Goal: Task Accomplishment & Management: Manage account settings

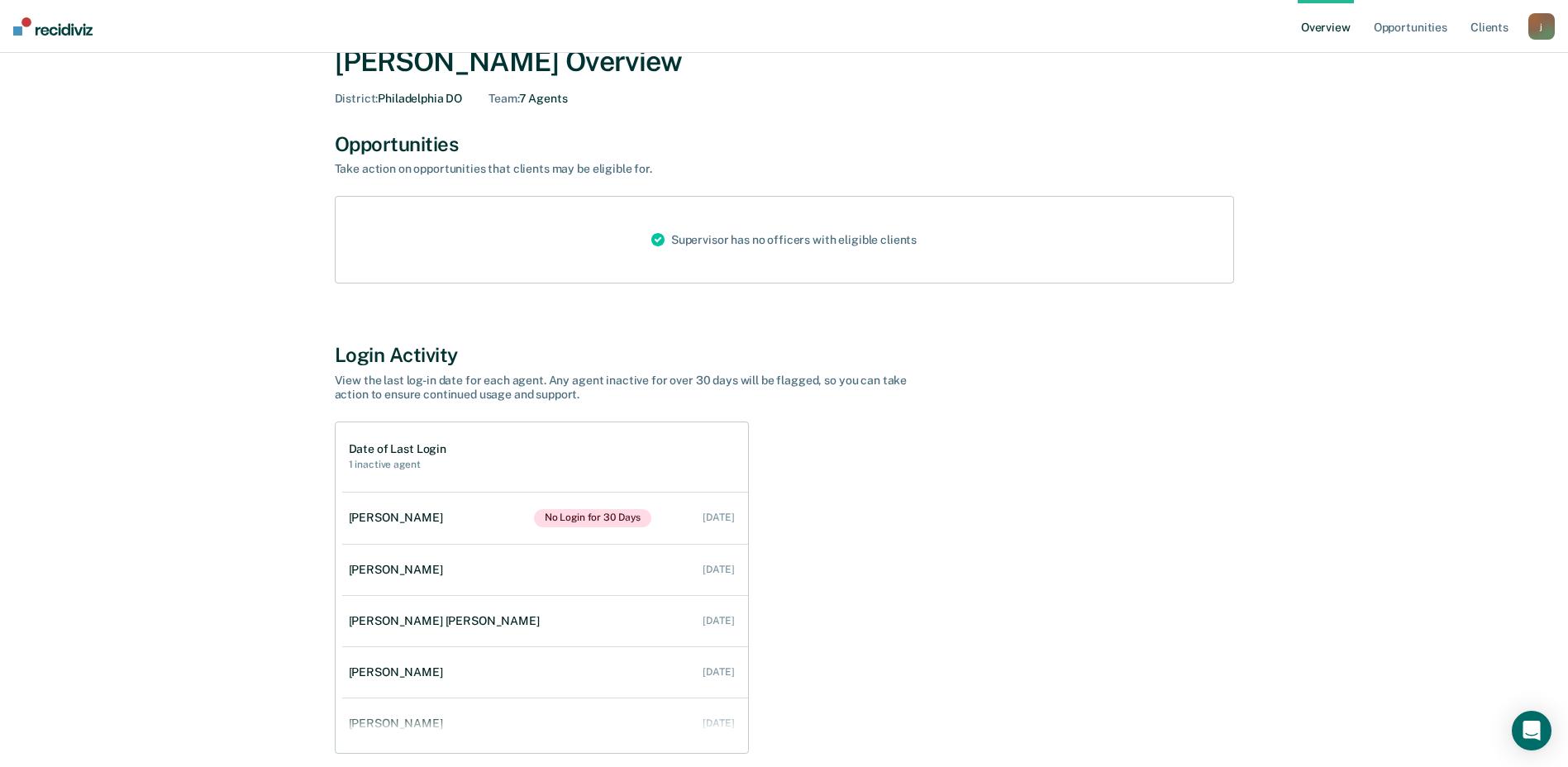
scroll to position [83, 0]
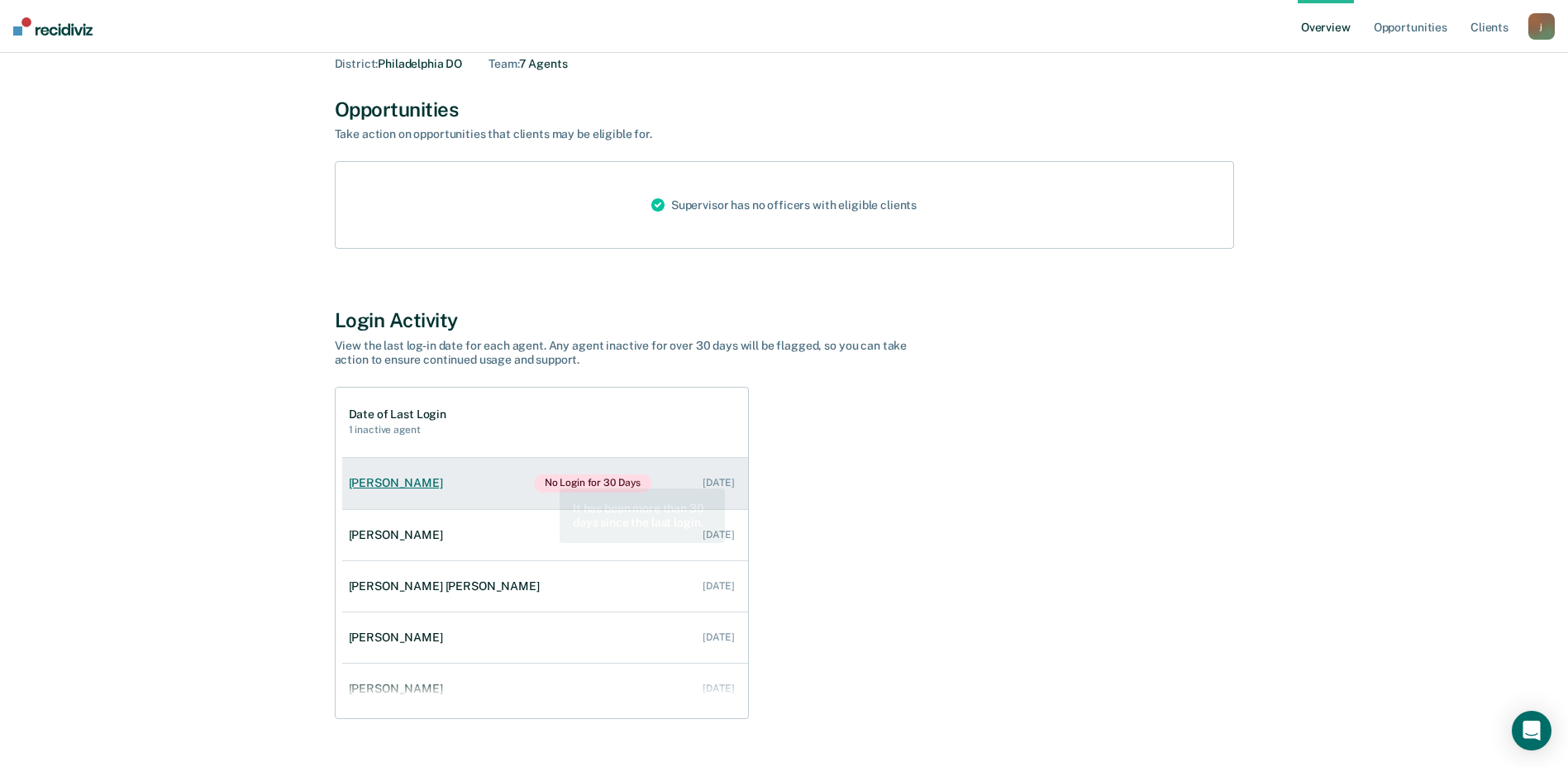
click at [547, 477] on span "No Login for 30 Days" at bounding box center [593, 483] width 118 height 19
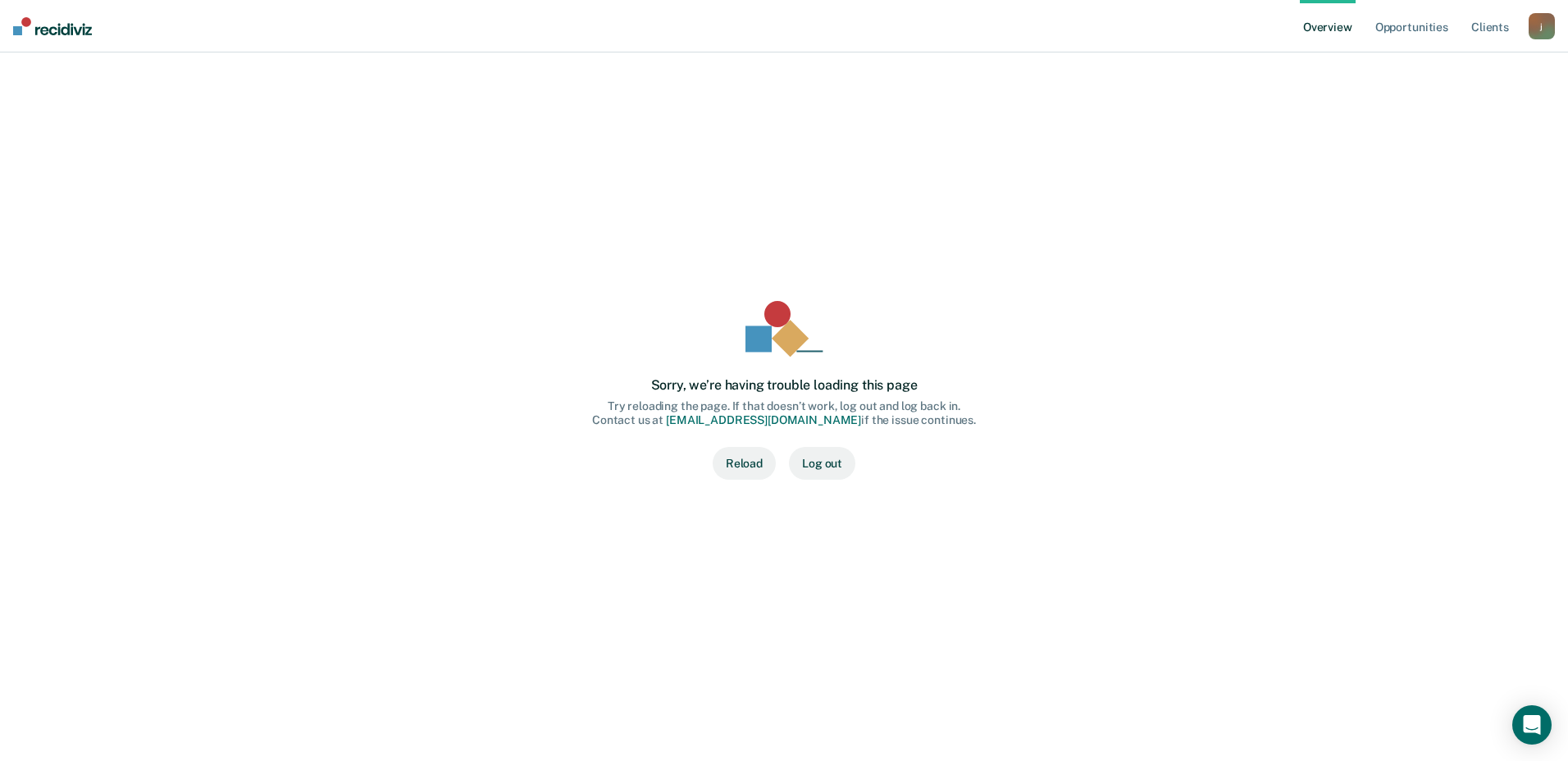
click at [748, 462] on button "Reload" at bounding box center [743, 464] width 63 height 33
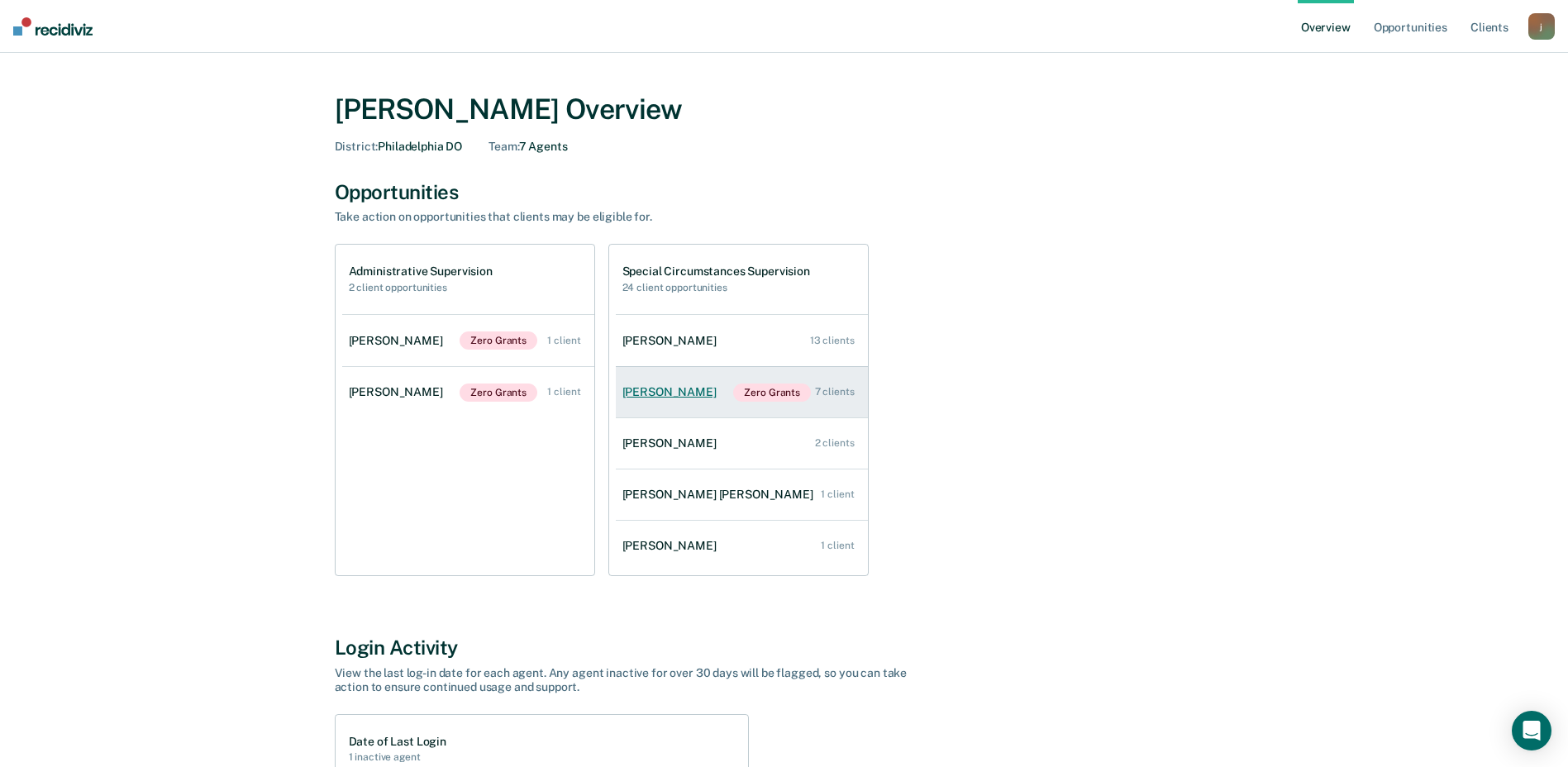
click at [685, 392] on div "[PERSON_NAME]" at bounding box center [672, 392] width 101 height 14
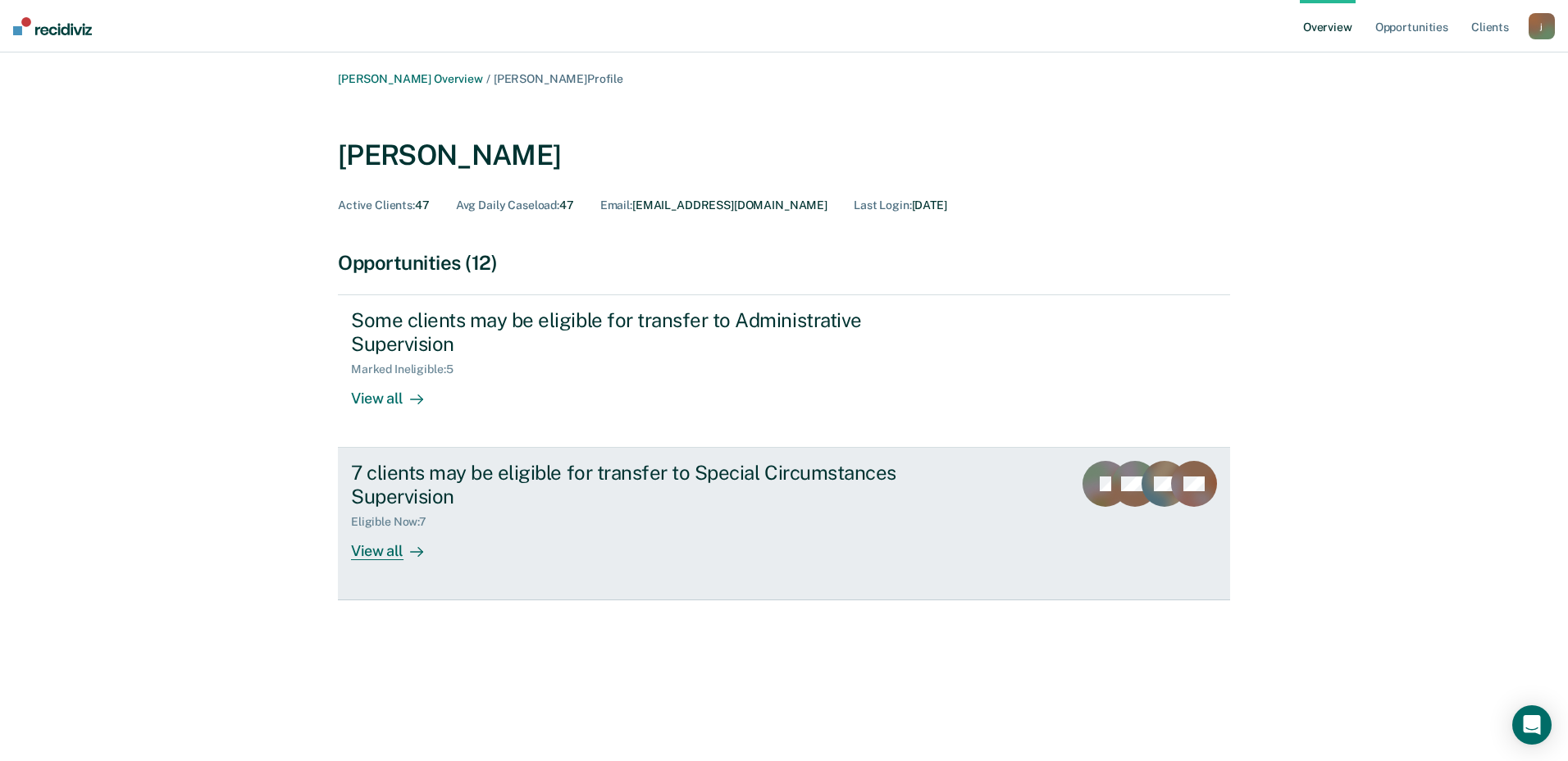
click at [394, 548] on div "View all" at bounding box center [397, 545] width 92 height 32
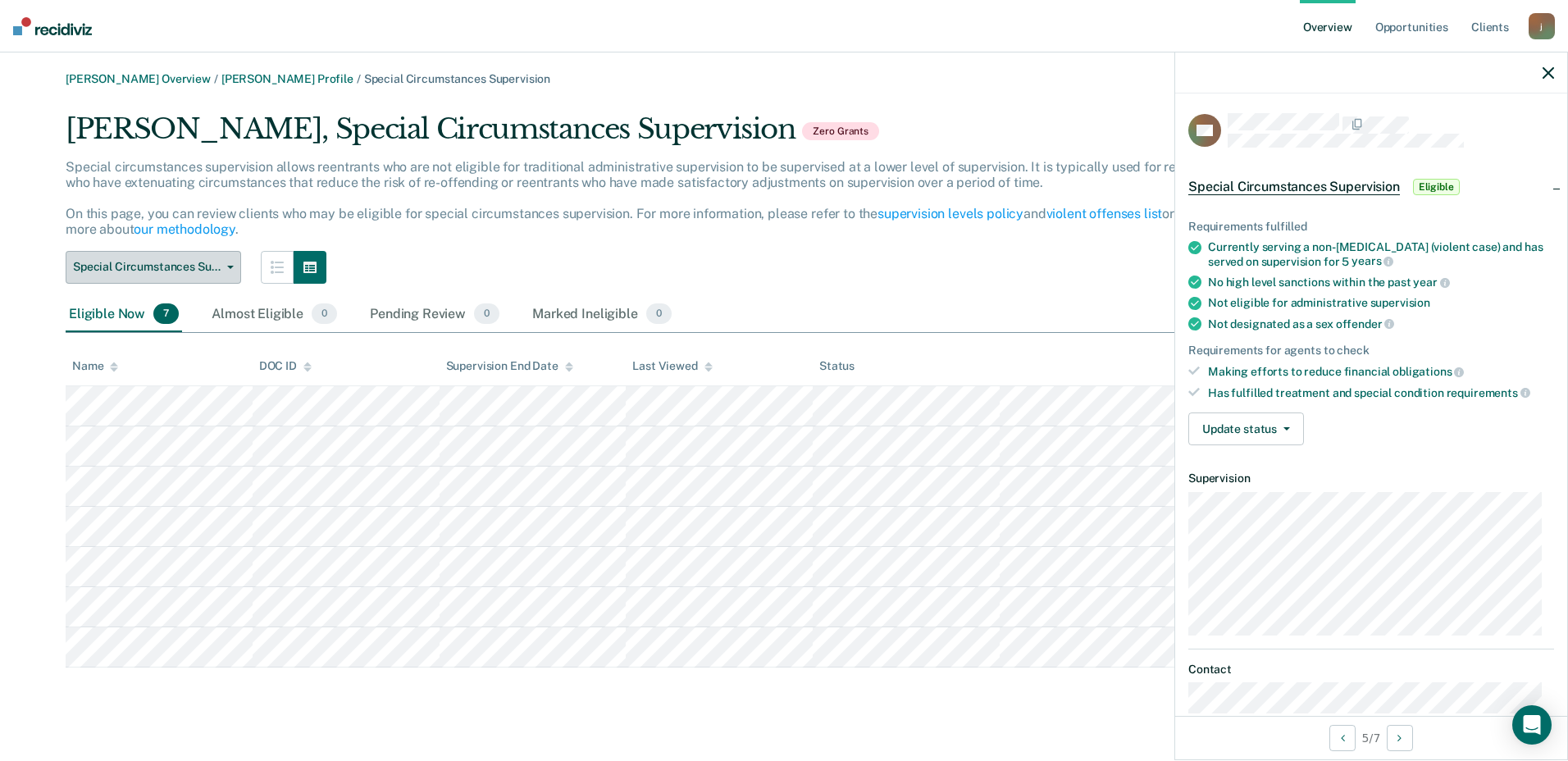
click at [225, 270] on button "Special Circumstances Supervision" at bounding box center [153, 268] width 176 height 33
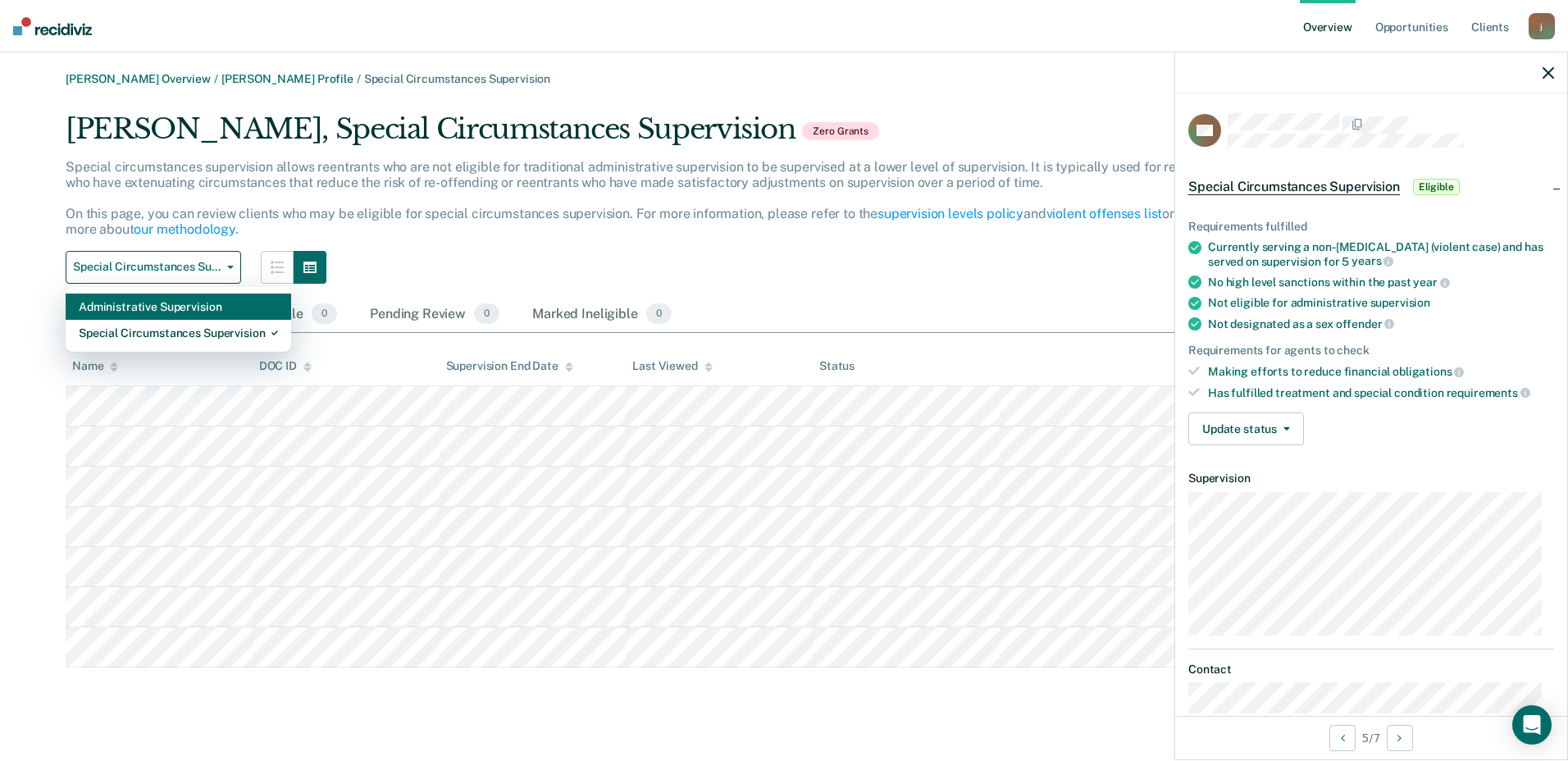
click at [164, 314] on div "Administrative Supervision" at bounding box center [178, 307] width 199 height 26
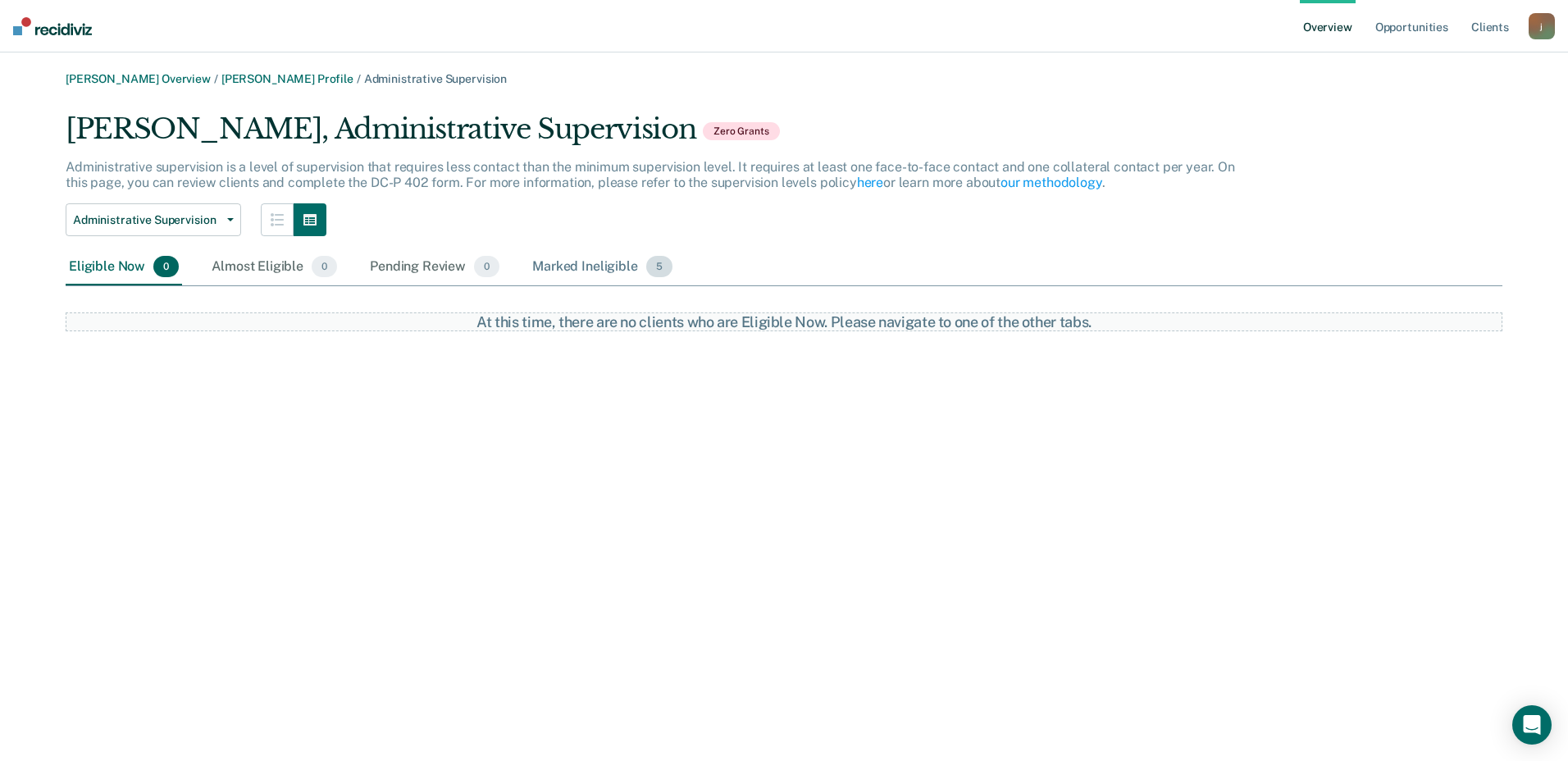
click at [605, 267] on div "Marked Ineligible 5" at bounding box center [602, 267] width 147 height 36
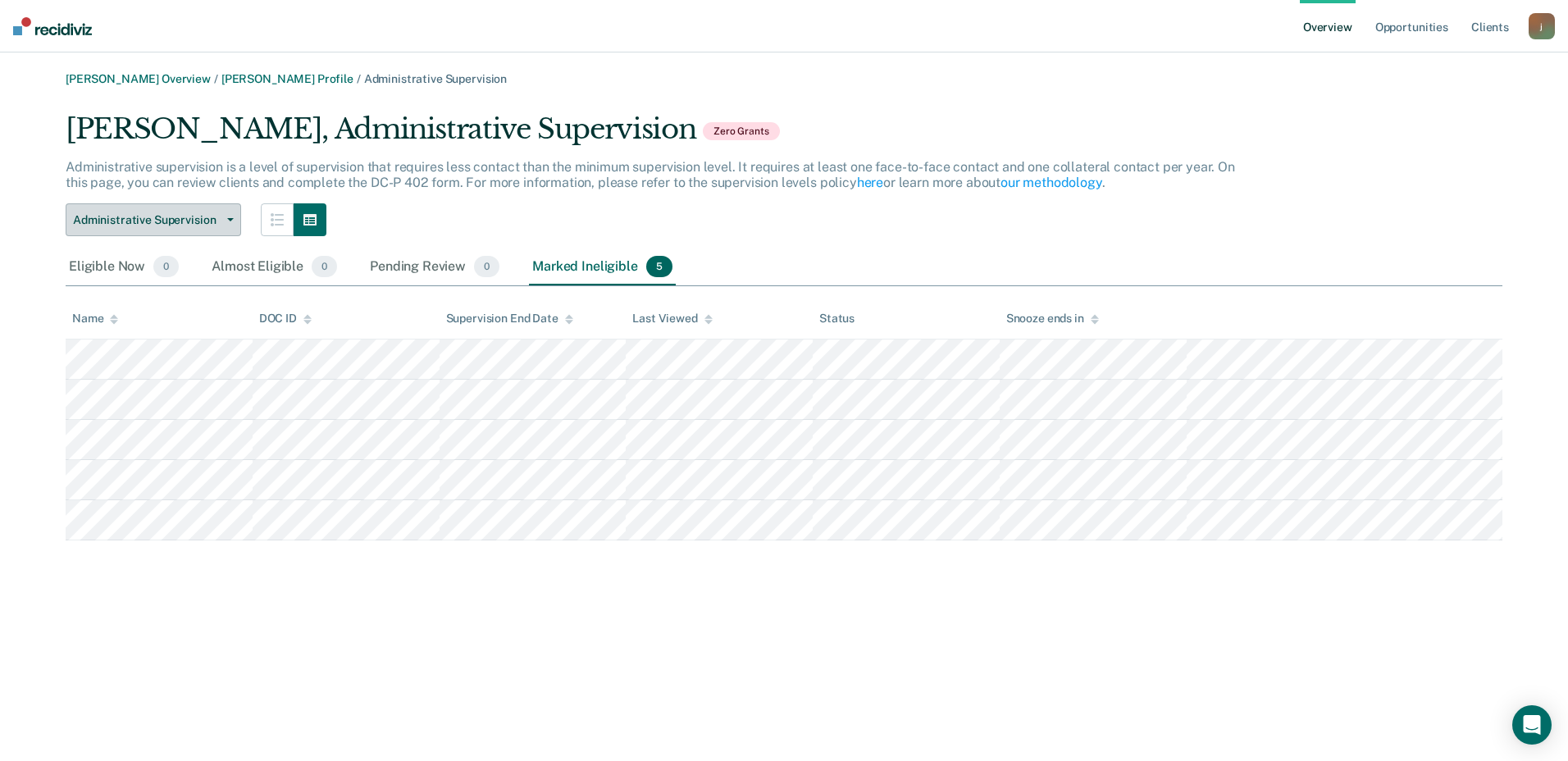
click at [234, 219] on button "Administrative Supervision" at bounding box center [153, 220] width 176 height 33
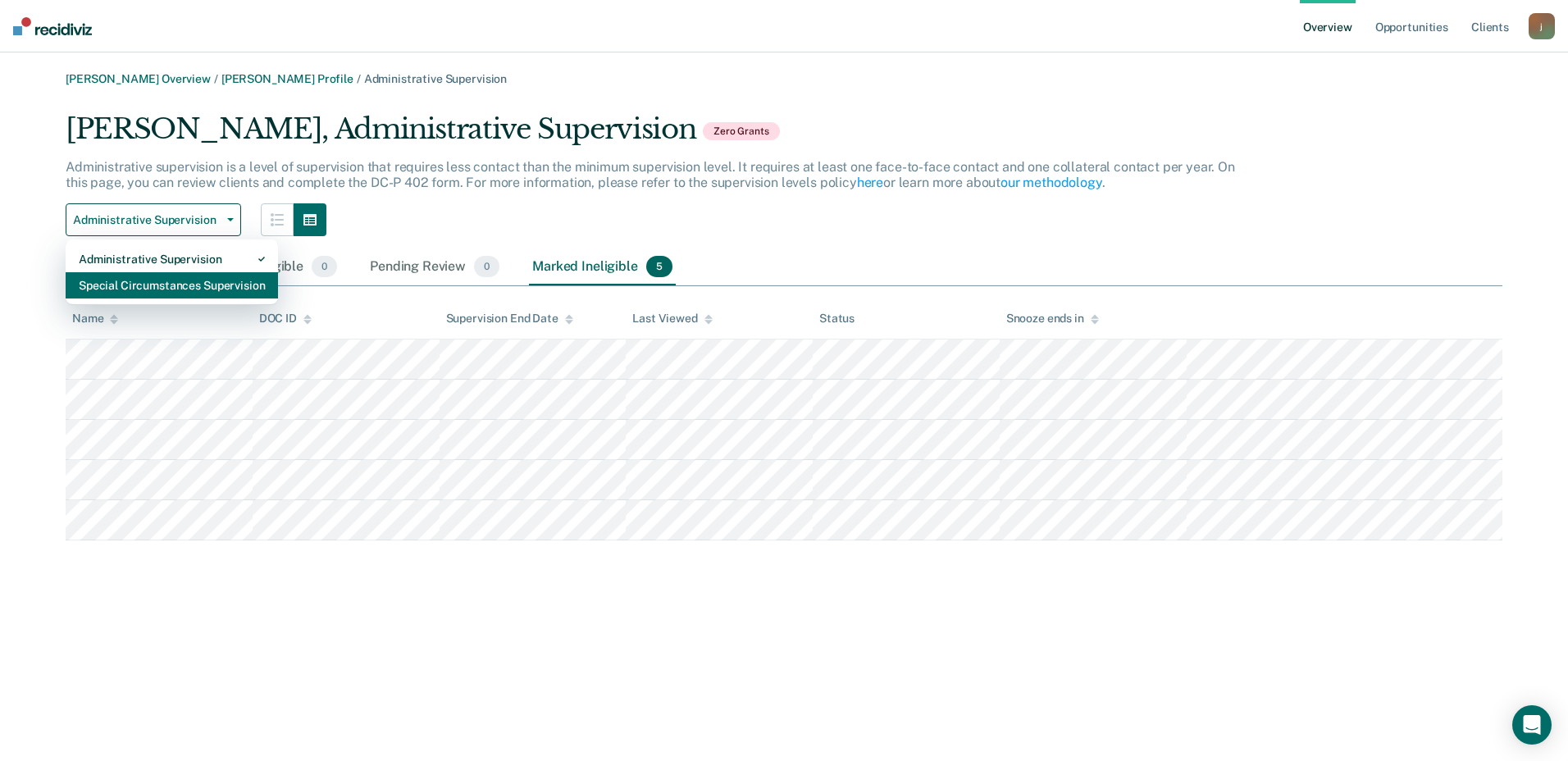
click at [173, 283] on div "Special Circumstances Supervision" at bounding box center [172, 285] width 186 height 26
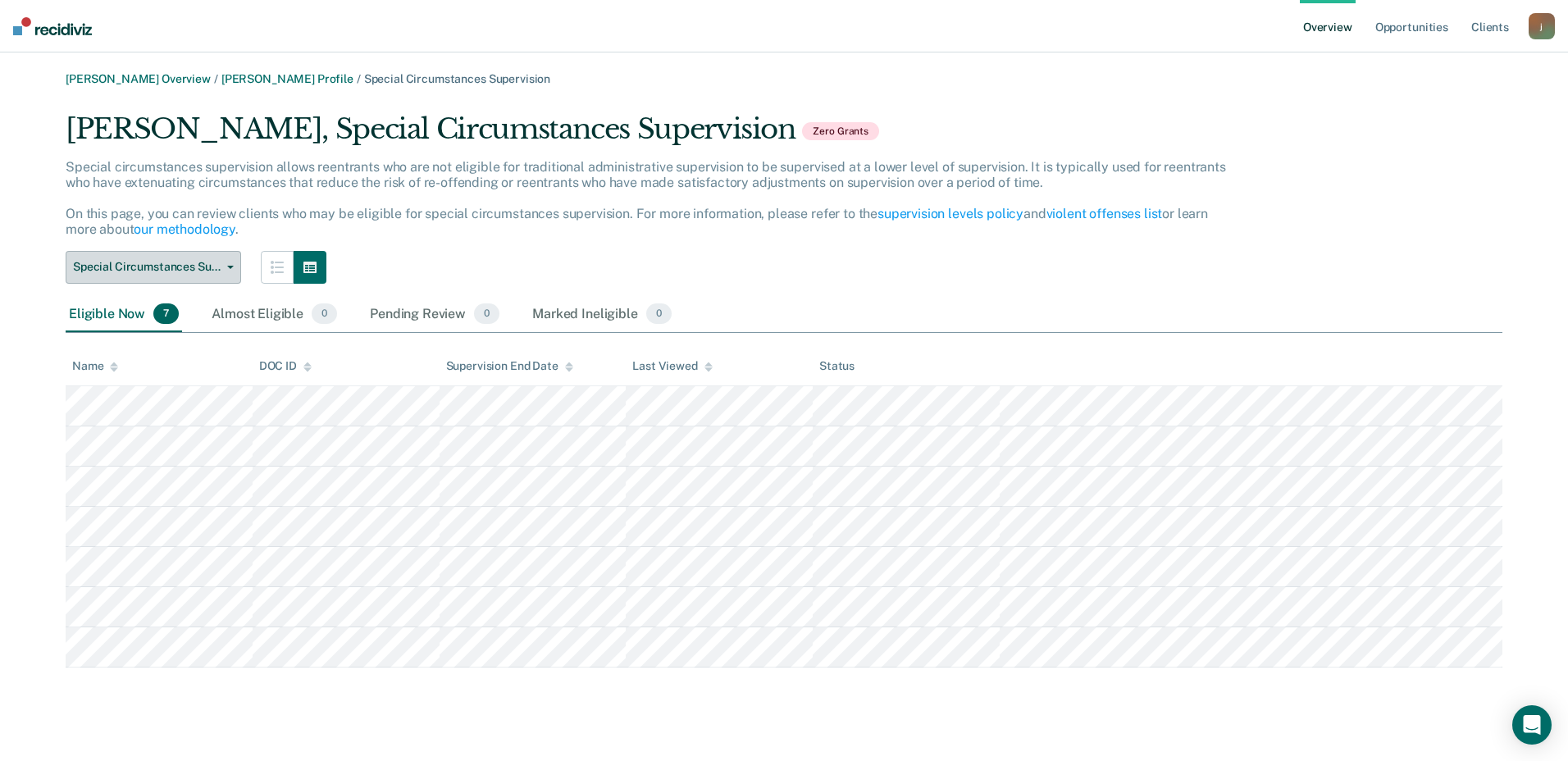
click at [231, 268] on icon "button" at bounding box center [230, 267] width 7 height 3
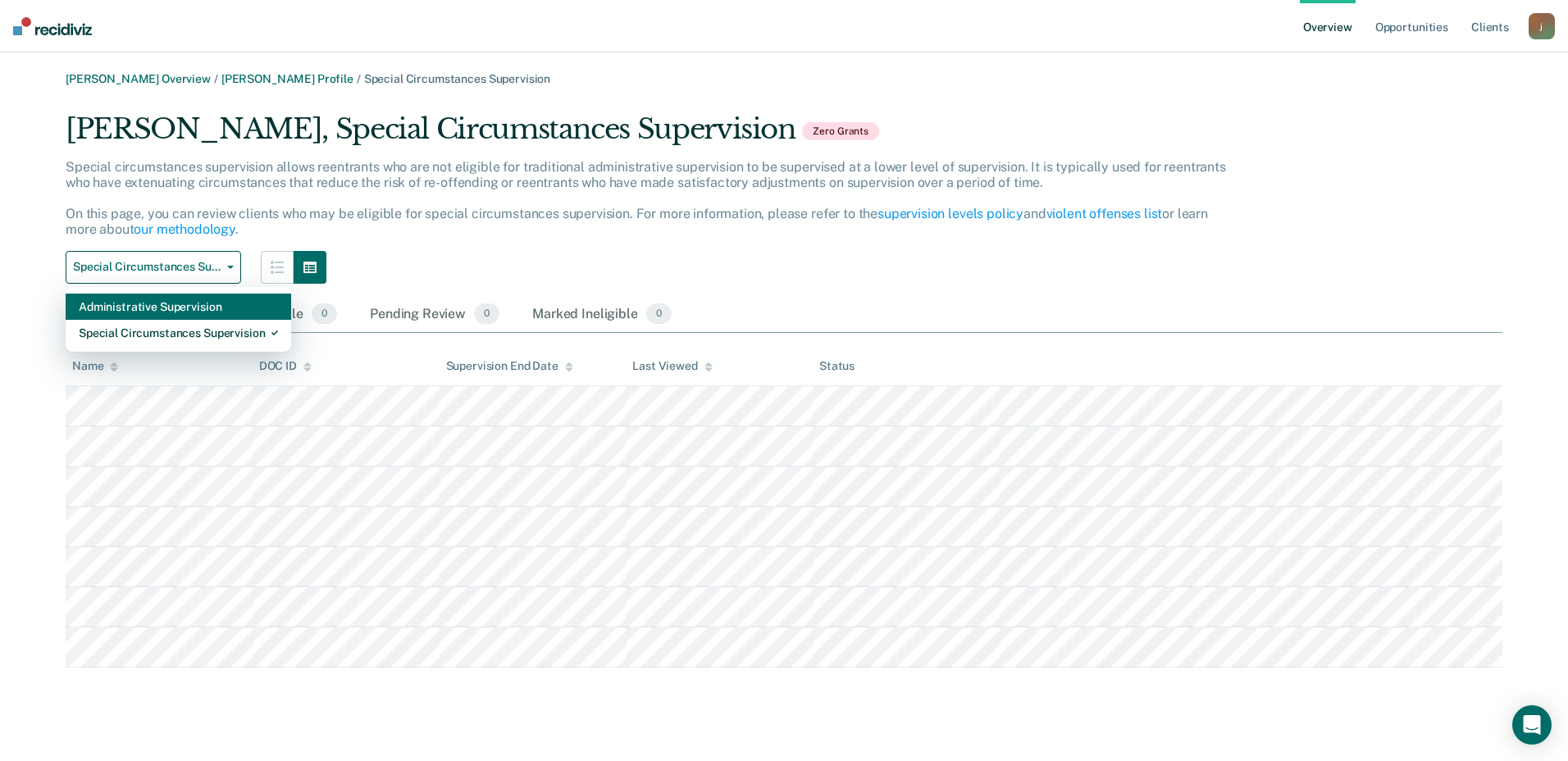
click at [191, 311] on div "Administrative Supervision" at bounding box center [178, 307] width 199 height 26
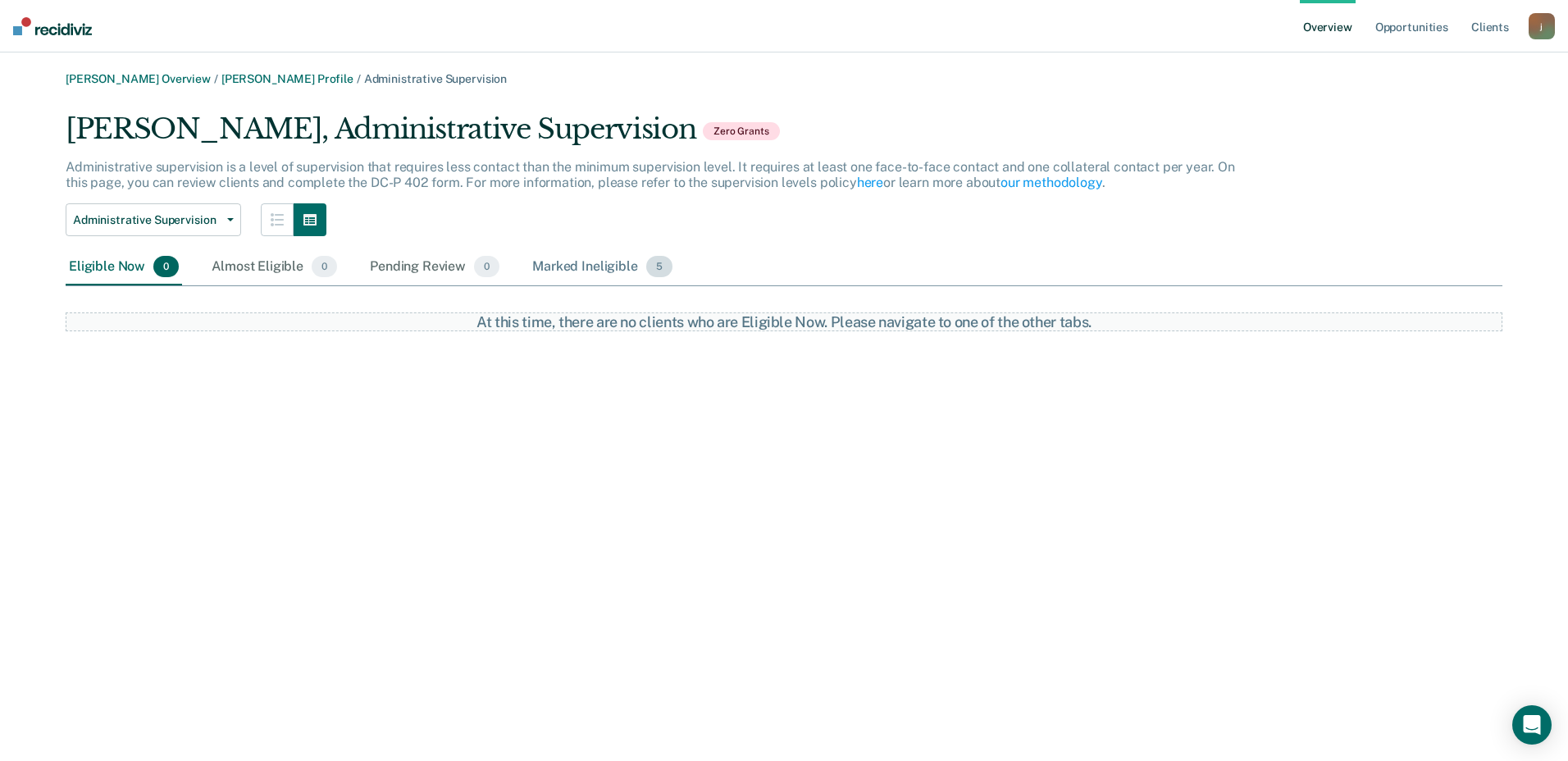
click at [613, 275] on div "Marked Ineligible 5" at bounding box center [602, 267] width 147 height 36
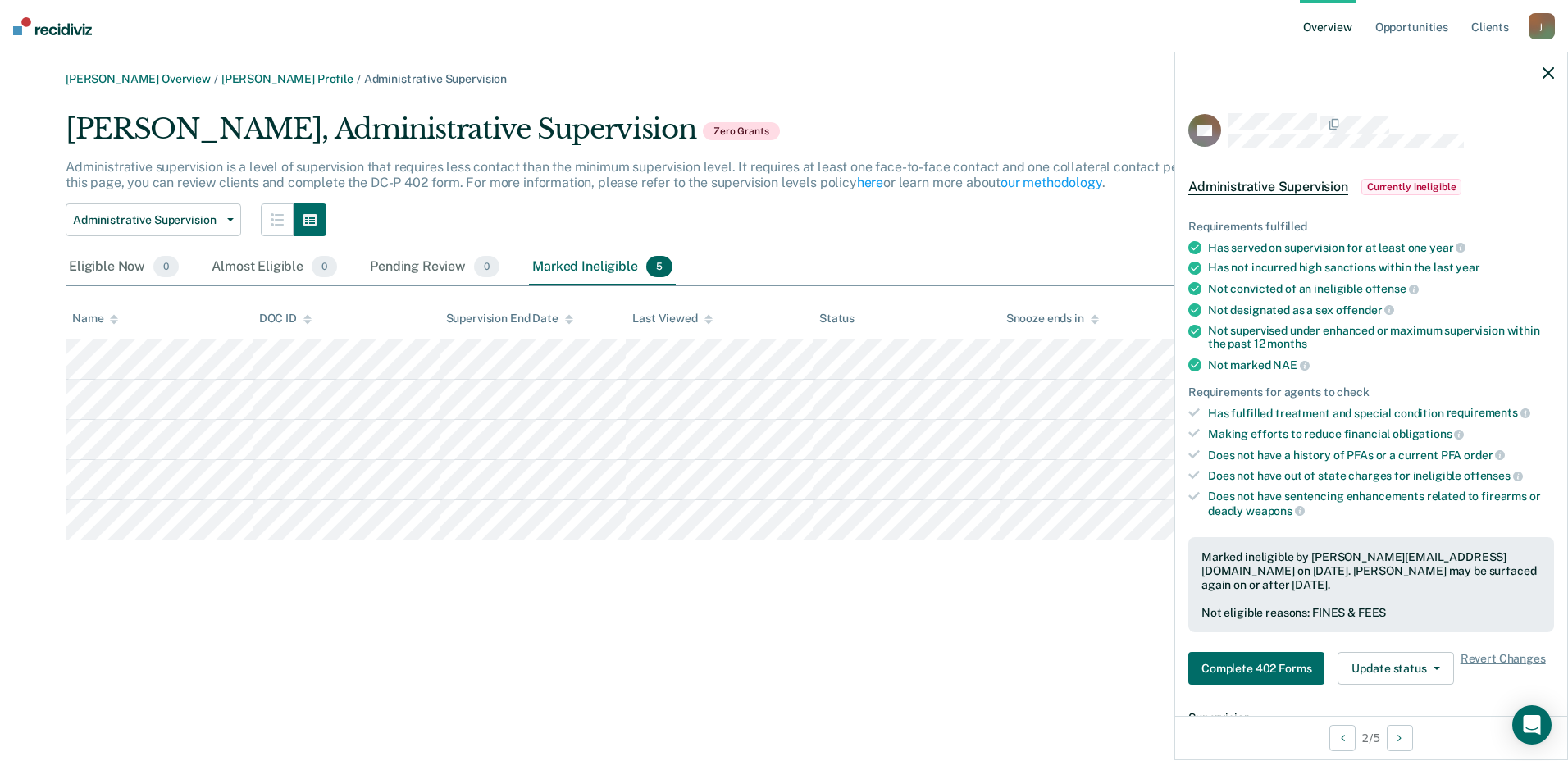
click at [607, 330] on th "Supervision End Date" at bounding box center [533, 318] width 187 height 40
click at [211, 212] on button "Administrative Supervision" at bounding box center [153, 220] width 176 height 33
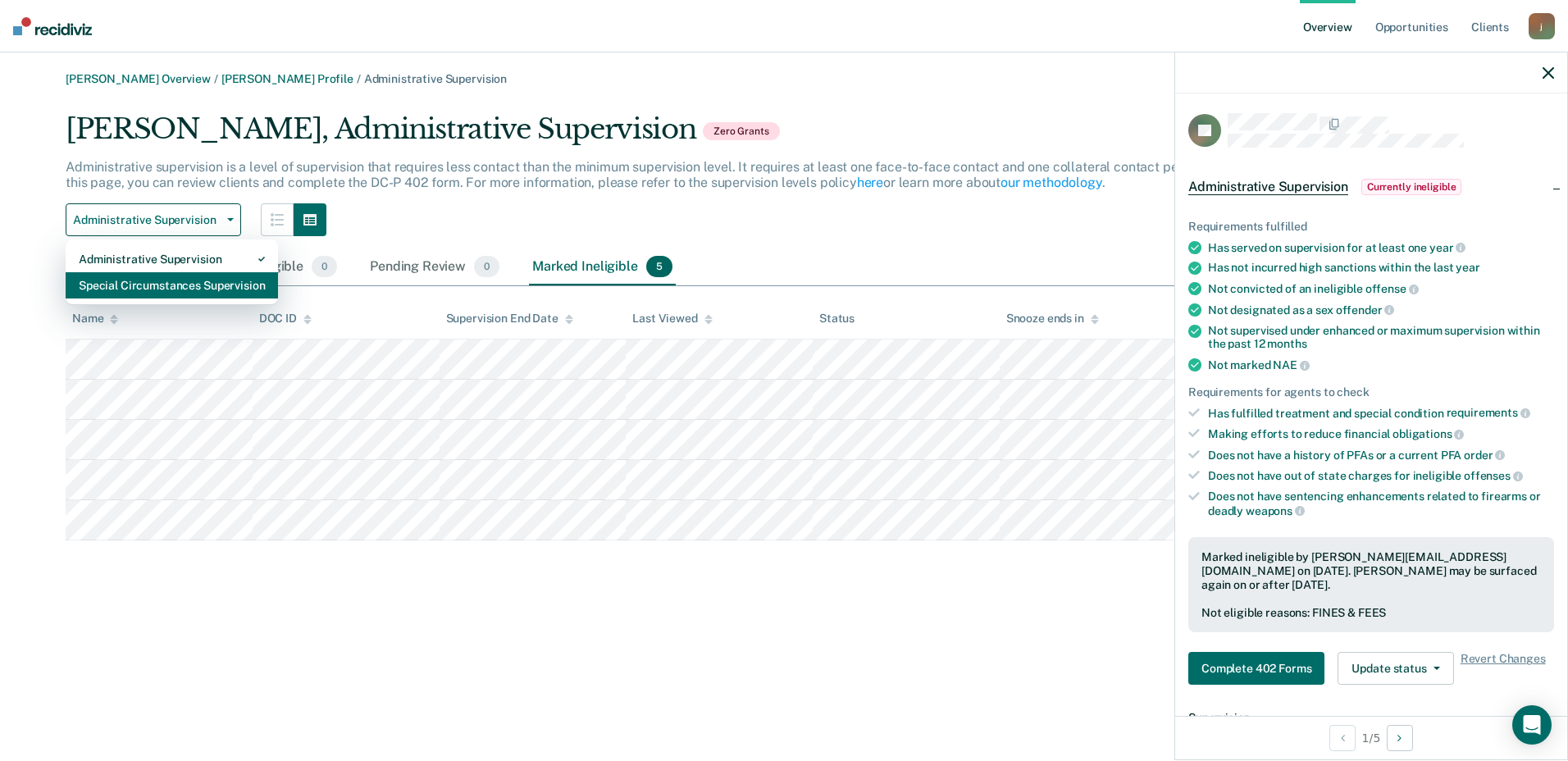
click at [196, 283] on div "Special Circumstances Supervision" at bounding box center [172, 285] width 186 height 26
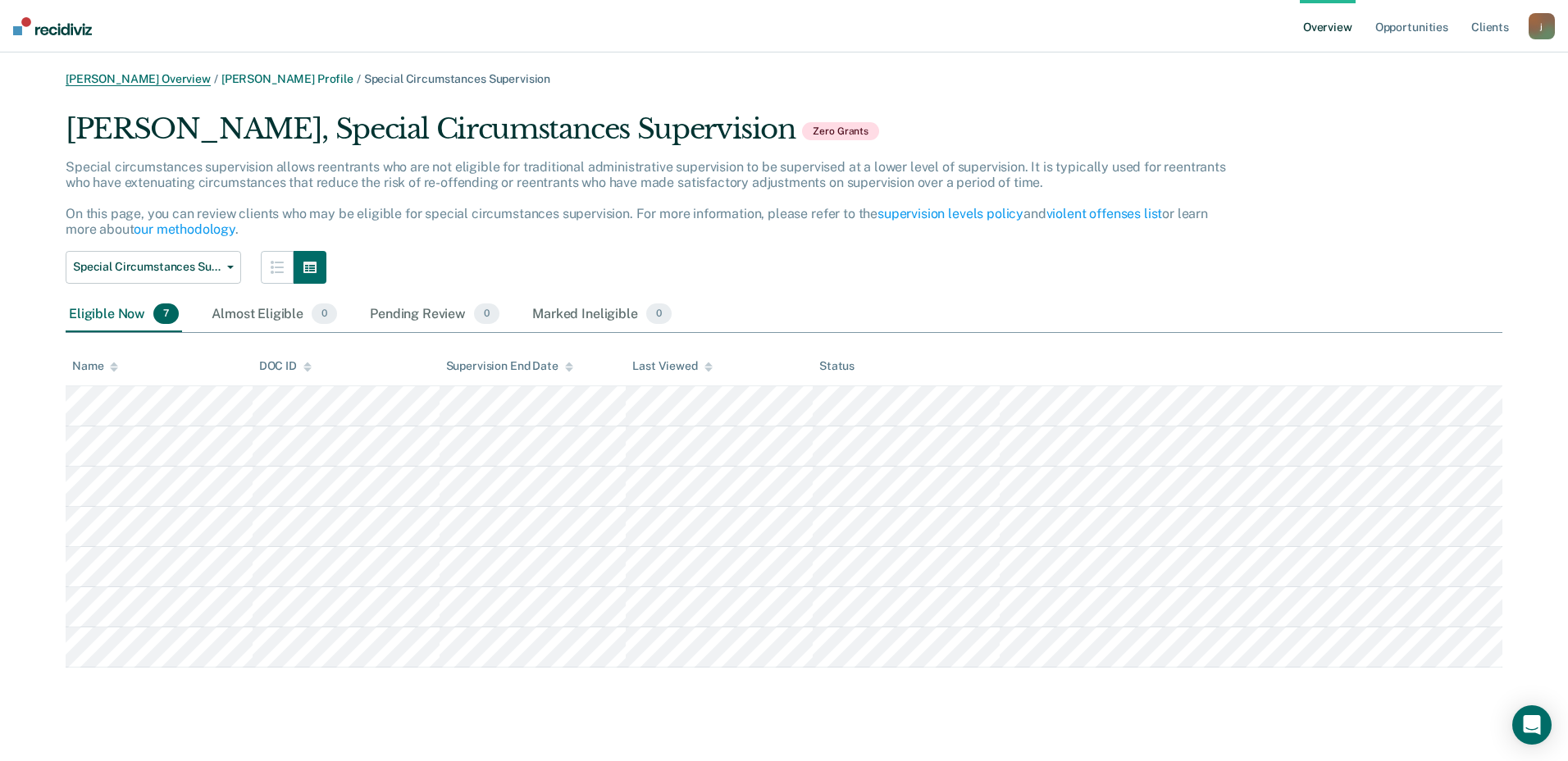
click at [175, 82] on link "[PERSON_NAME] Overview" at bounding box center [139, 79] width 146 height 14
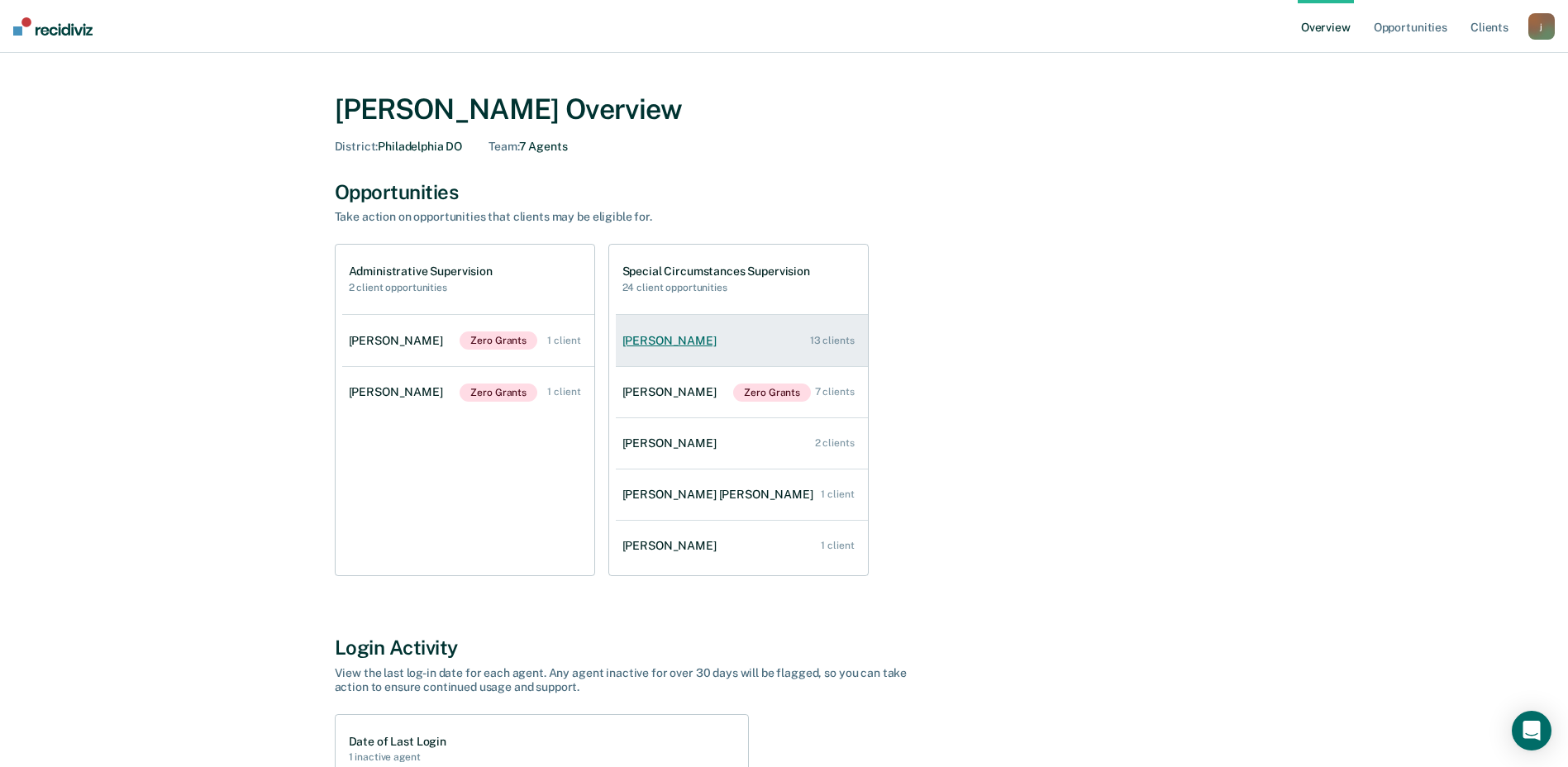
click at [710, 339] on div "[PERSON_NAME]" at bounding box center [672, 340] width 101 height 14
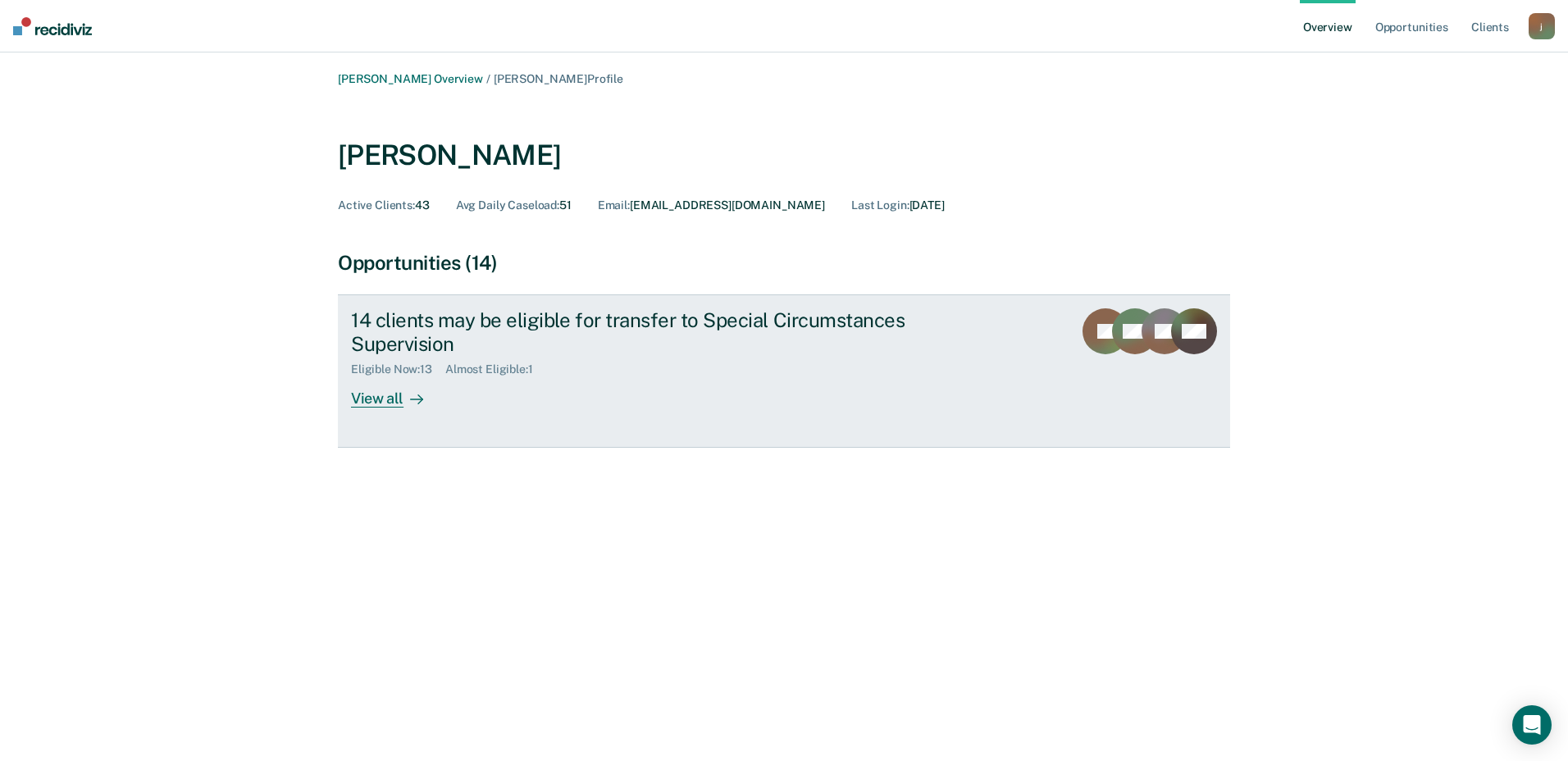
click at [384, 404] on div "View all" at bounding box center [397, 392] width 92 height 32
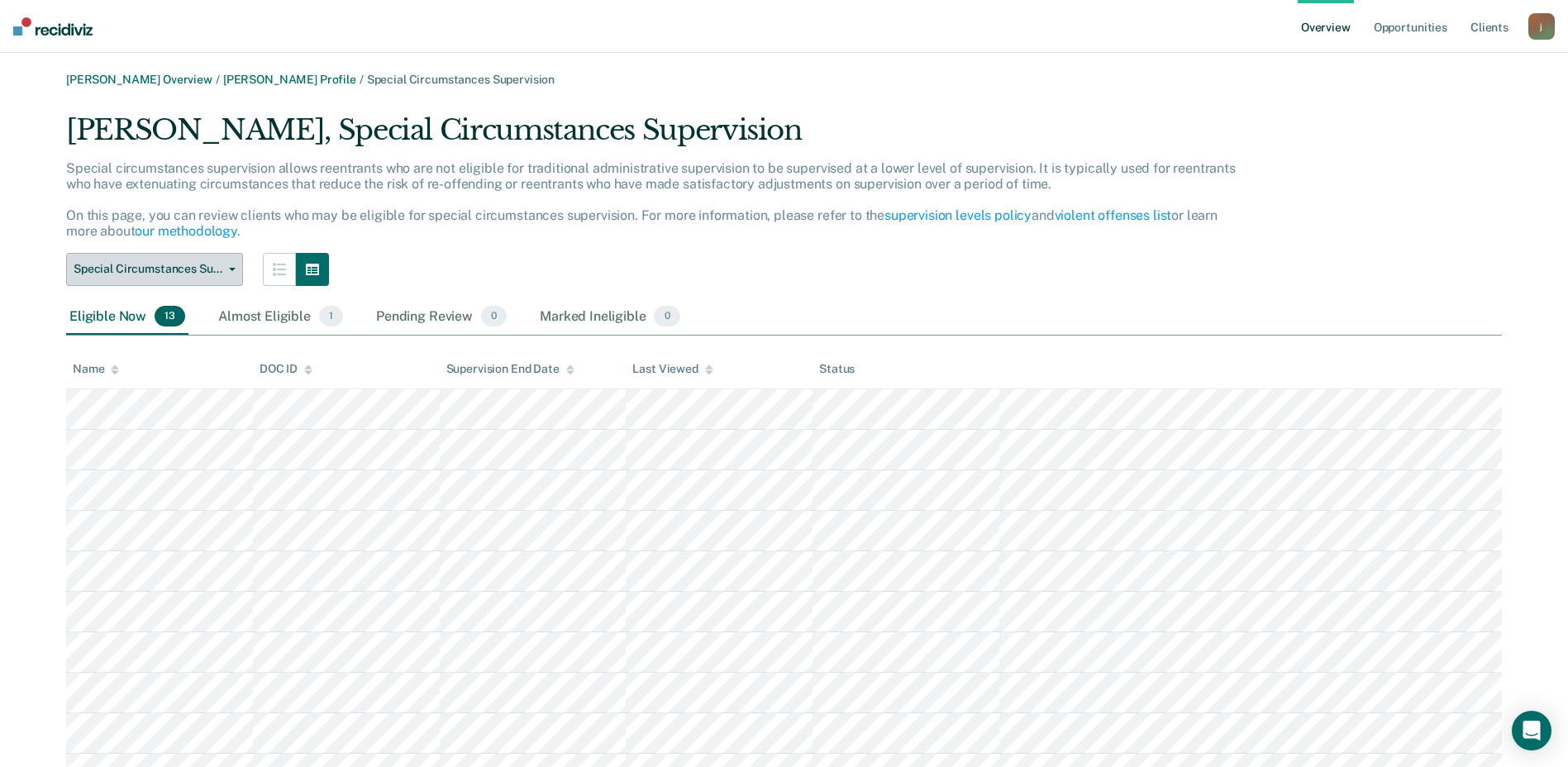
click at [227, 264] on button "Special Circumstances Supervision" at bounding box center [155, 270] width 177 height 33
click at [225, 272] on button "Special Circumstances Supervision" at bounding box center [155, 270] width 177 height 33
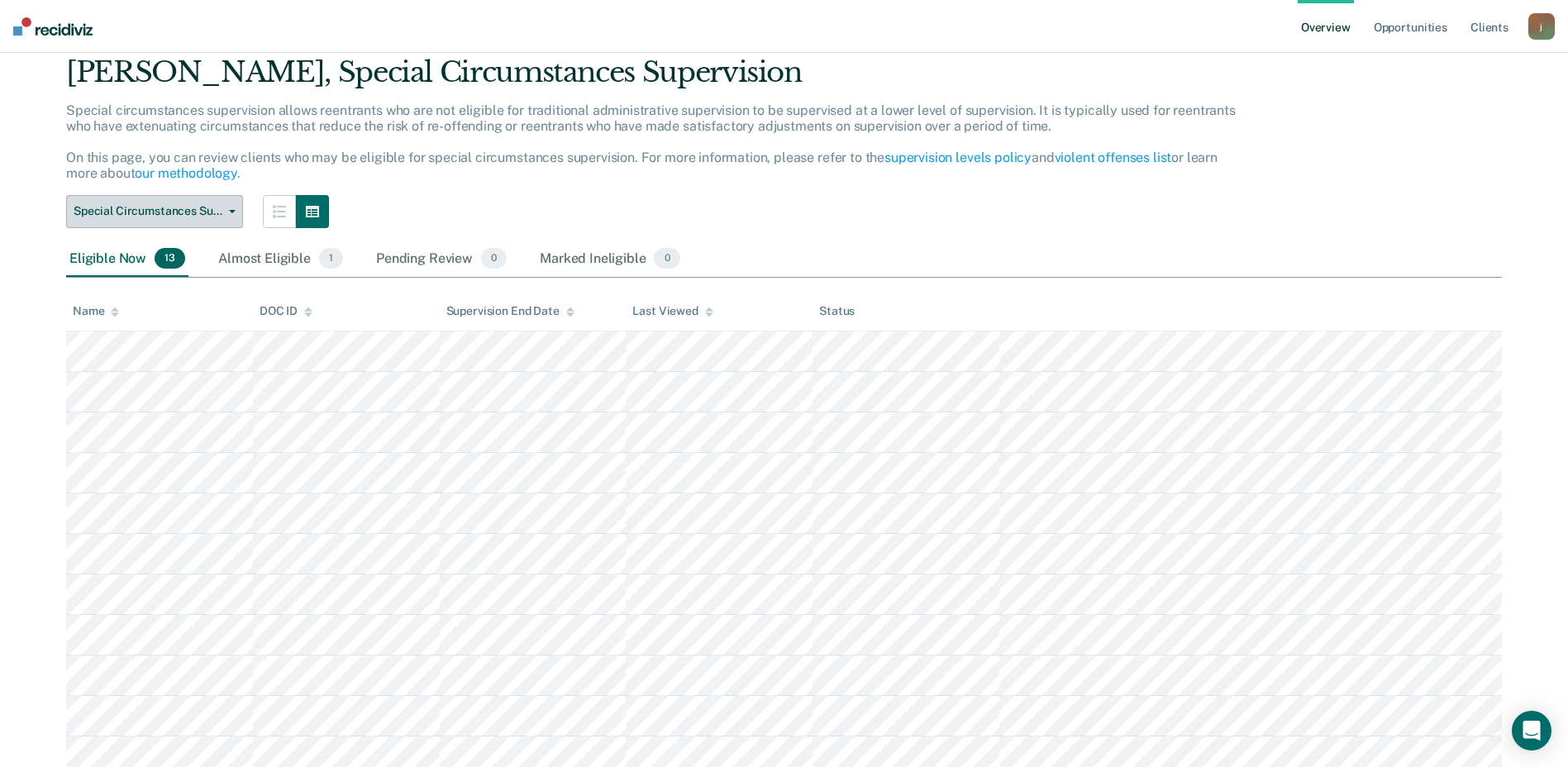
scroll to position [202, 0]
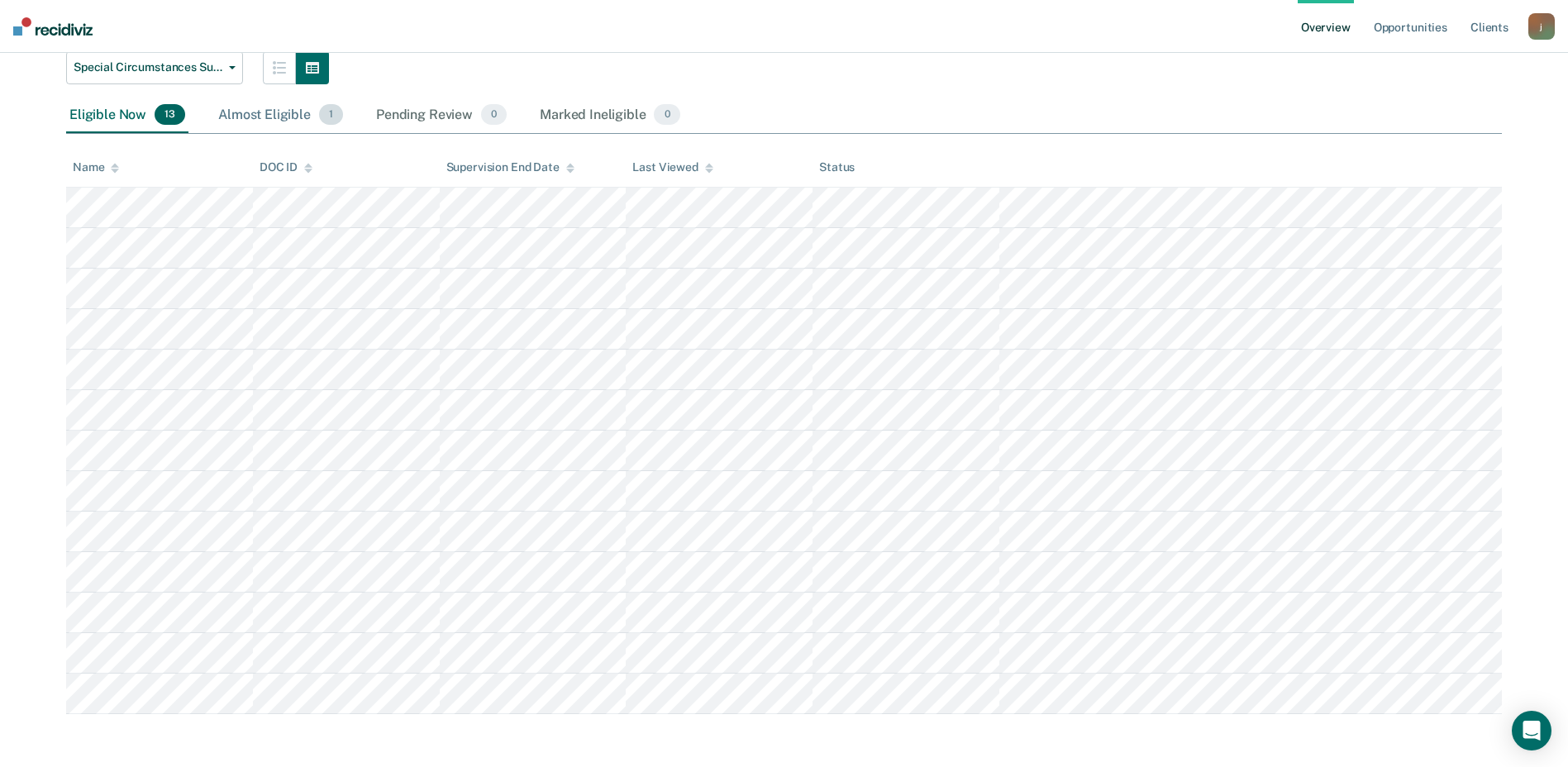
click at [264, 125] on div "Almost Eligible 1" at bounding box center [281, 115] width 131 height 36
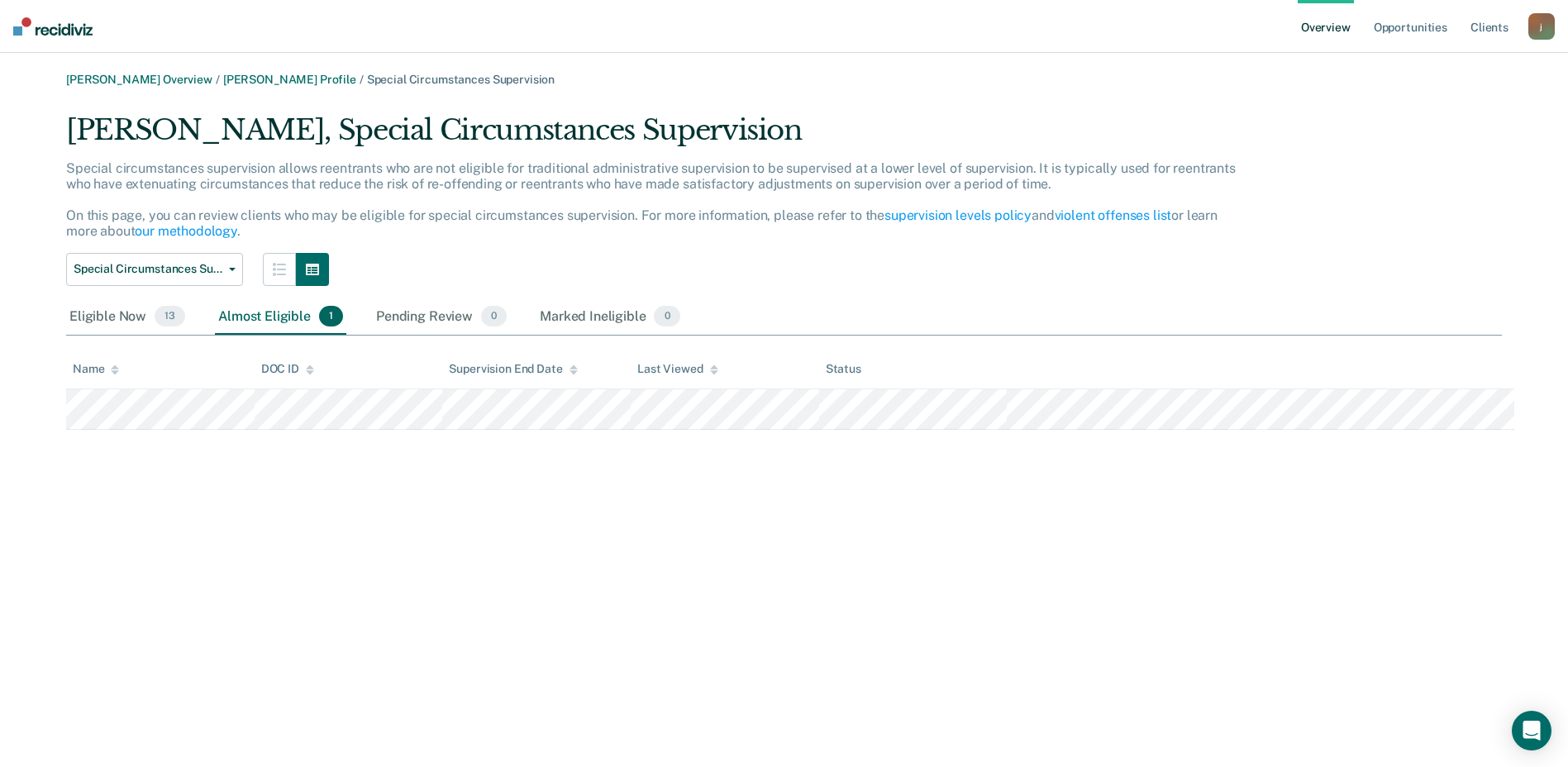
scroll to position [0, 0]
click at [438, 325] on div "Pending Review 0" at bounding box center [441, 317] width 137 height 36
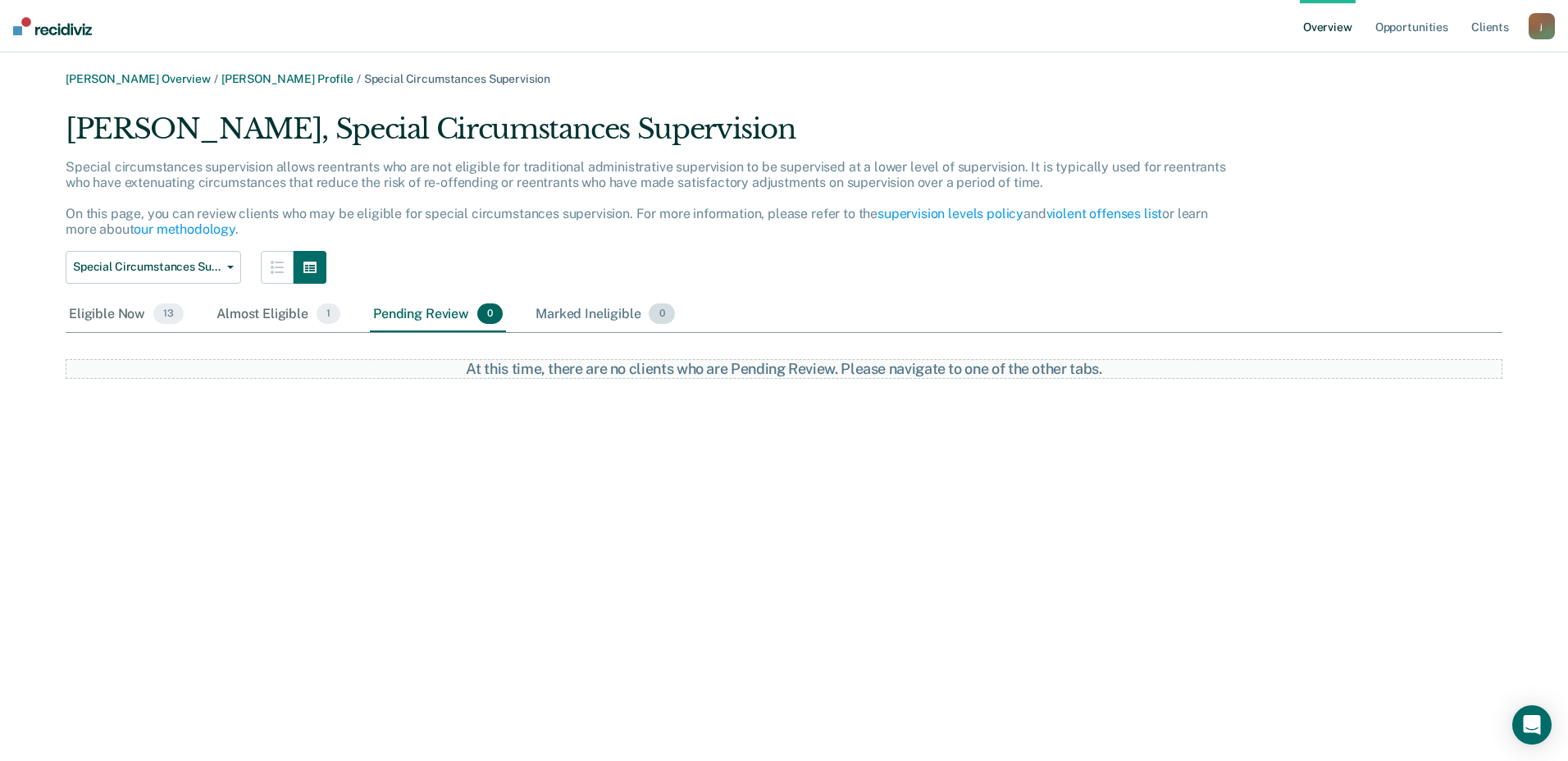
click at [563, 314] on div "Marked Ineligible 0" at bounding box center [604, 314] width 146 height 36
click at [430, 324] on div "Pending Review 0" at bounding box center [438, 314] width 136 height 36
click at [257, 321] on div "Almost Eligible 1" at bounding box center [278, 314] width 130 height 36
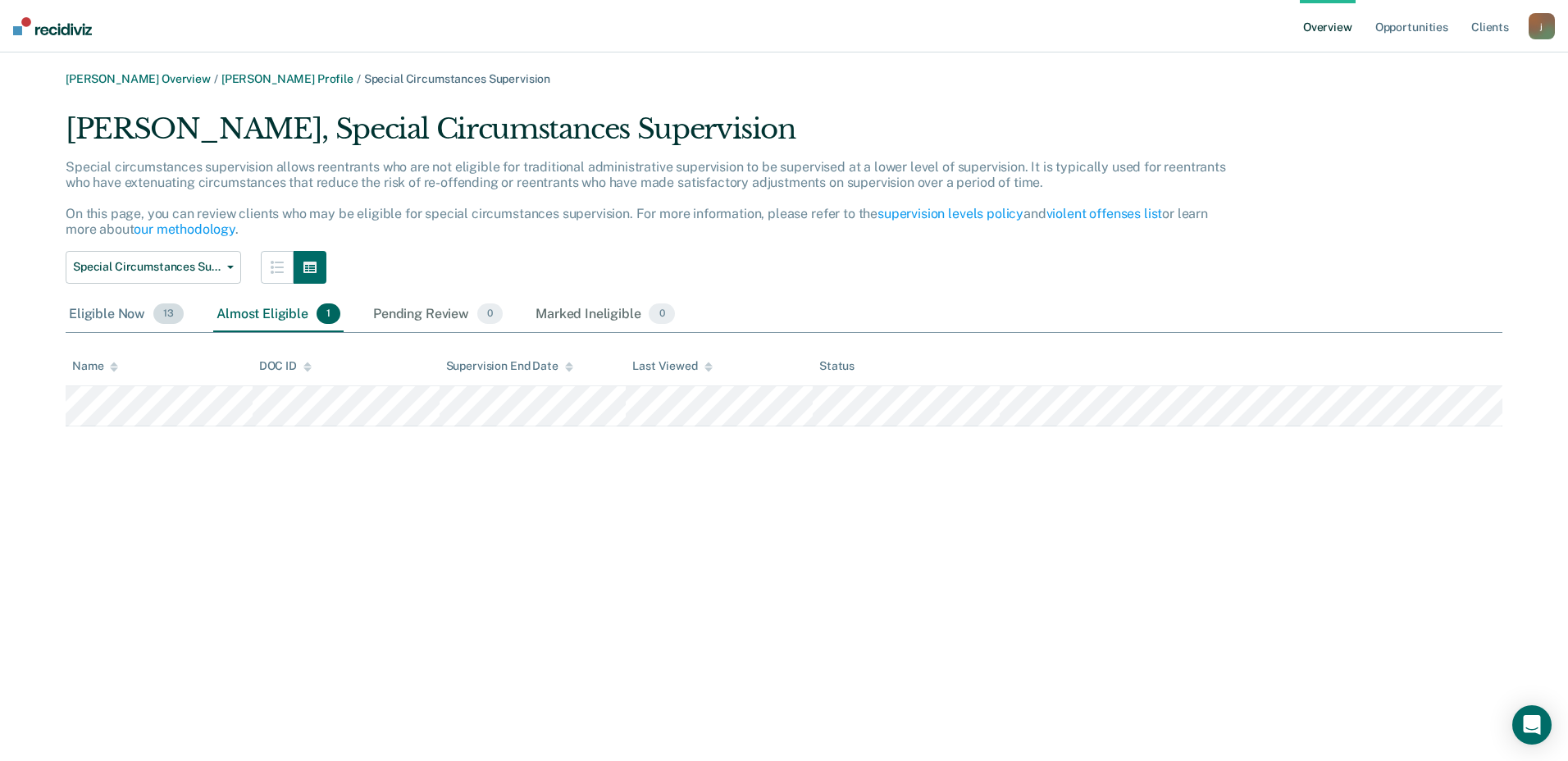
click at [102, 308] on div "Eligible Now 13" at bounding box center [126, 314] width 121 height 36
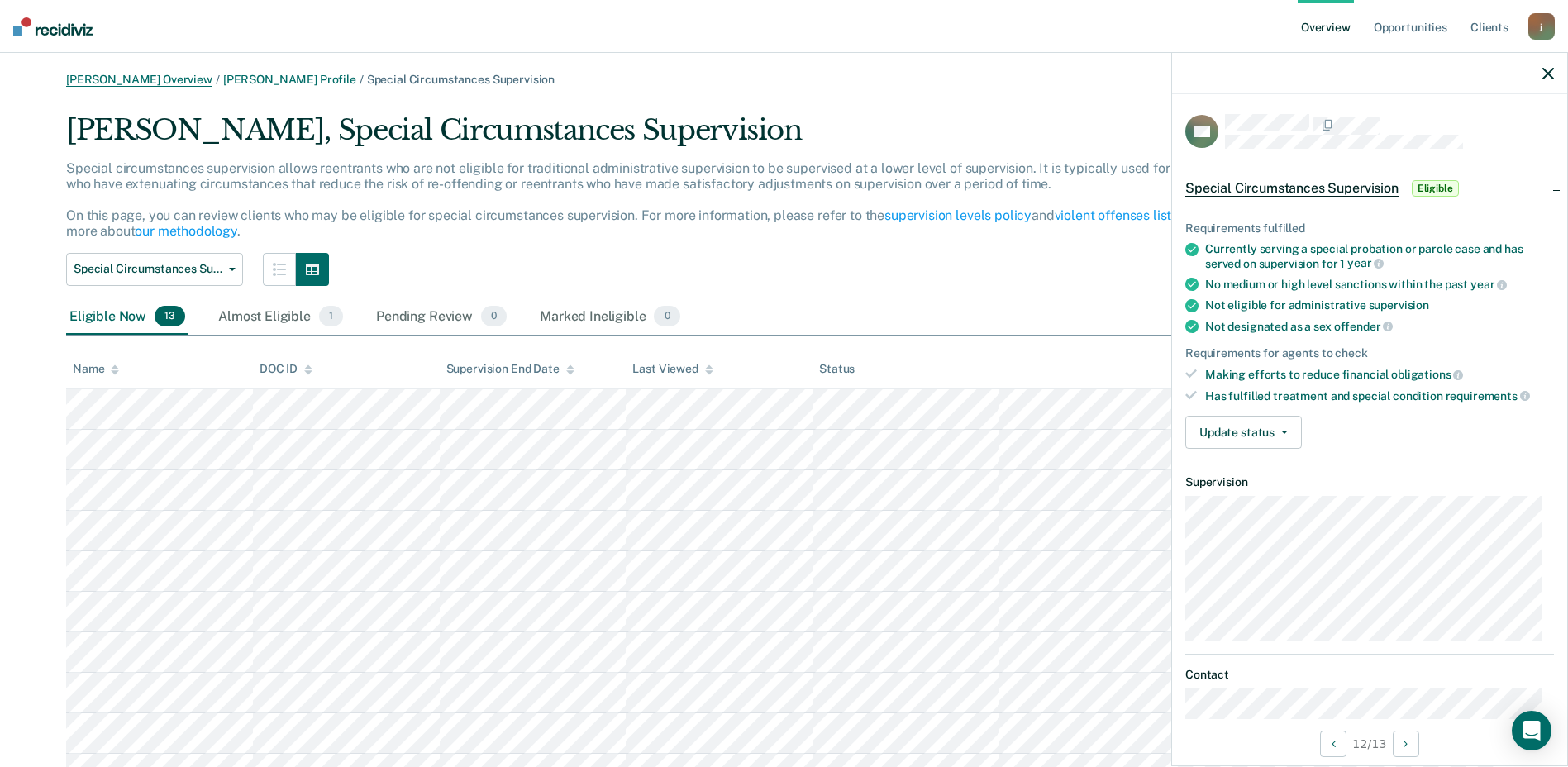
click at [176, 76] on link "[PERSON_NAME] Overview" at bounding box center [140, 79] width 147 height 14
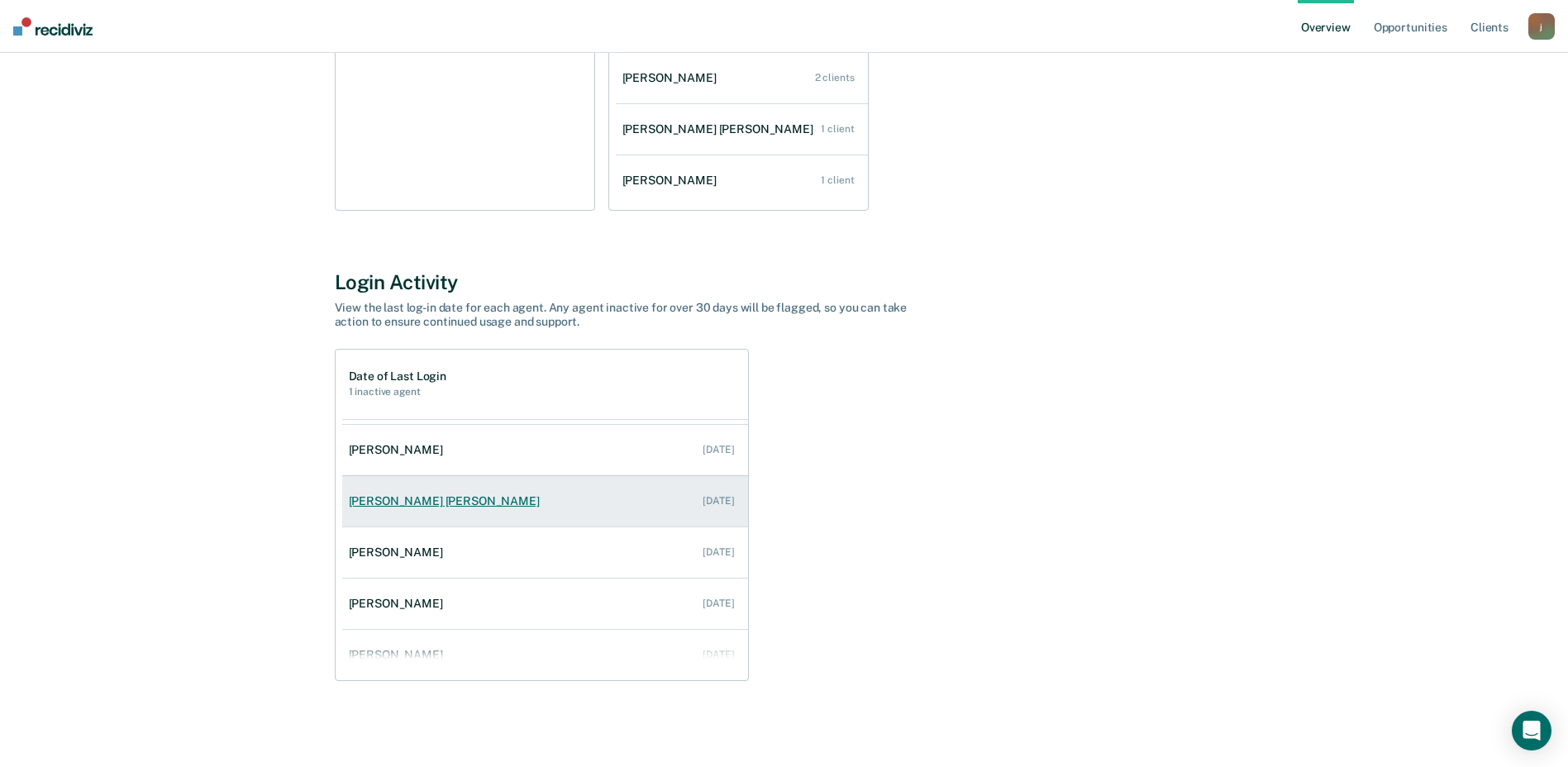
scroll to position [118, 0]
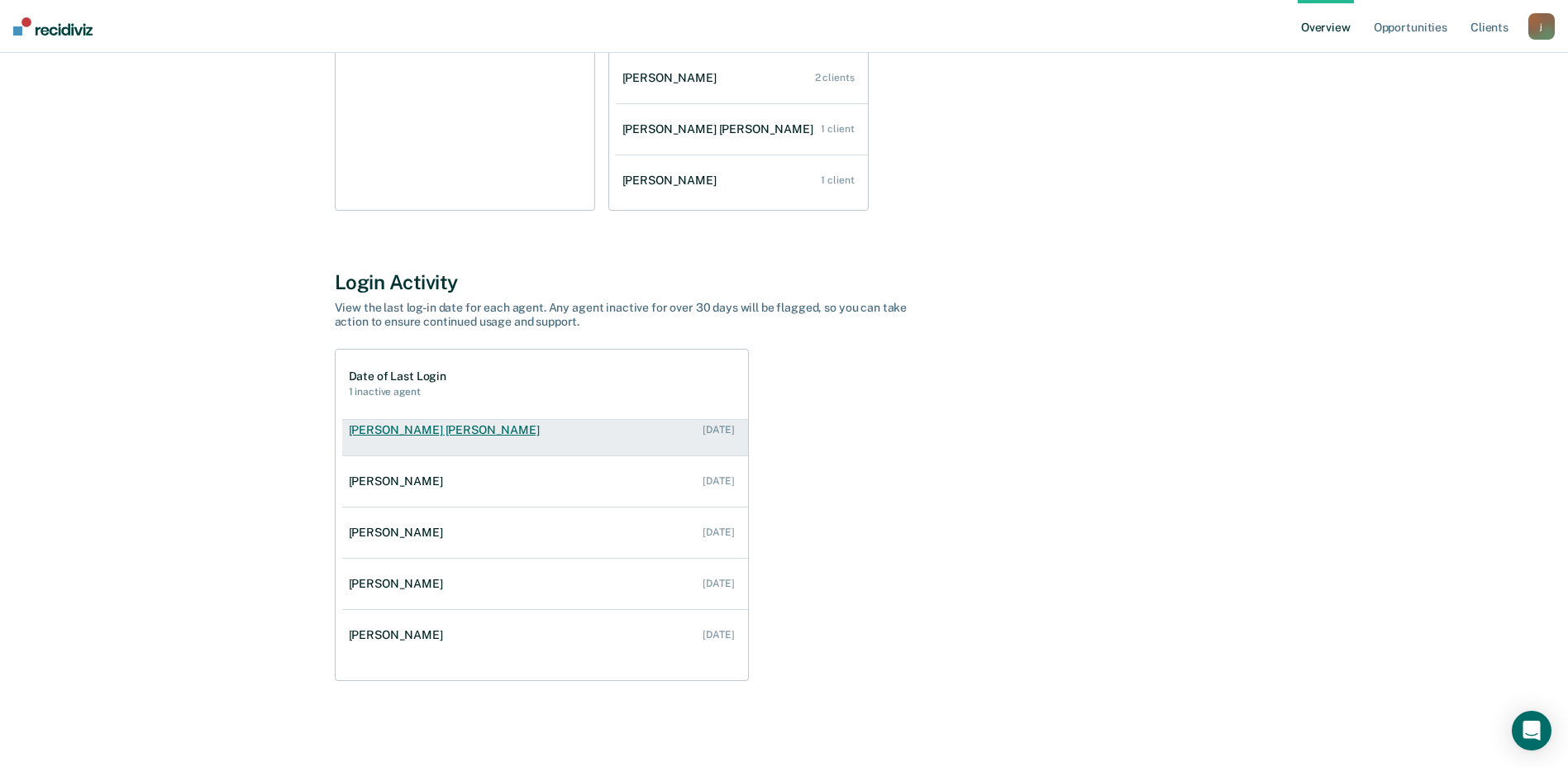
click at [477, 435] on div "[PERSON_NAME] [PERSON_NAME]" at bounding box center [448, 430] width 198 height 14
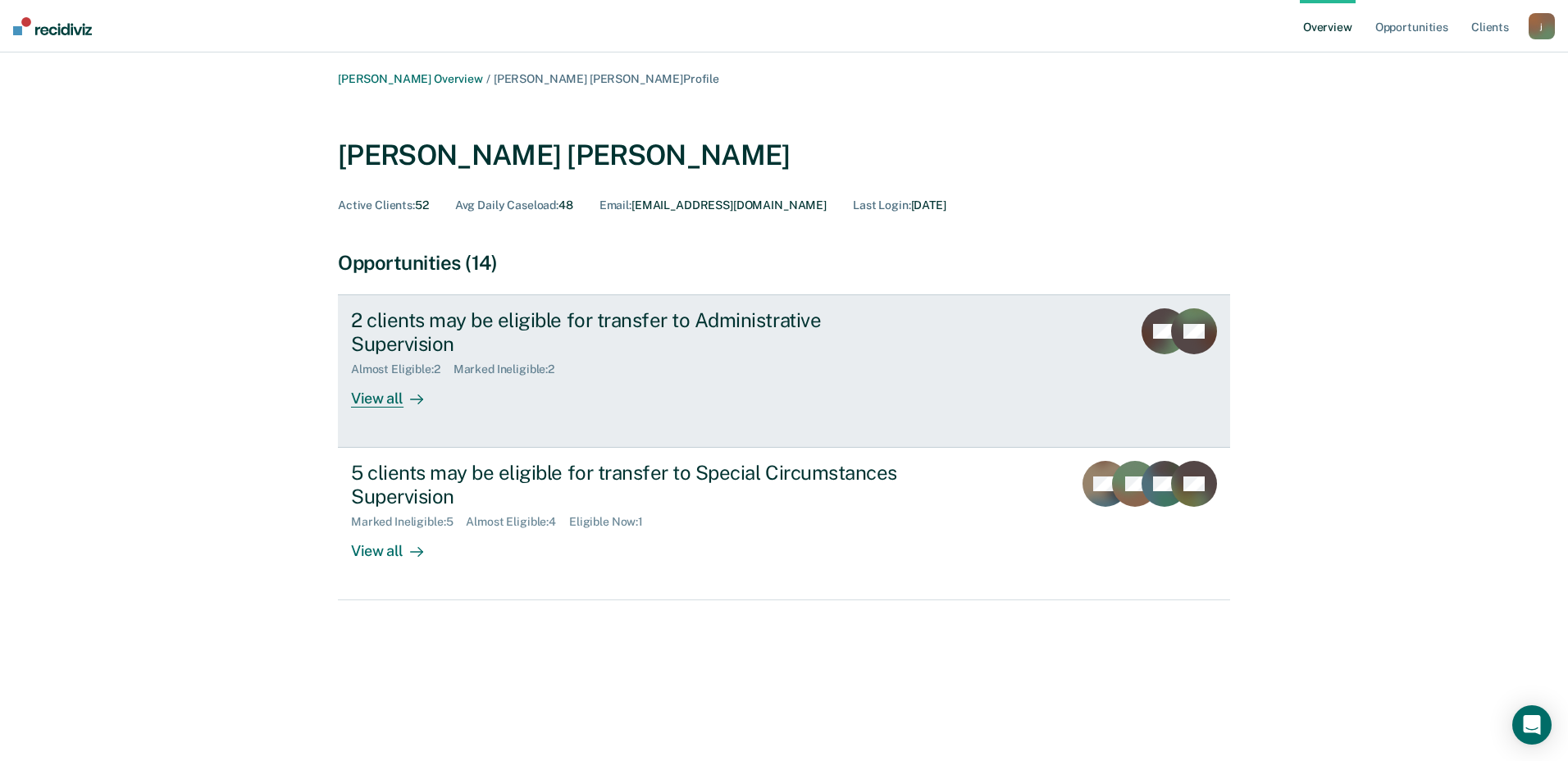
click at [382, 378] on div "View all" at bounding box center [397, 392] width 92 height 32
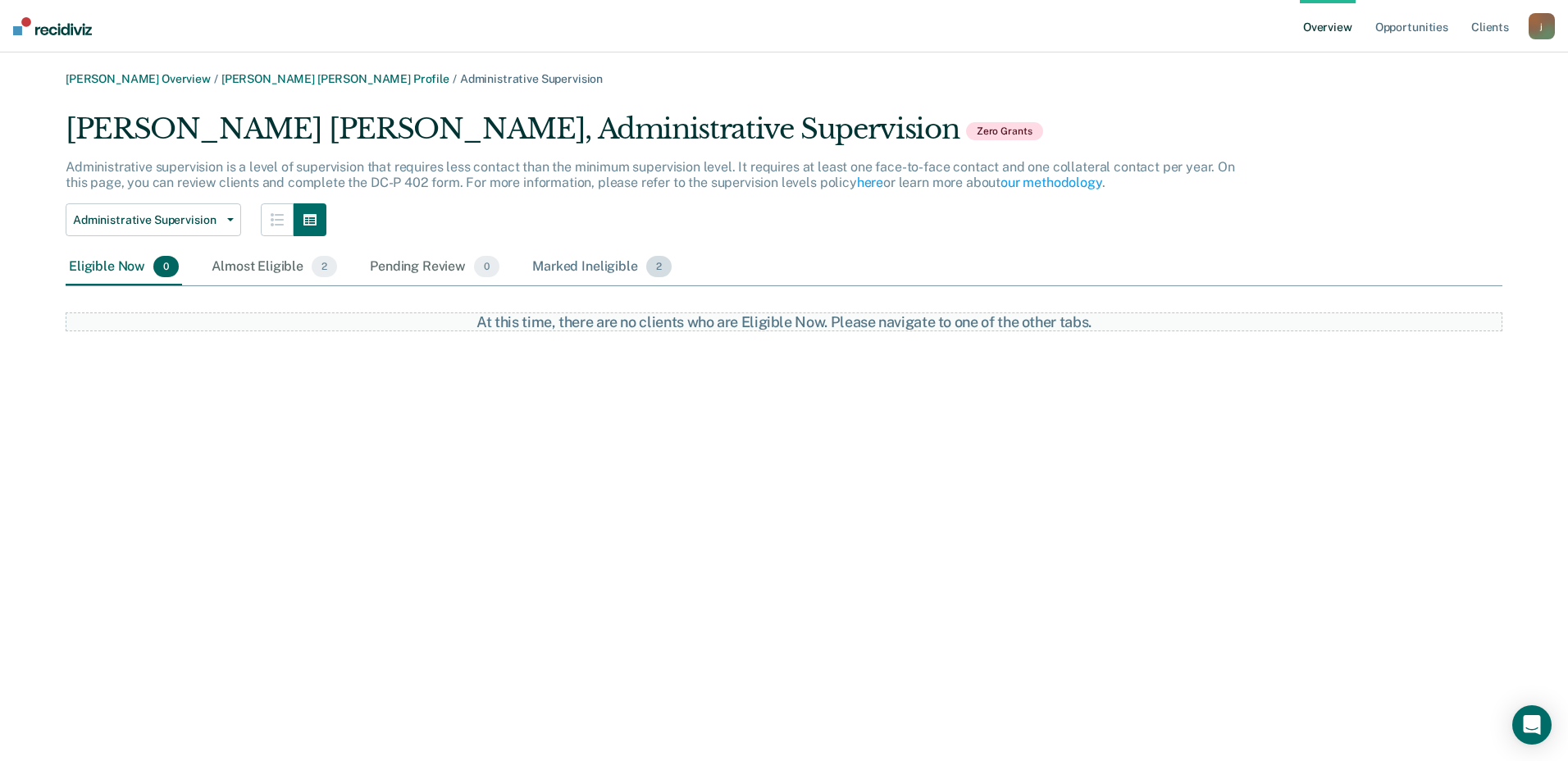
click at [579, 273] on div "Marked Ineligible 2" at bounding box center [602, 267] width 146 height 36
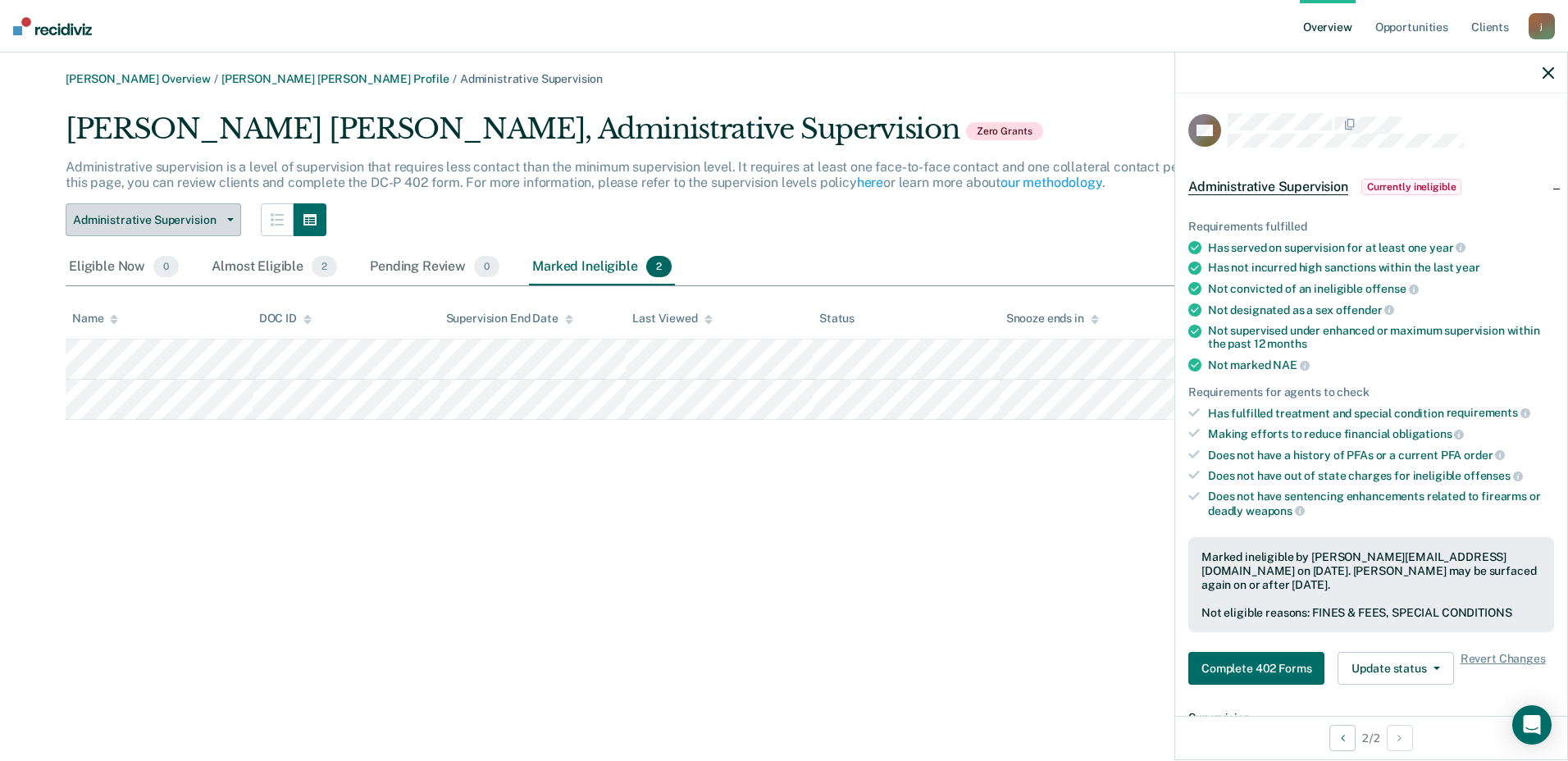
click at [232, 231] on button "Administrative Supervision" at bounding box center [153, 220] width 176 height 33
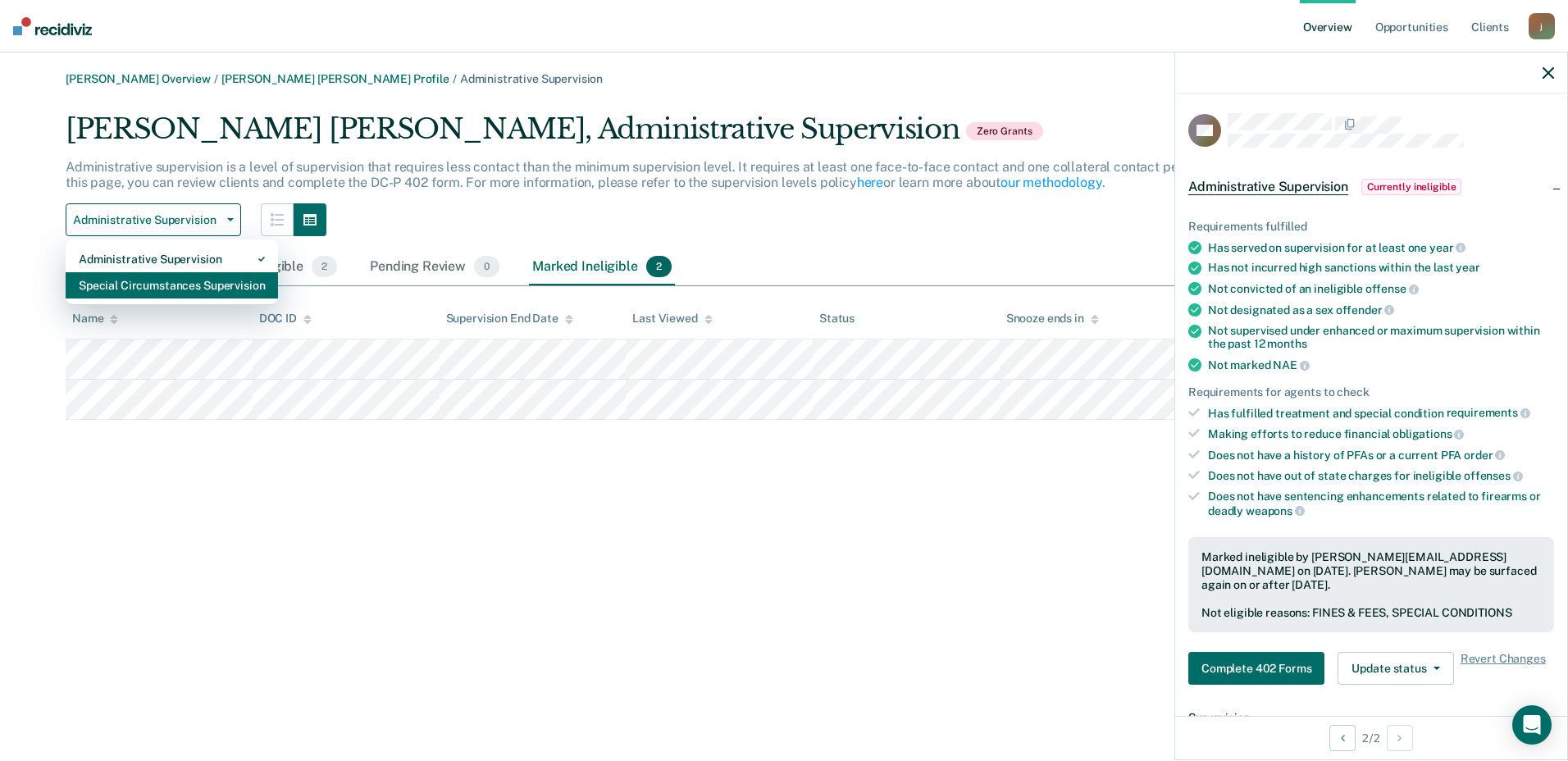
click at [196, 286] on div "Special Circumstances Supervision" at bounding box center [172, 285] width 186 height 26
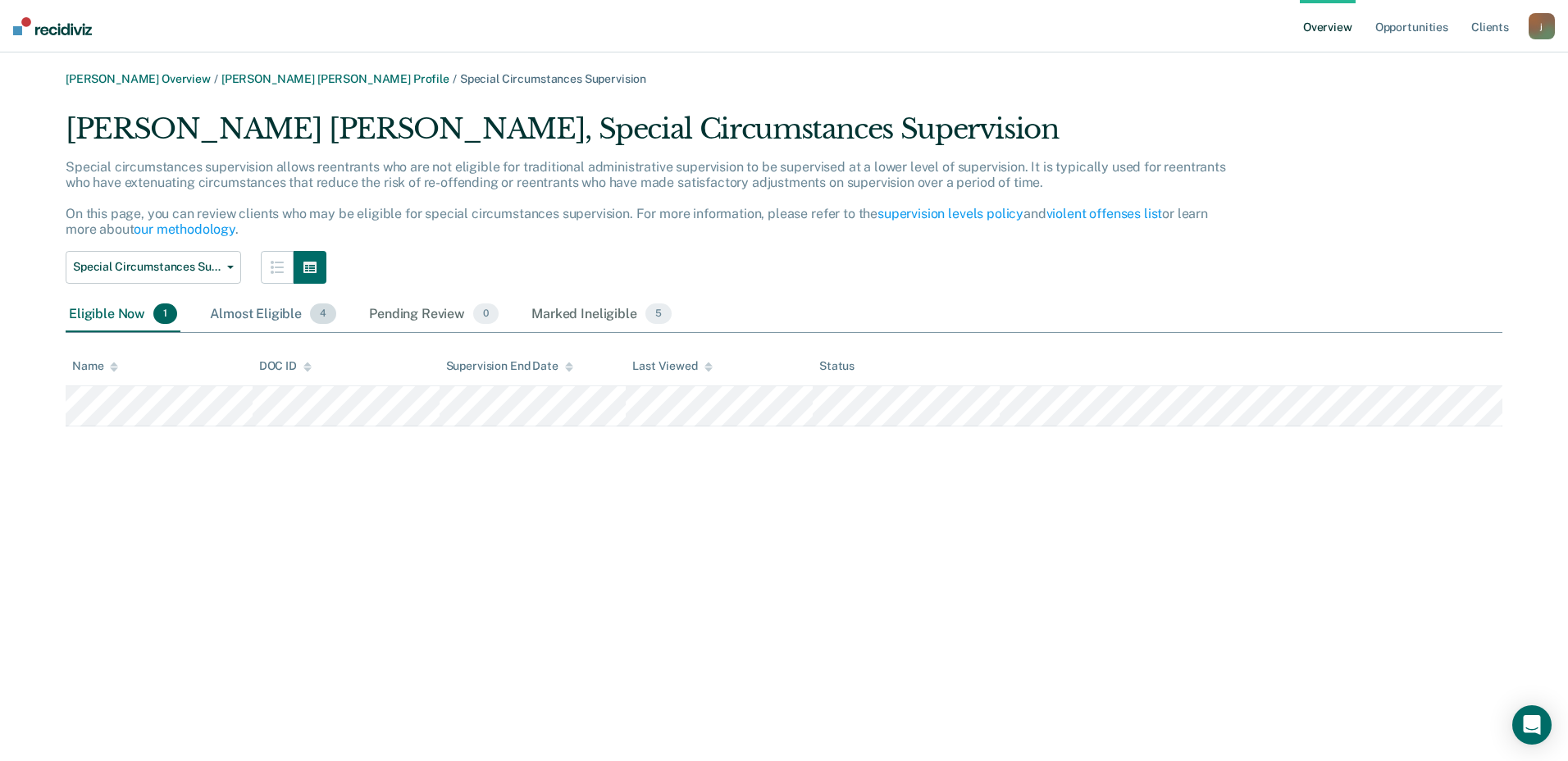
click at [246, 321] on div "Almost Eligible 4" at bounding box center [273, 314] width 133 height 36
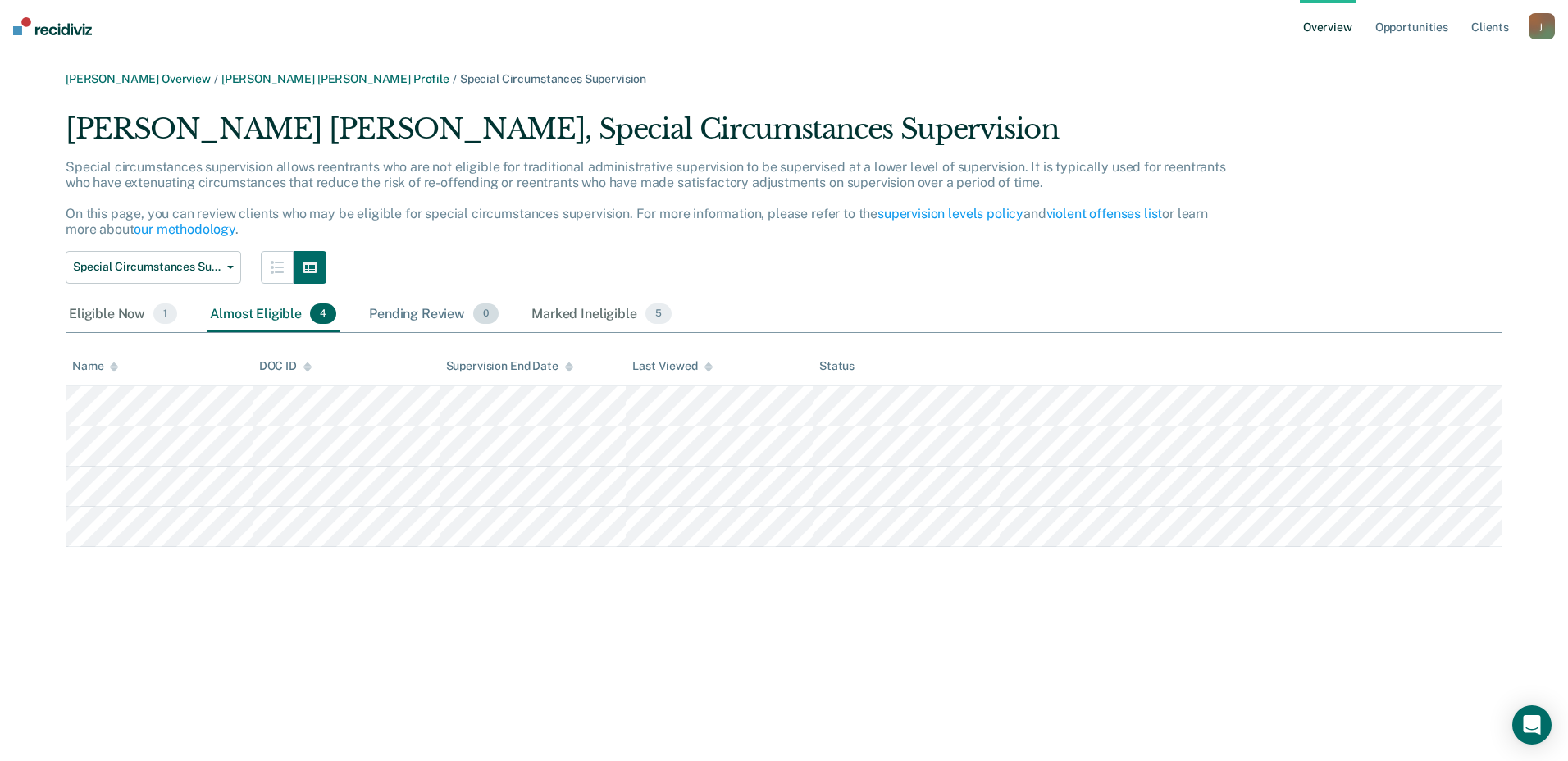
click at [435, 313] on div "Pending Review 0" at bounding box center [434, 314] width 136 height 36
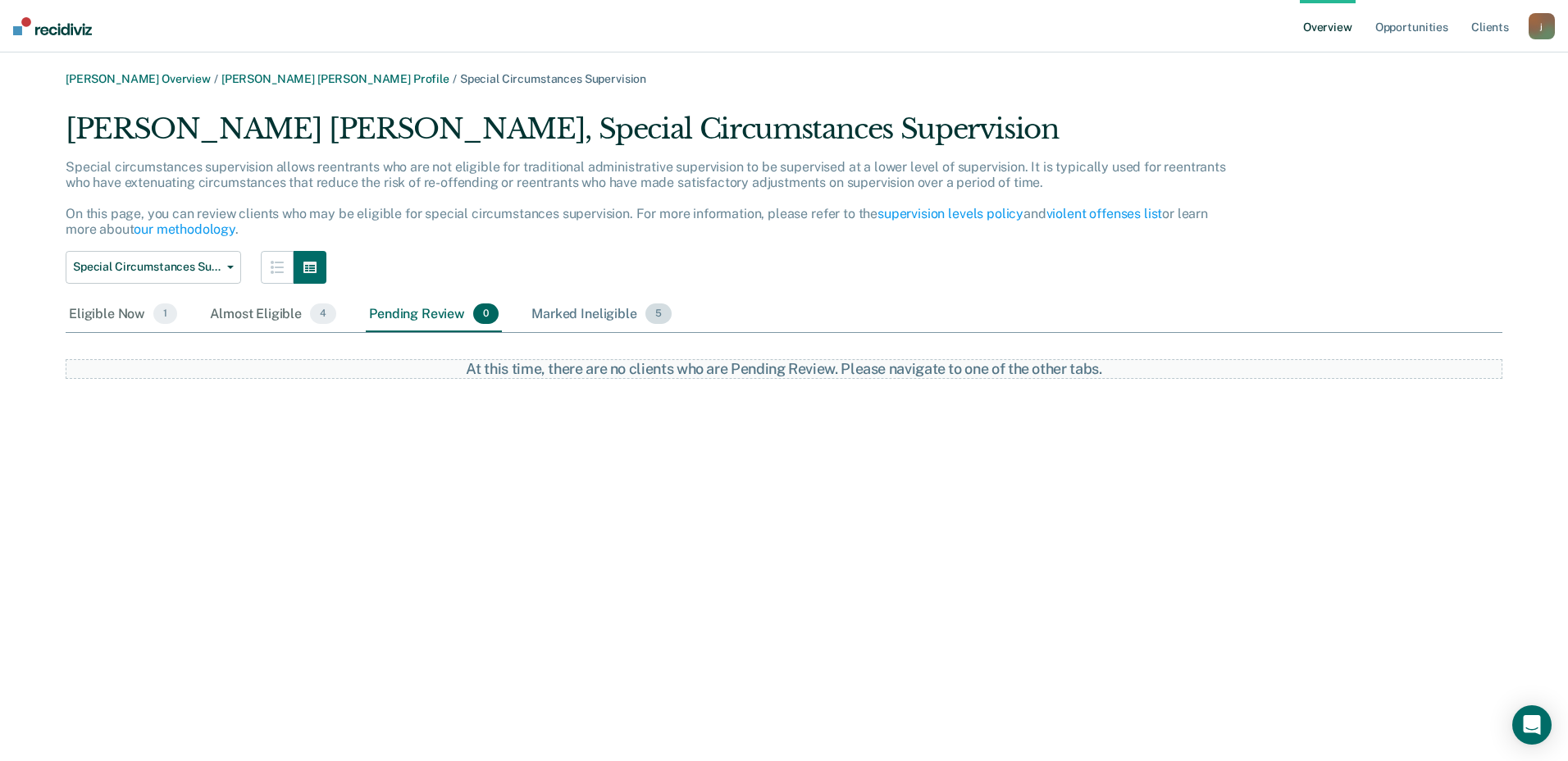
click at [587, 317] on div "Marked Ineligible 5" at bounding box center [601, 314] width 147 height 36
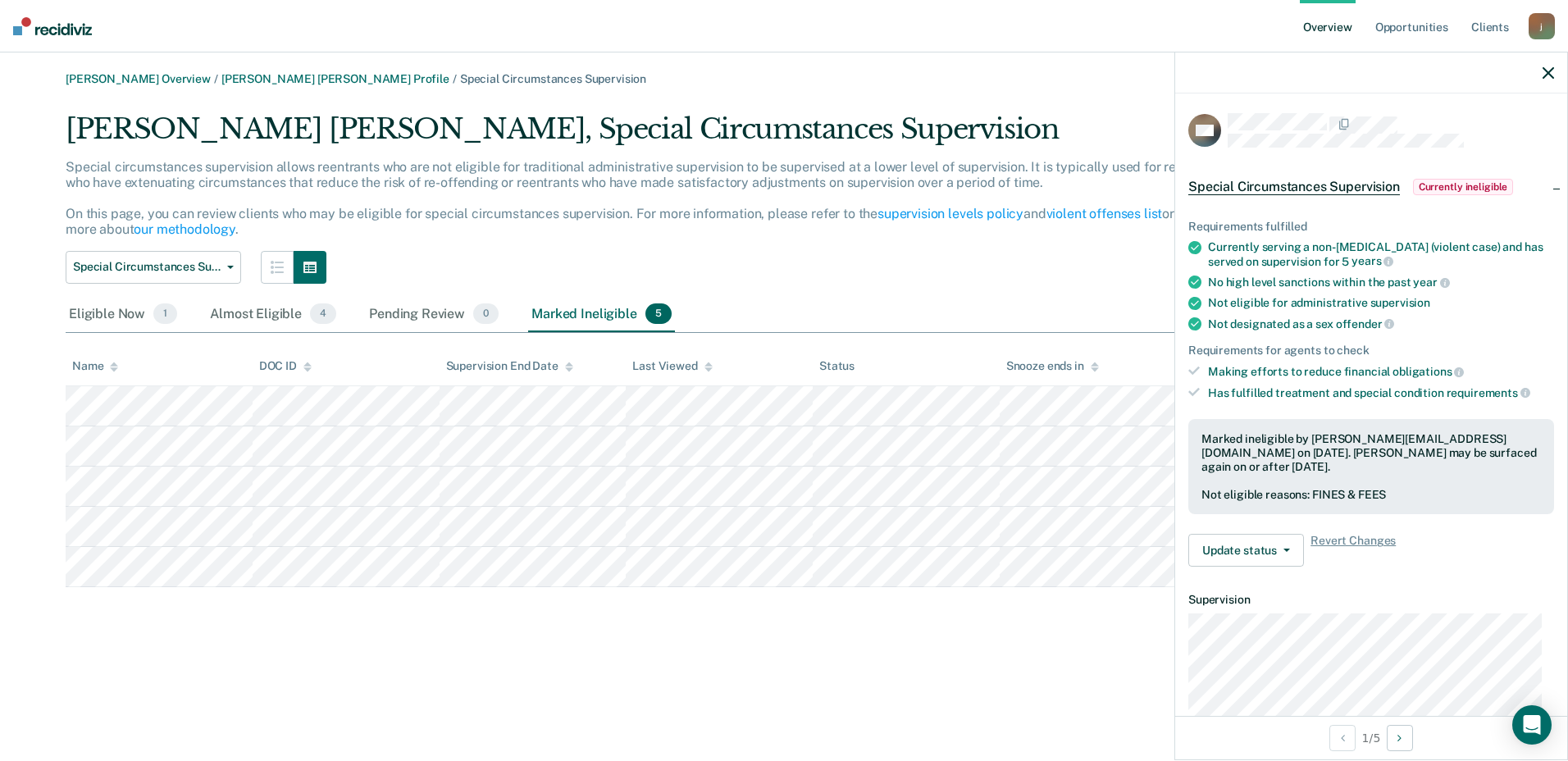
click at [580, 317] on div "Marked Ineligible 5" at bounding box center [601, 314] width 147 height 36
click at [432, 315] on div "Pending Review 0" at bounding box center [434, 314] width 136 height 36
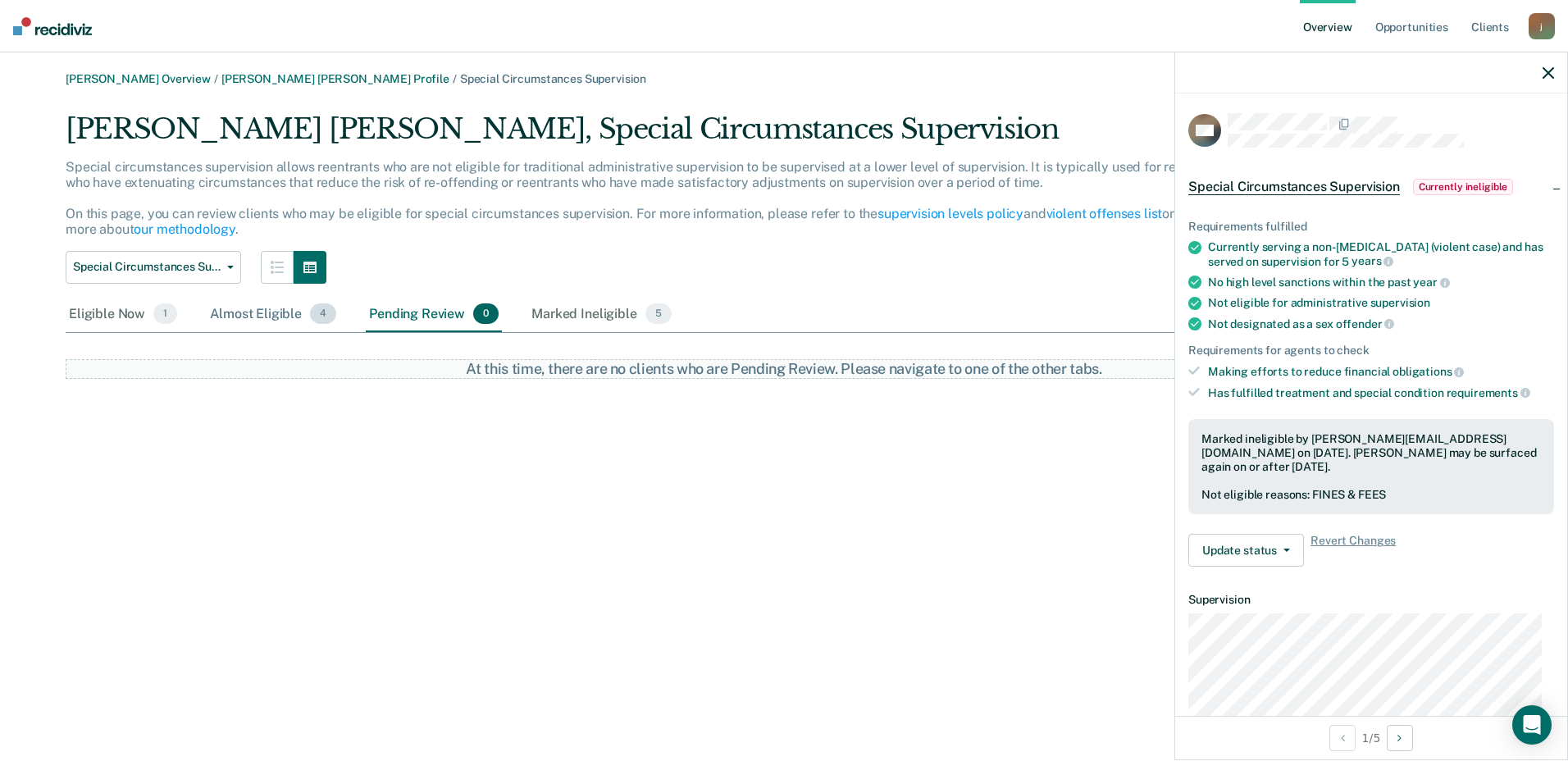
click at [270, 315] on div "Almost Eligible 4" at bounding box center [273, 314] width 133 height 36
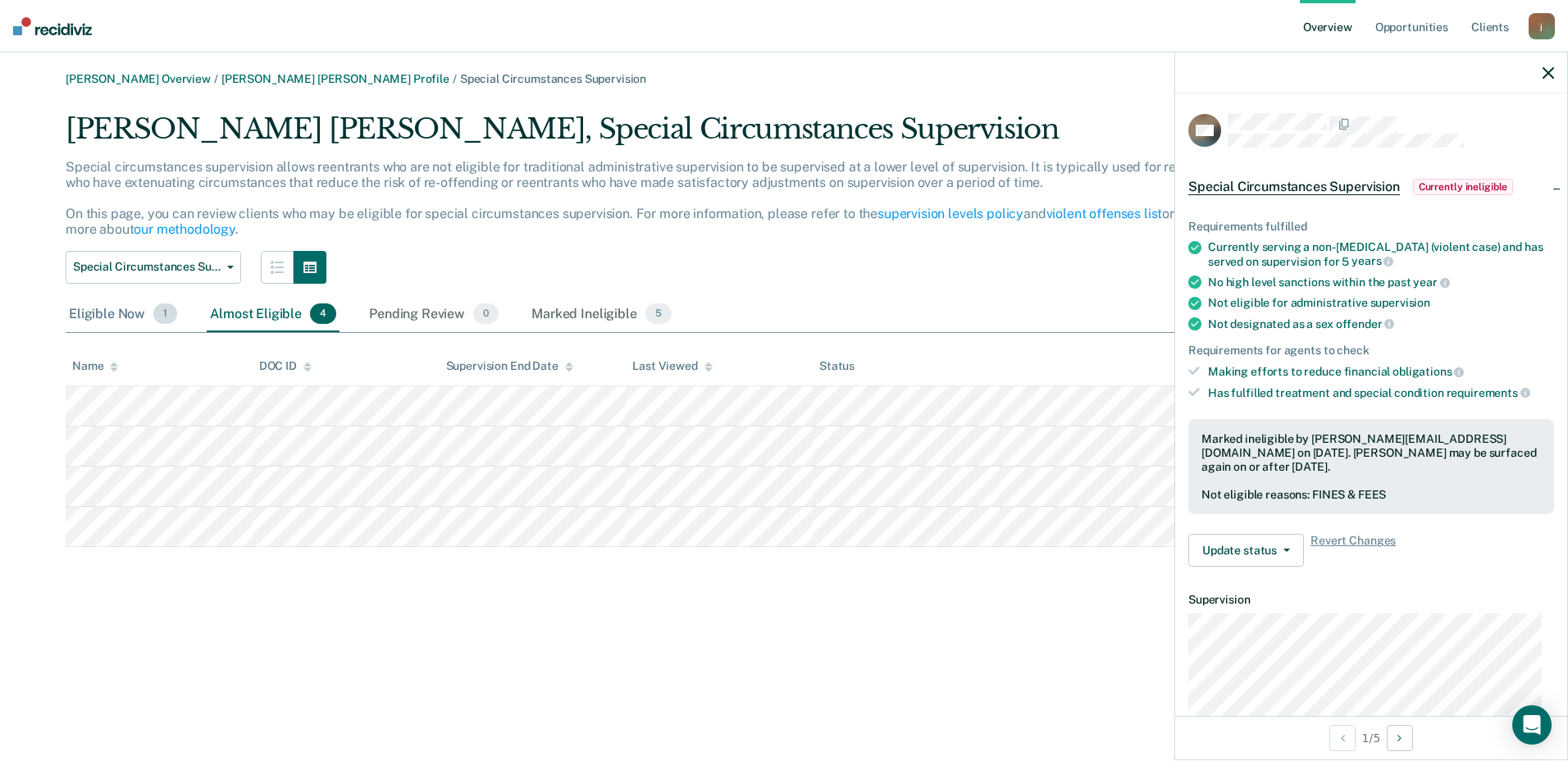
click at [108, 316] on div "Eligible Now 1" at bounding box center [123, 314] width 114 height 36
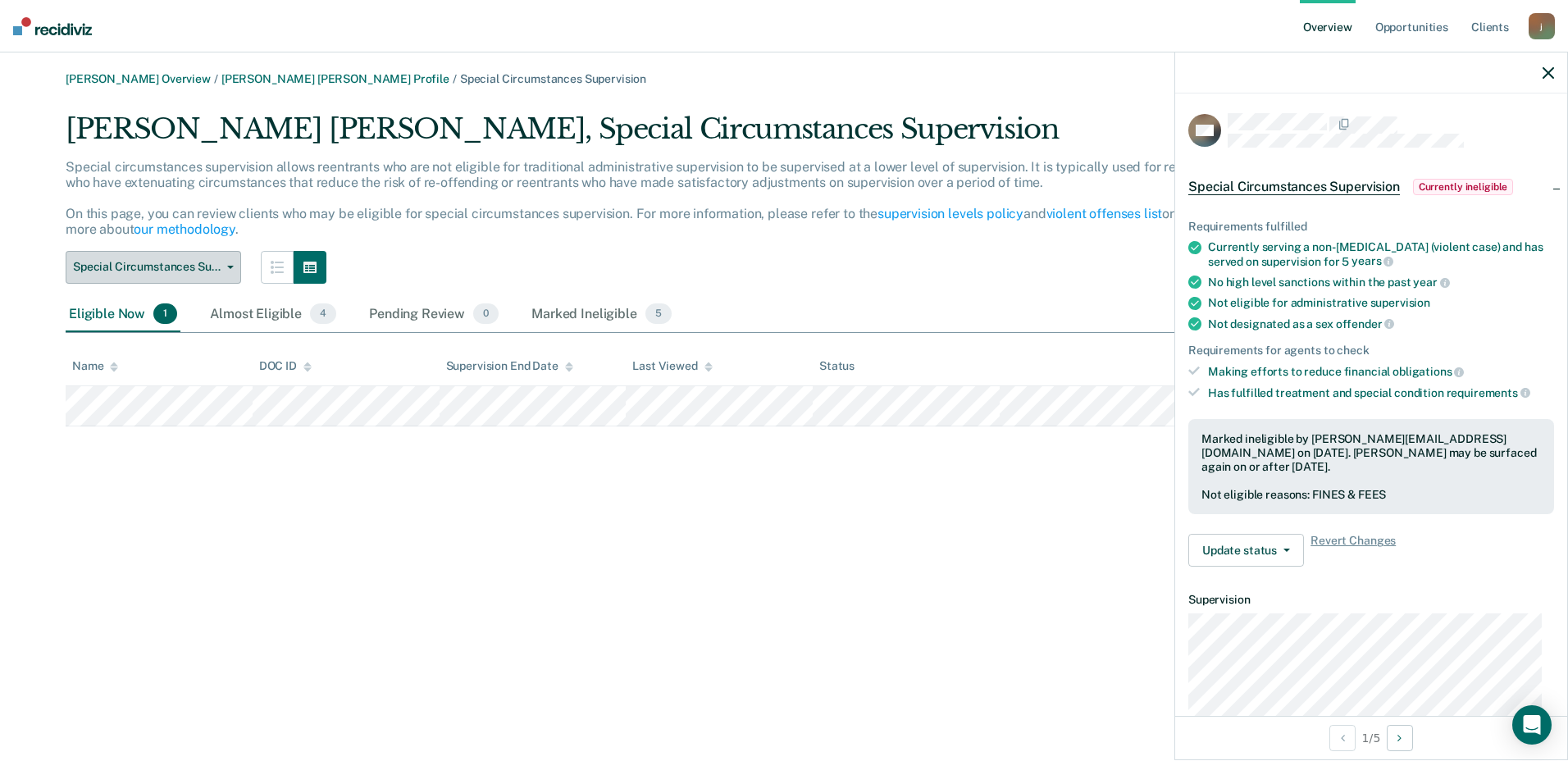
click at [213, 264] on span "Special Circumstances Supervision" at bounding box center [147, 267] width 147 height 14
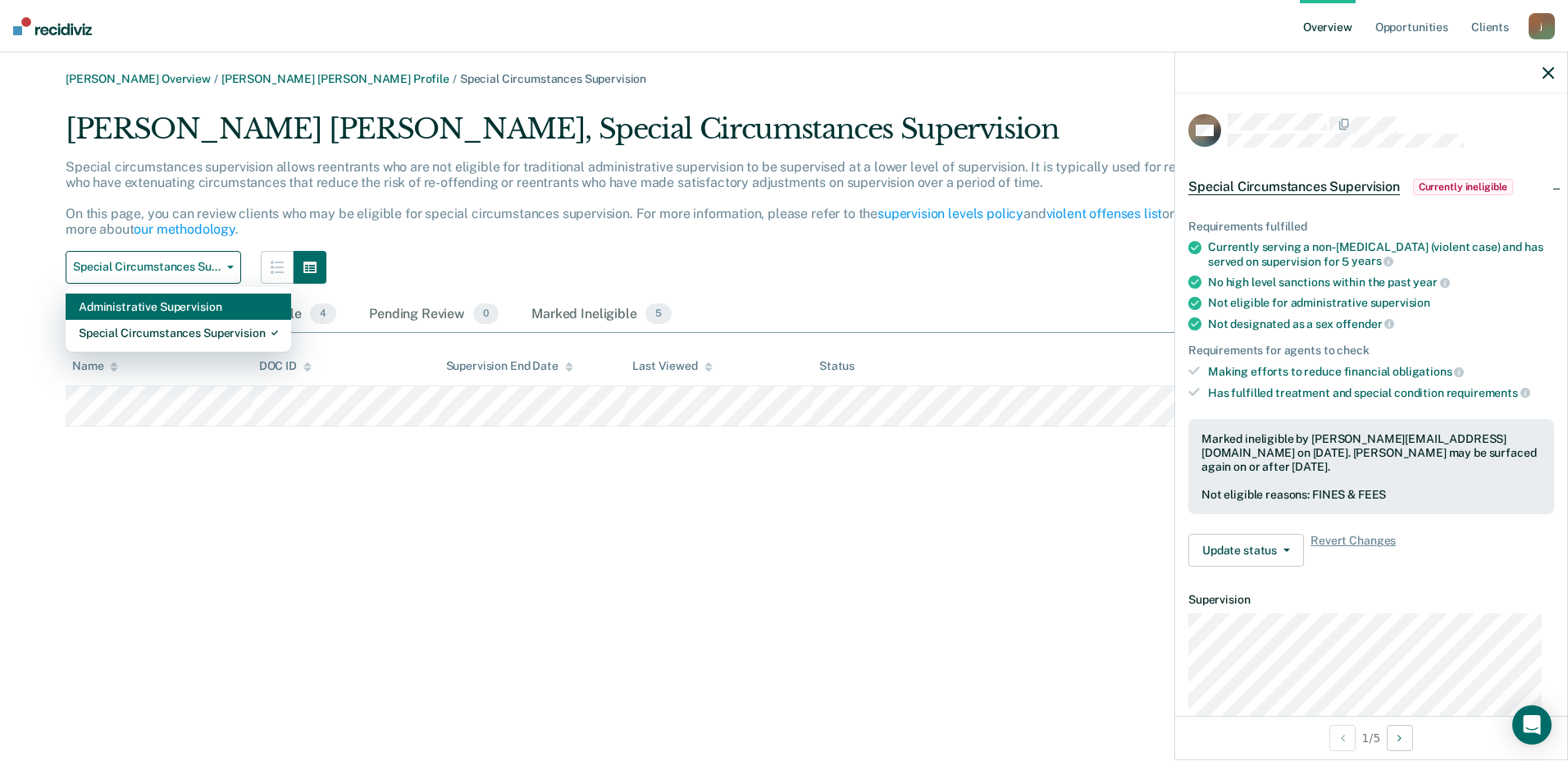
click at [207, 313] on div "Administrative Supervision" at bounding box center [178, 307] width 199 height 26
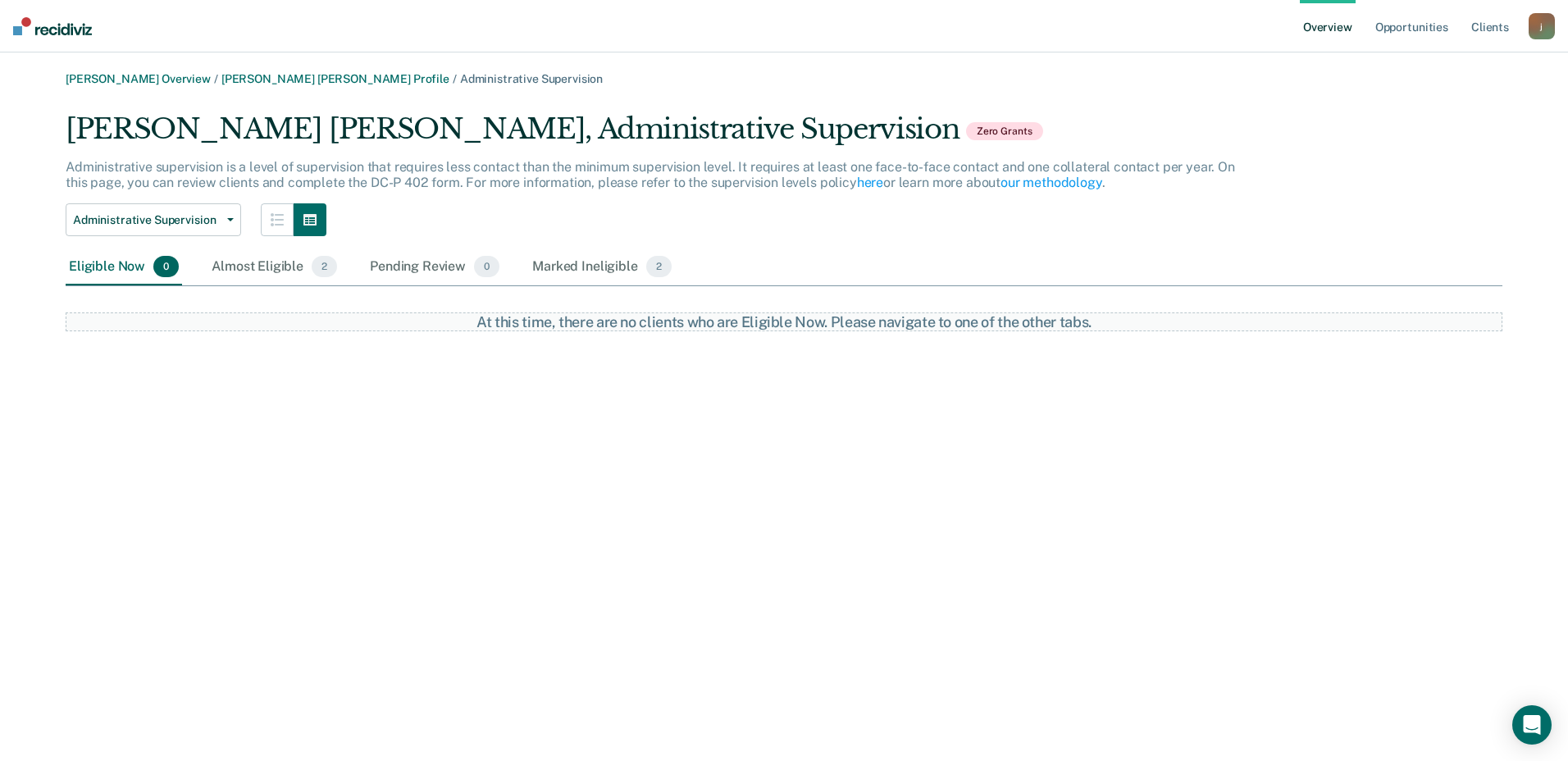
click at [172, 88] on div "[PERSON_NAME] Overview / [PERSON_NAME] [PERSON_NAME] Profile / Administrative S…" at bounding box center [783, 201] width 1528 height 259
click at [176, 85] on div "[PERSON_NAME] Overview / [PERSON_NAME] [PERSON_NAME] Profile / Administrative S…" at bounding box center [784, 79] width 1437 height 14
click at [178, 79] on link "[PERSON_NAME] Overview" at bounding box center [139, 79] width 146 height 14
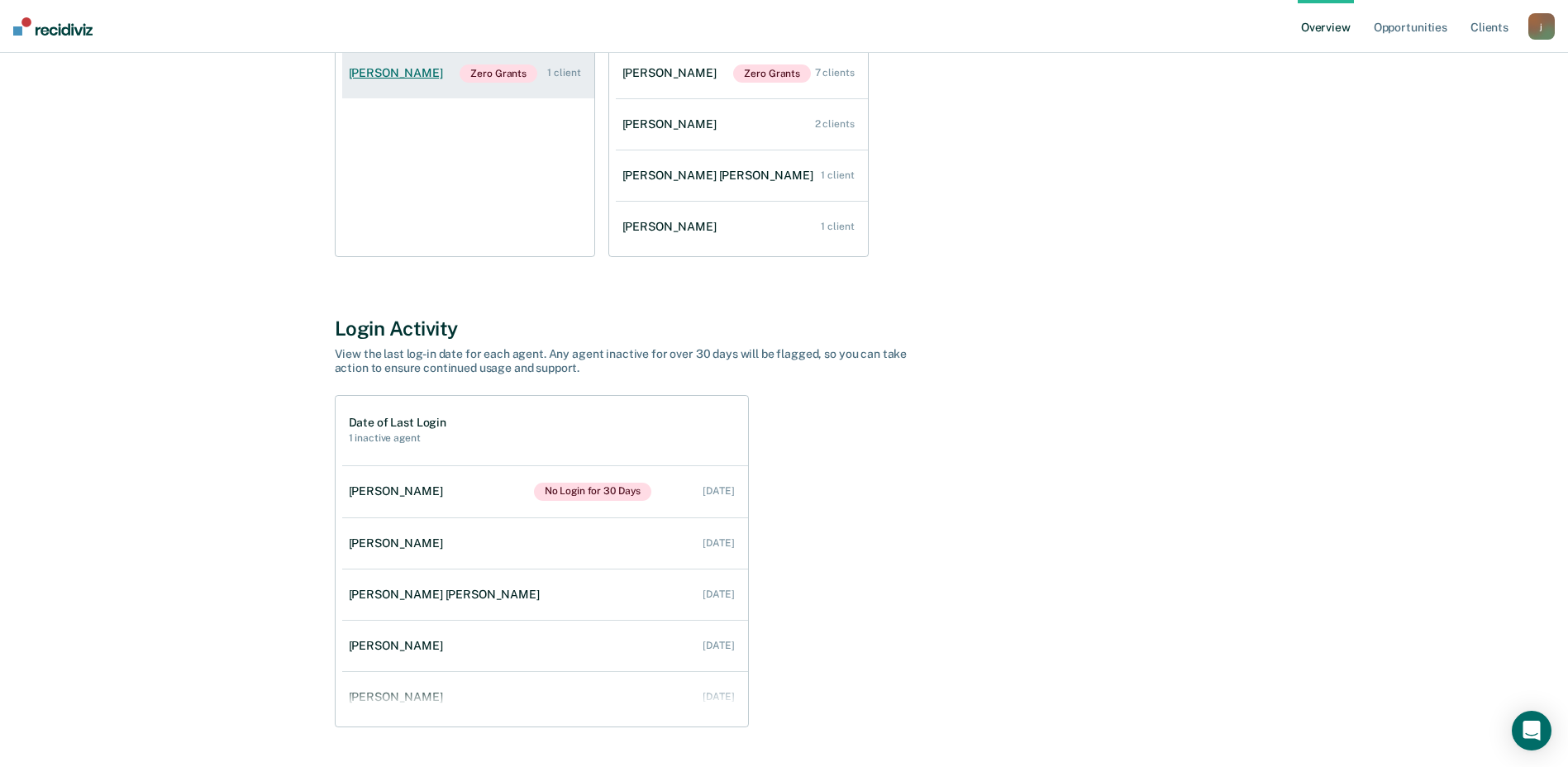
scroll to position [331, 0]
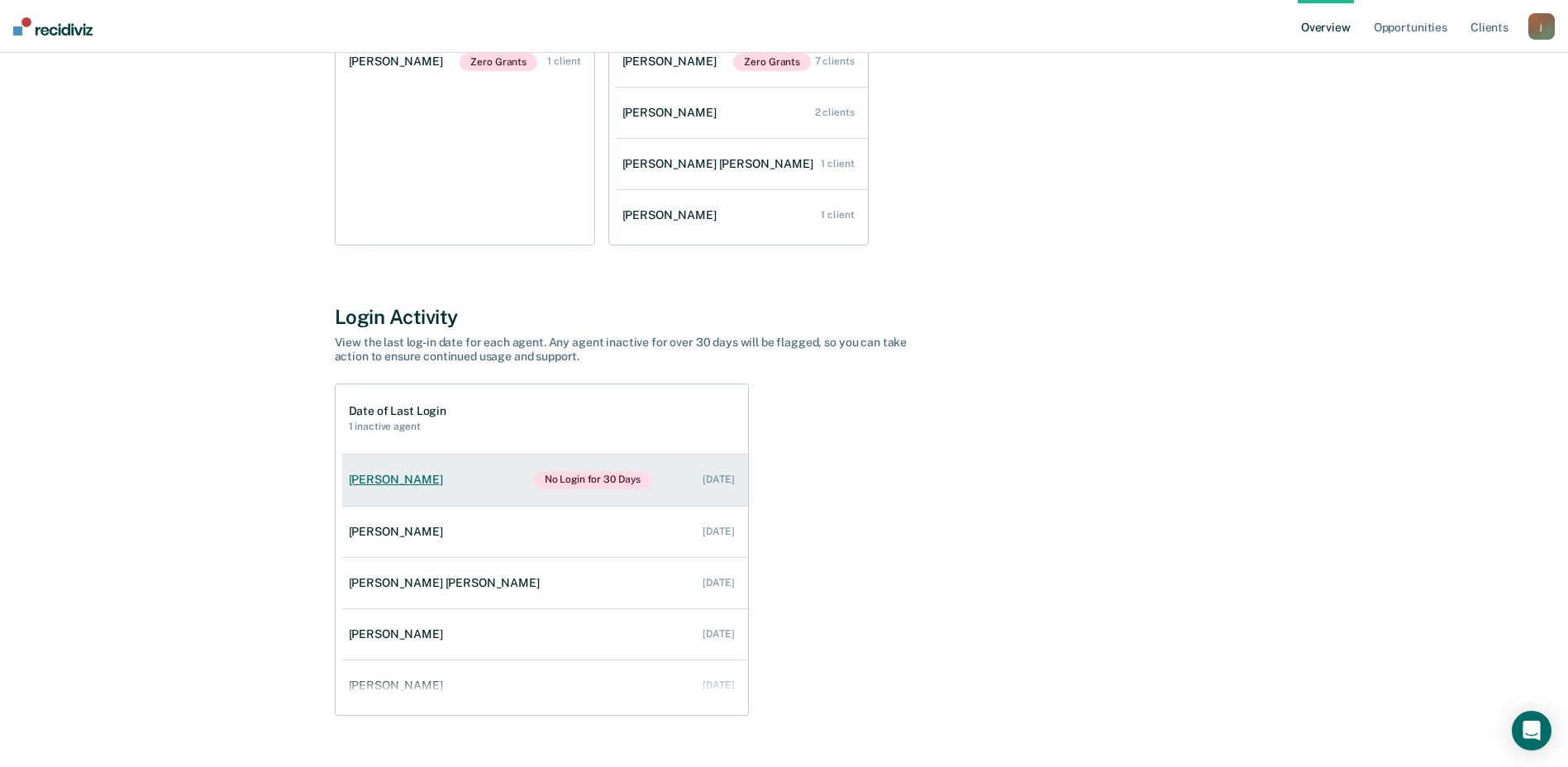
click at [467, 475] on link "[PERSON_NAME] No Login for 30 Days [DATE]" at bounding box center [545, 480] width 406 height 51
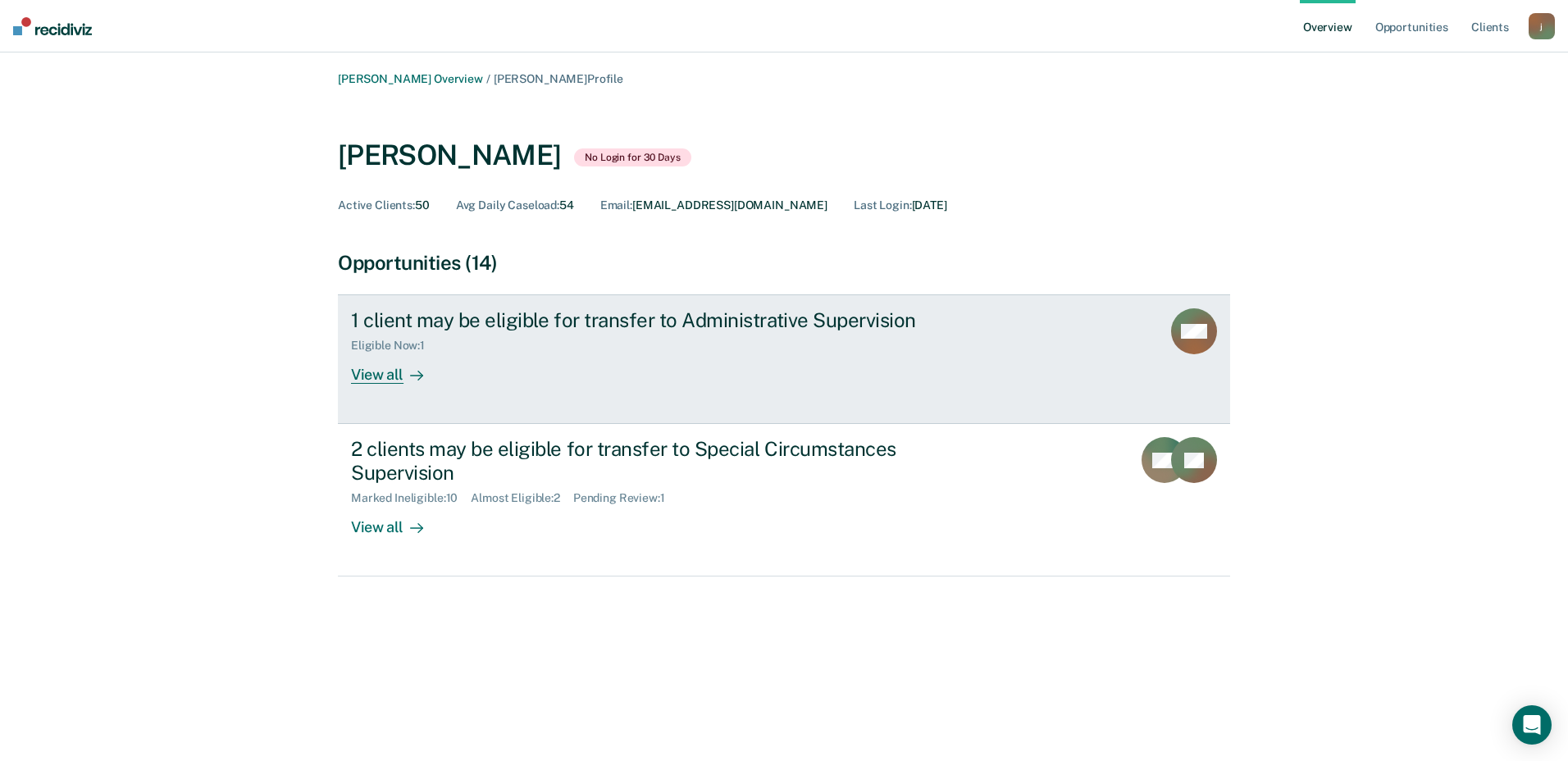
click at [421, 347] on div "Eligible Now : 1" at bounding box center [395, 346] width 87 height 14
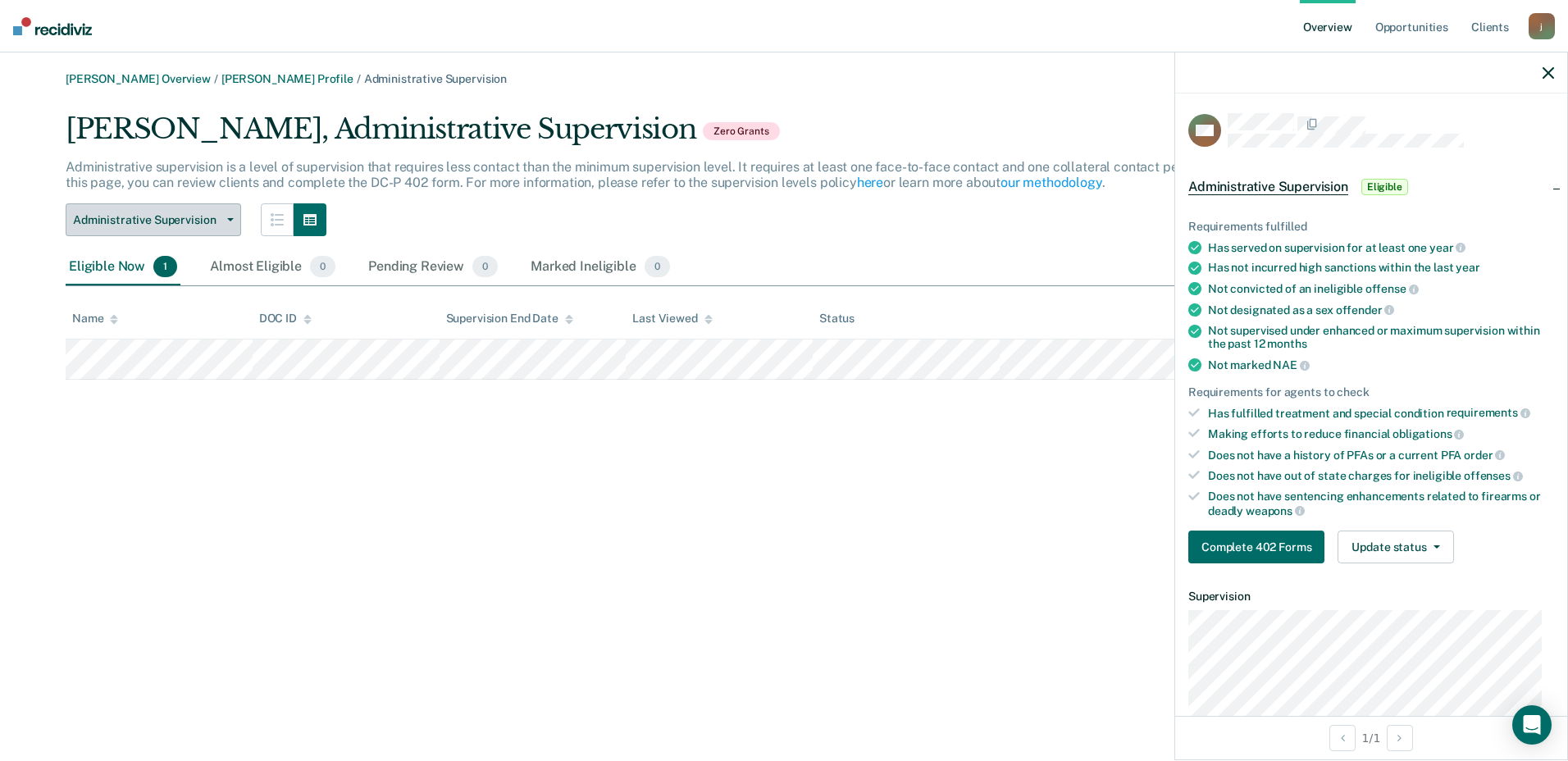
click at [212, 222] on span "Administrative Supervision" at bounding box center [147, 220] width 147 height 14
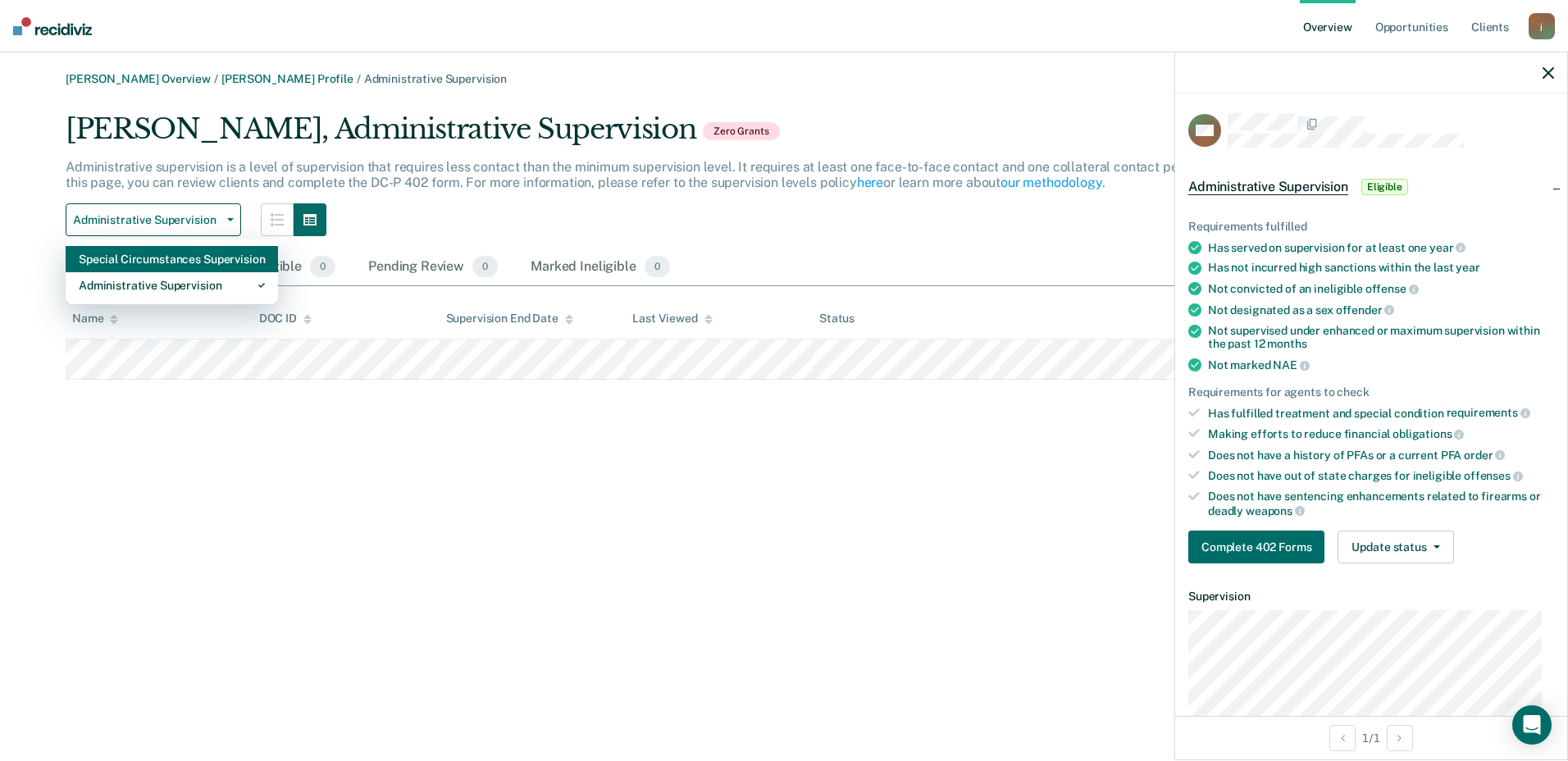
click at [198, 263] on div "Special Circumstances Supervision" at bounding box center [172, 259] width 186 height 26
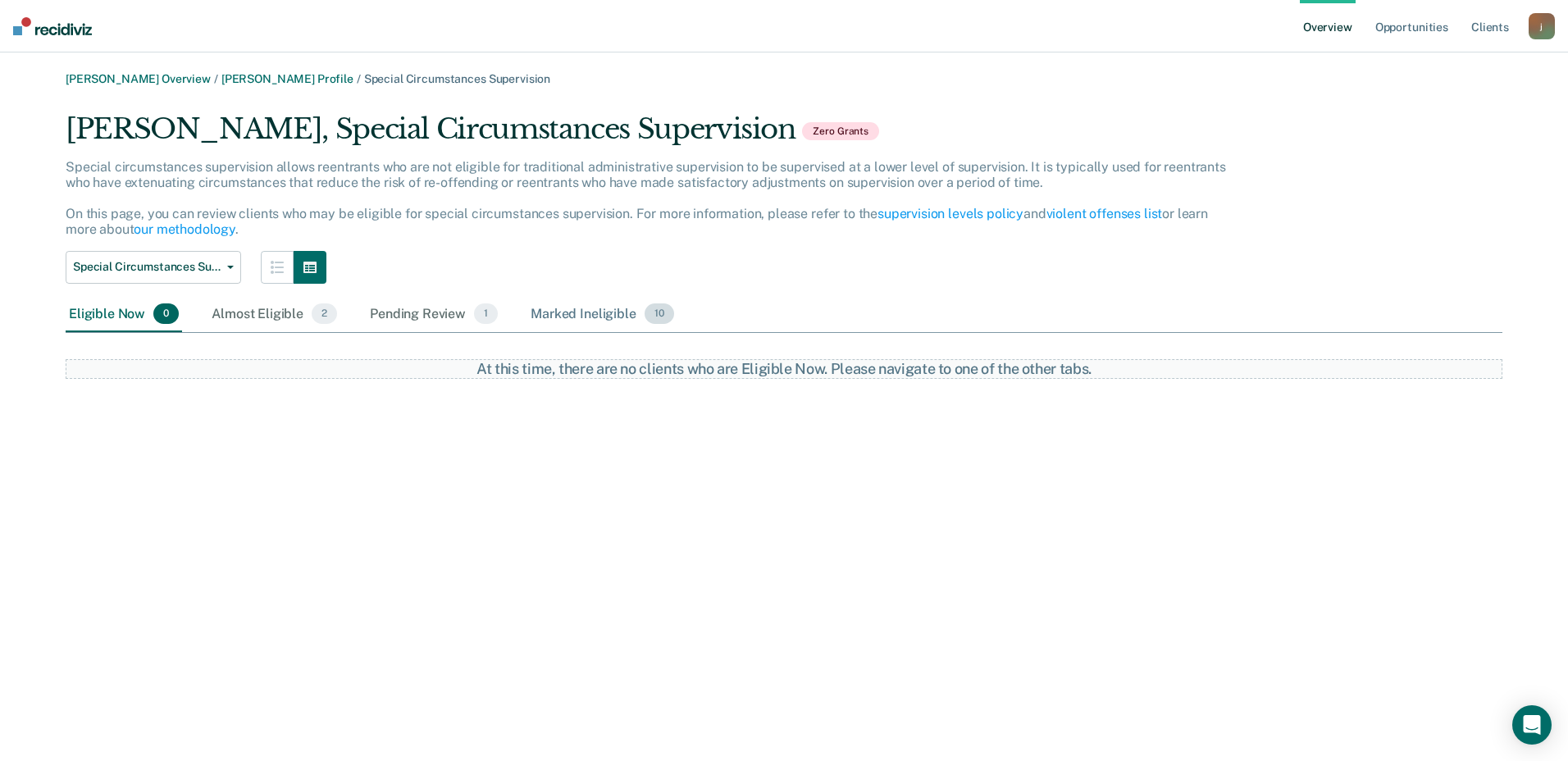
click at [566, 315] on div "Marked Ineligible 10" at bounding box center [602, 314] width 149 height 36
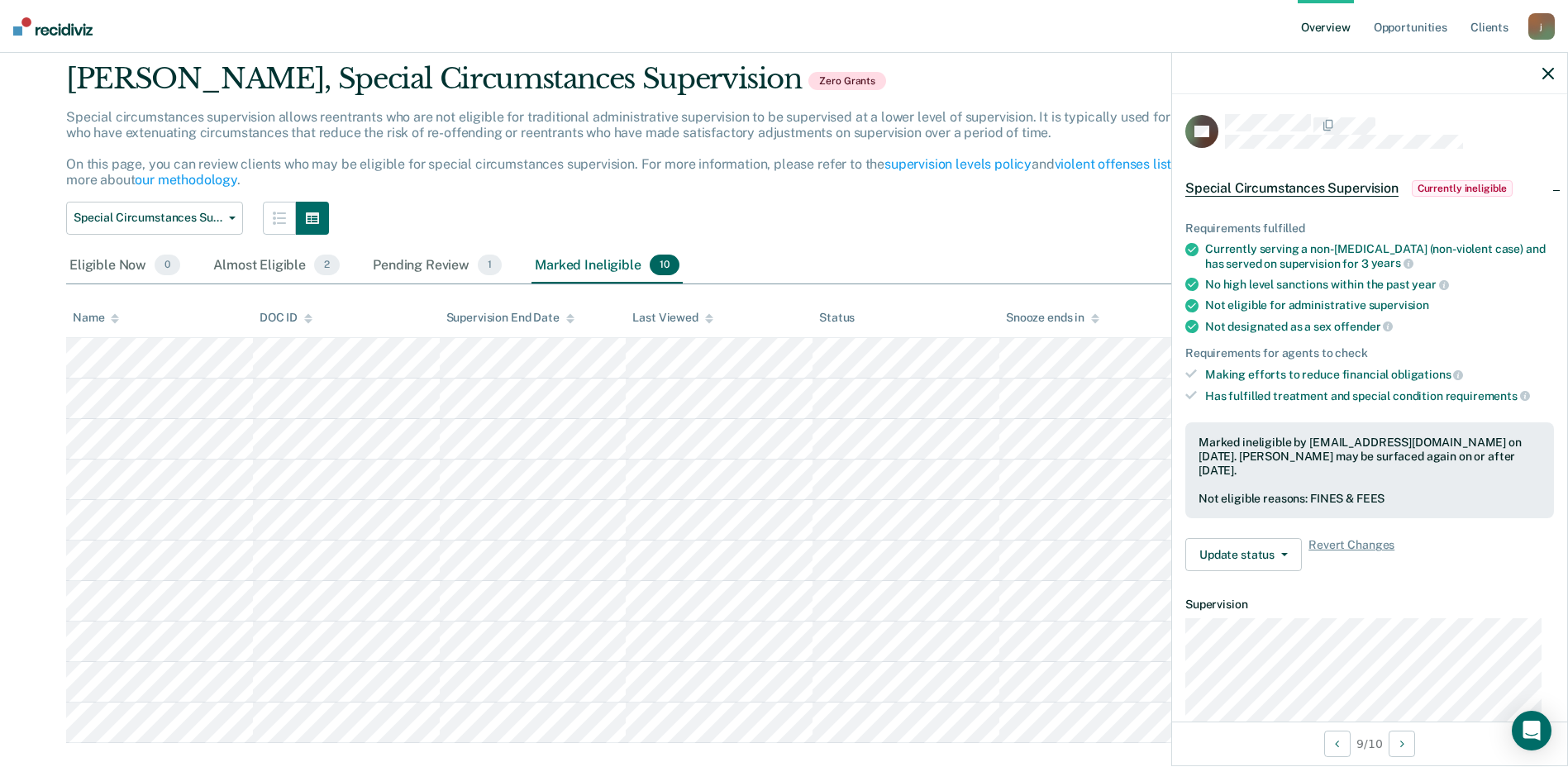
scroll to position [80, 0]
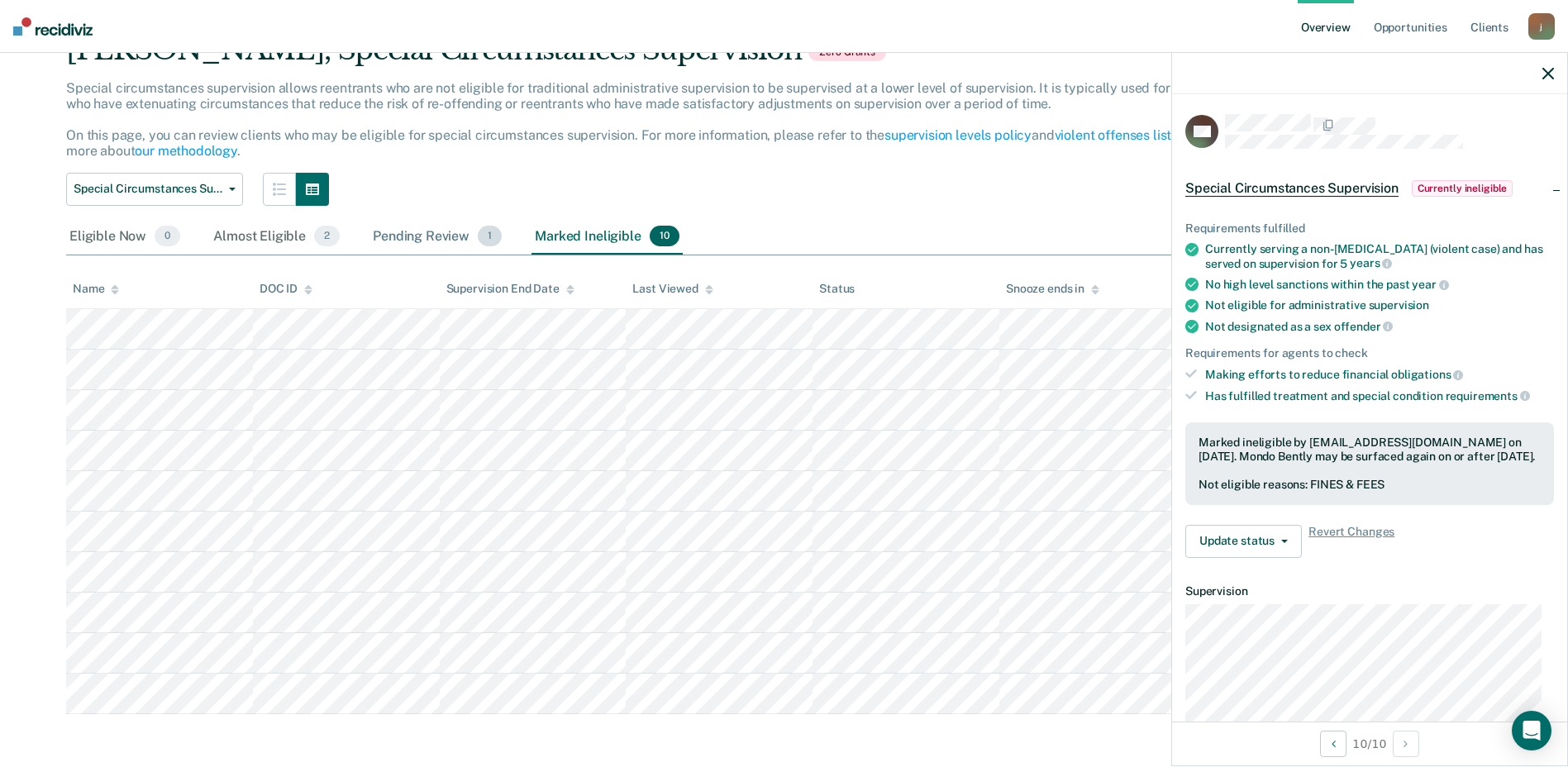
click at [430, 248] on div "Pending Review 1" at bounding box center [437, 237] width 136 height 36
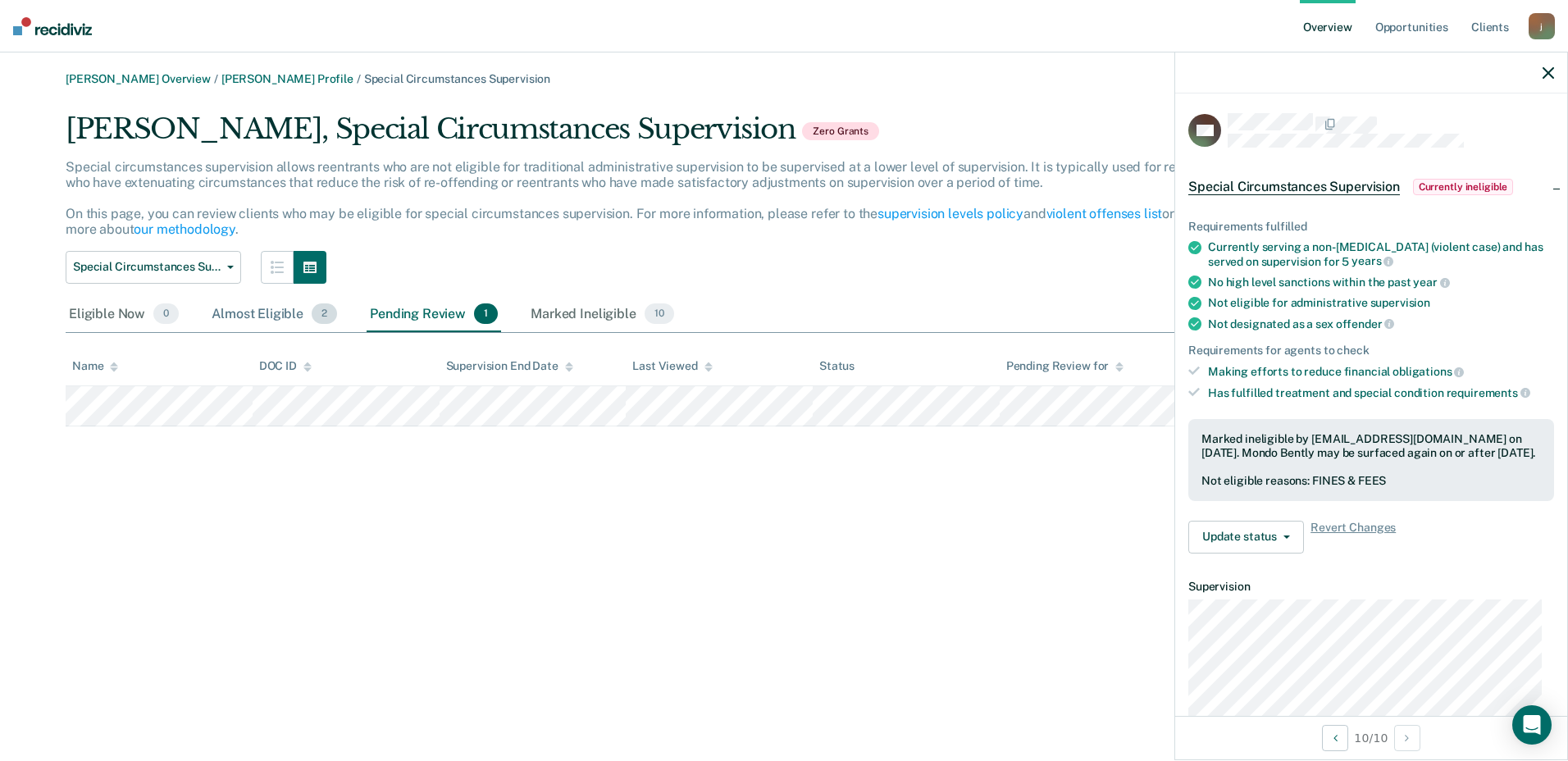
click at [258, 315] on div "Almost Eligible 2" at bounding box center [275, 314] width 132 height 36
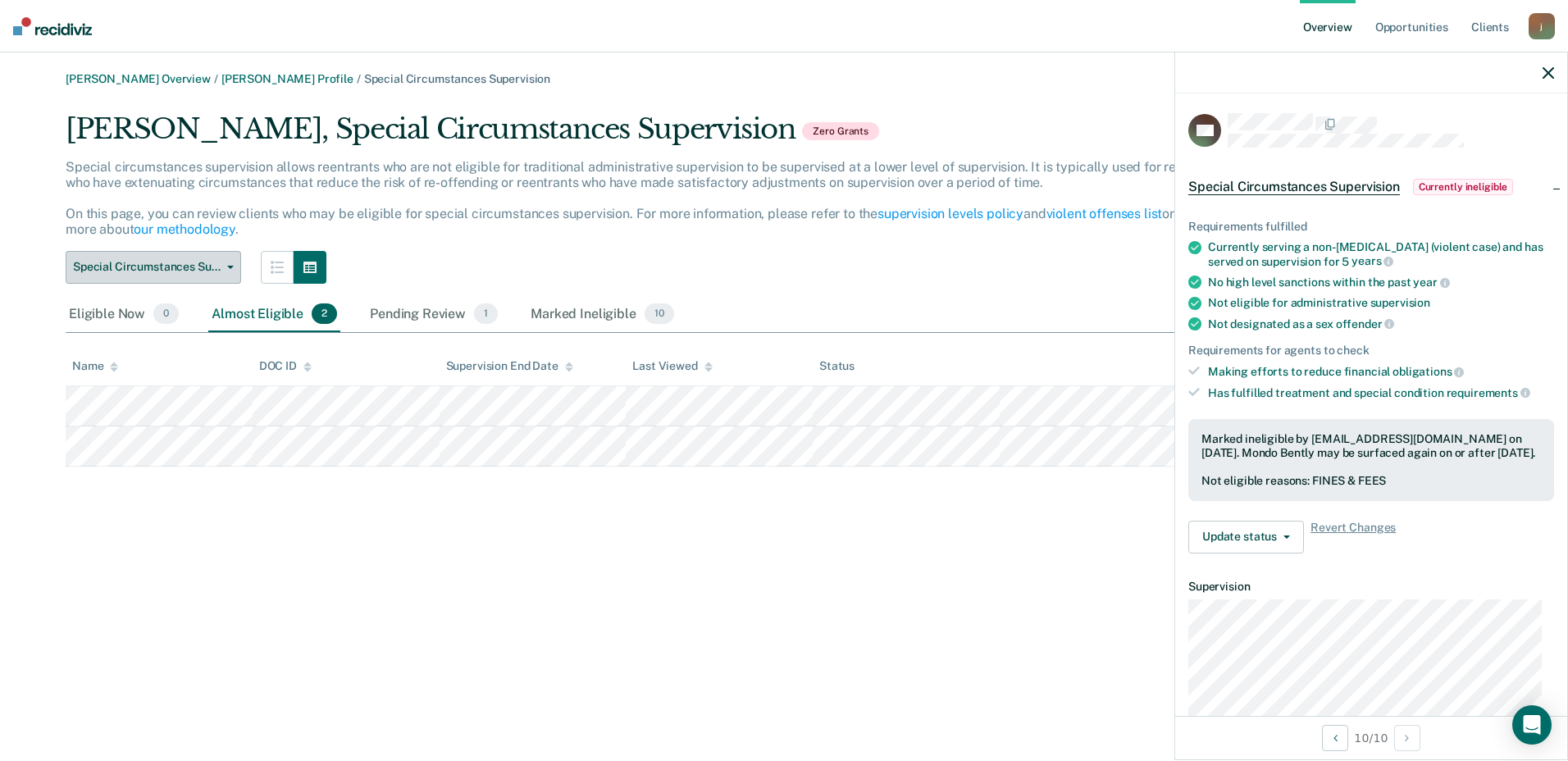
click at [210, 267] on span "Special Circumstances Supervision" at bounding box center [147, 267] width 147 height 14
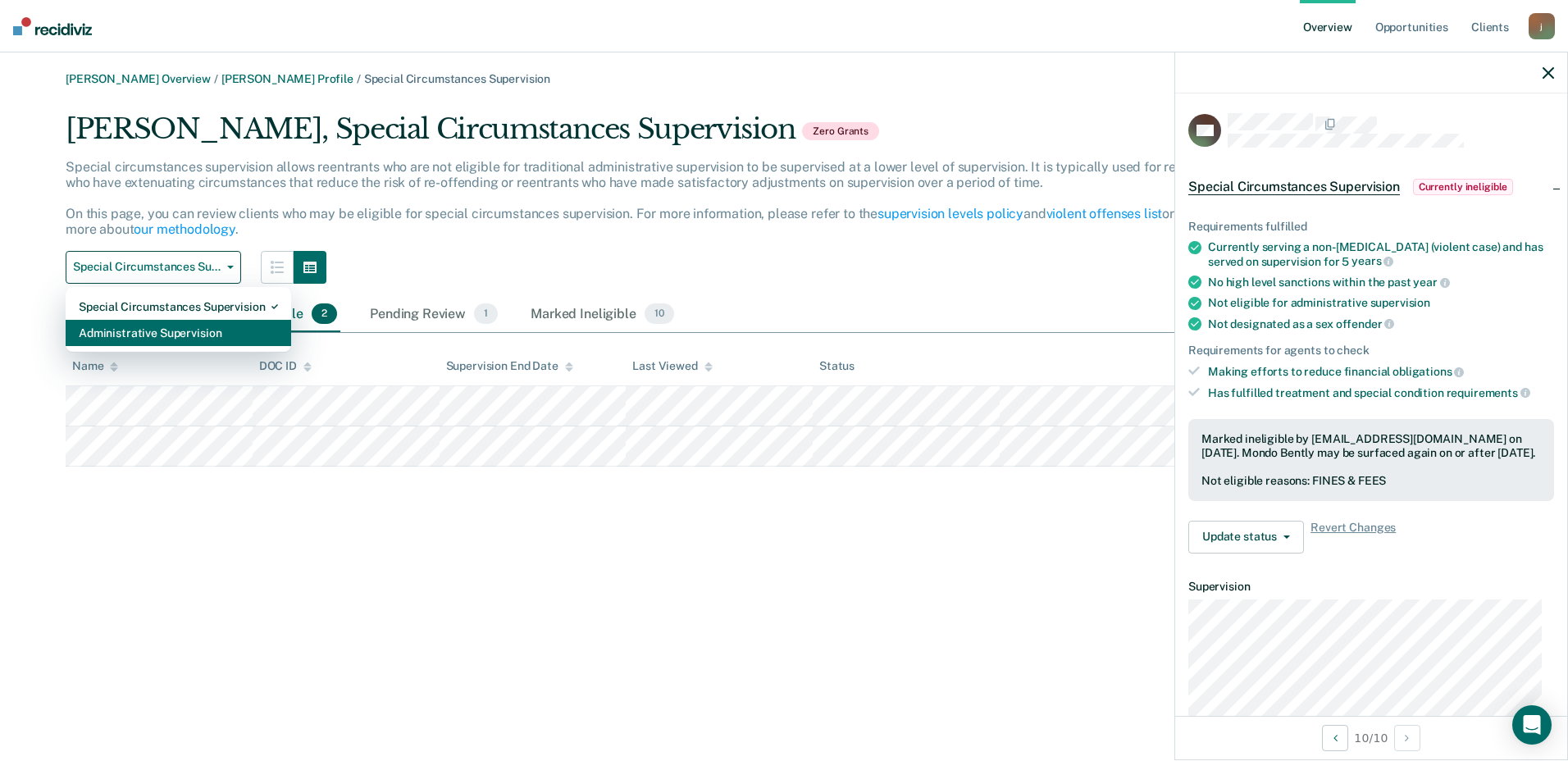
click at [180, 324] on div "Administrative Supervision" at bounding box center [178, 333] width 199 height 26
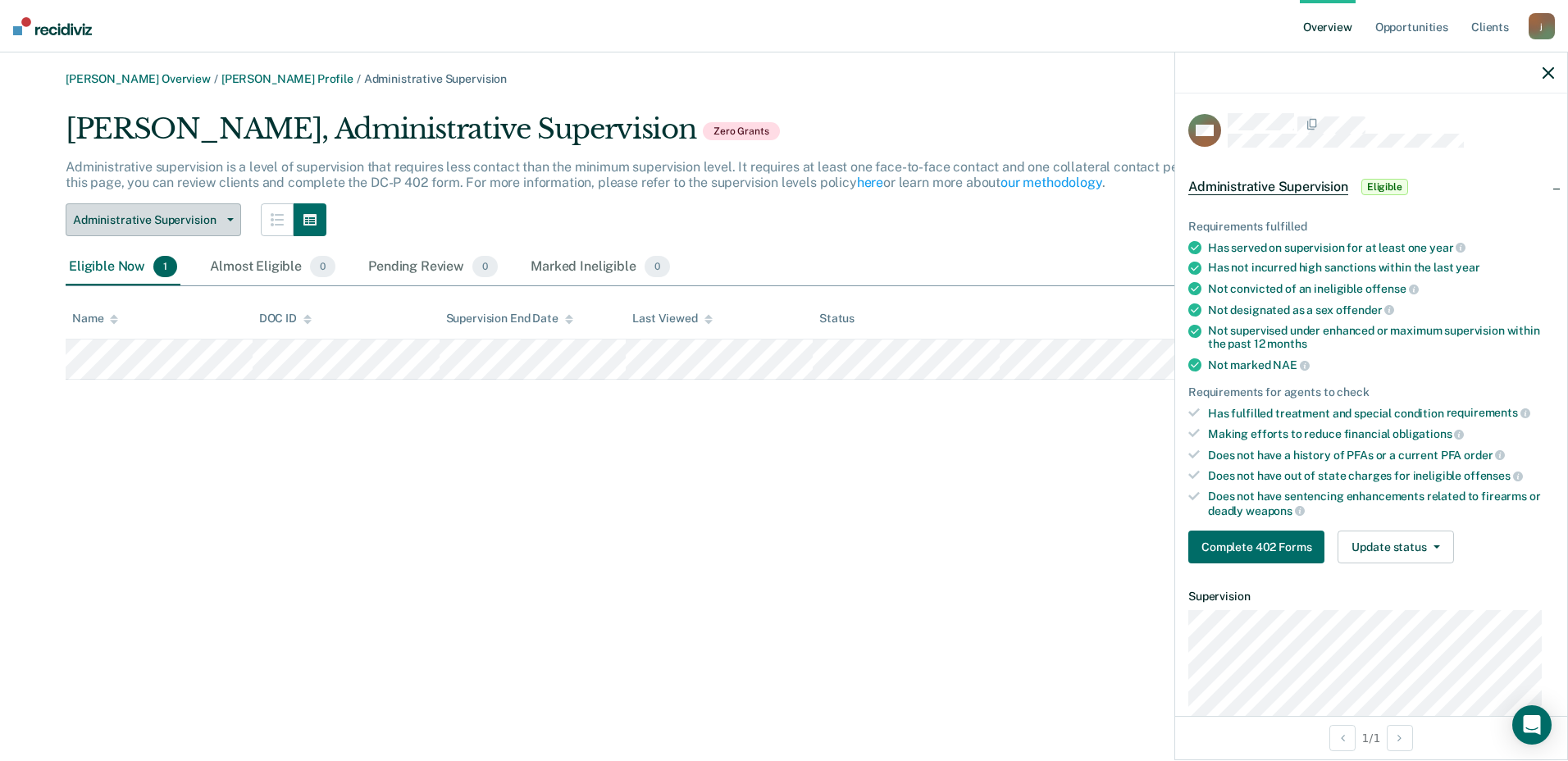
click at [227, 219] on icon "button" at bounding box center [230, 219] width 7 height 3
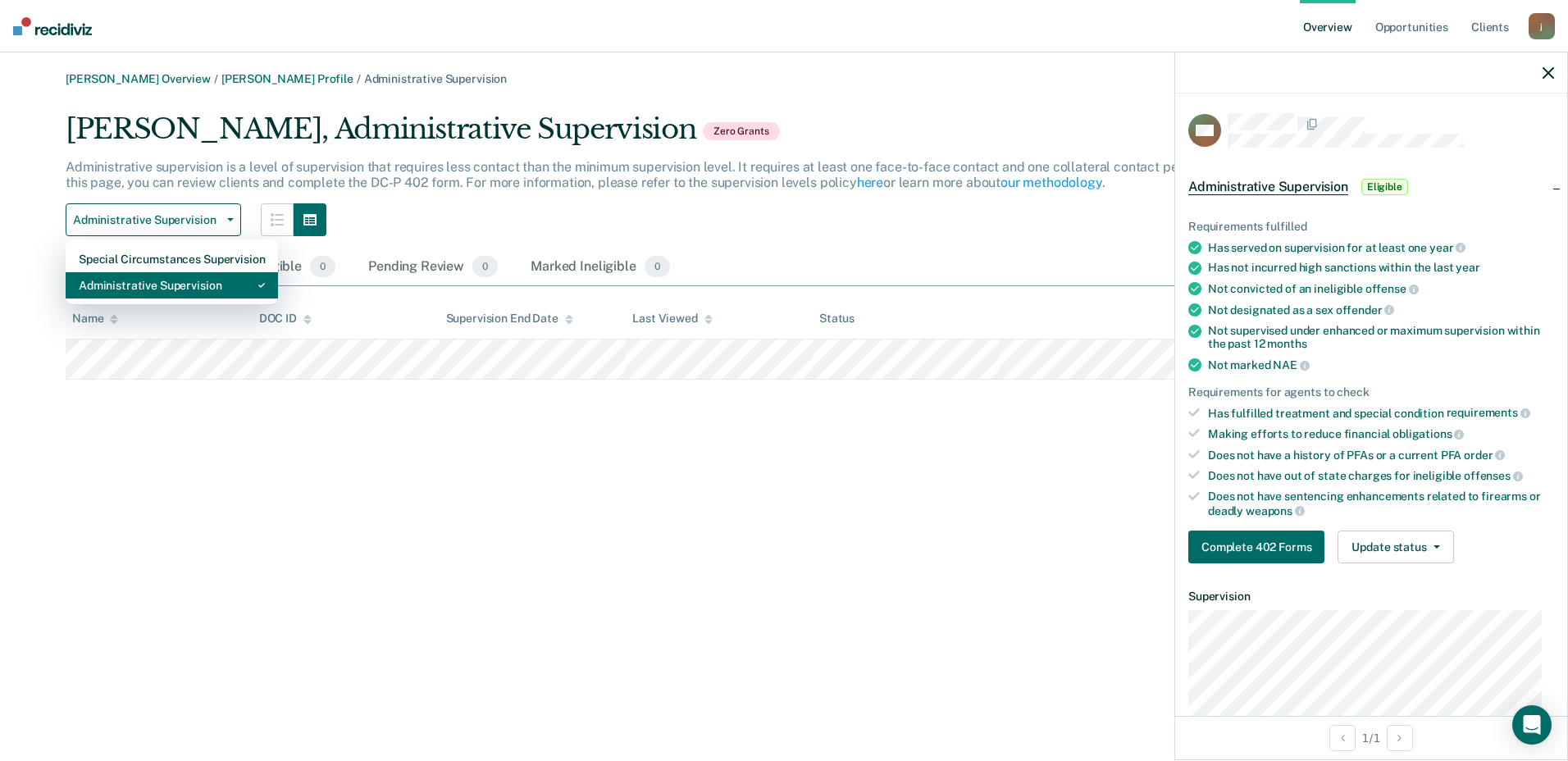
click at [201, 277] on div "Administrative Supervision" at bounding box center [172, 285] width 186 height 26
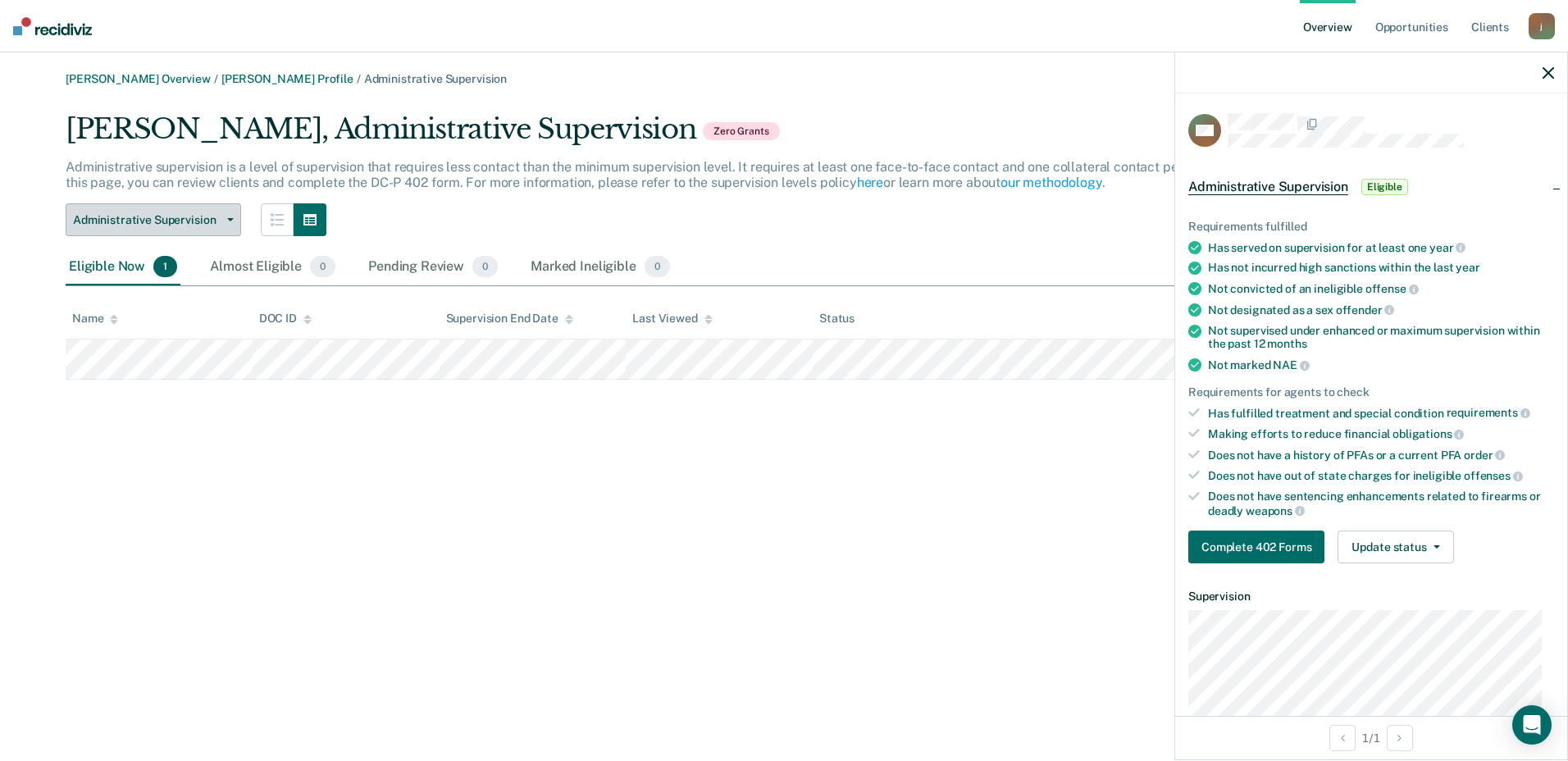
click at [207, 225] on span "Administrative Supervision" at bounding box center [147, 220] width 147 height 14
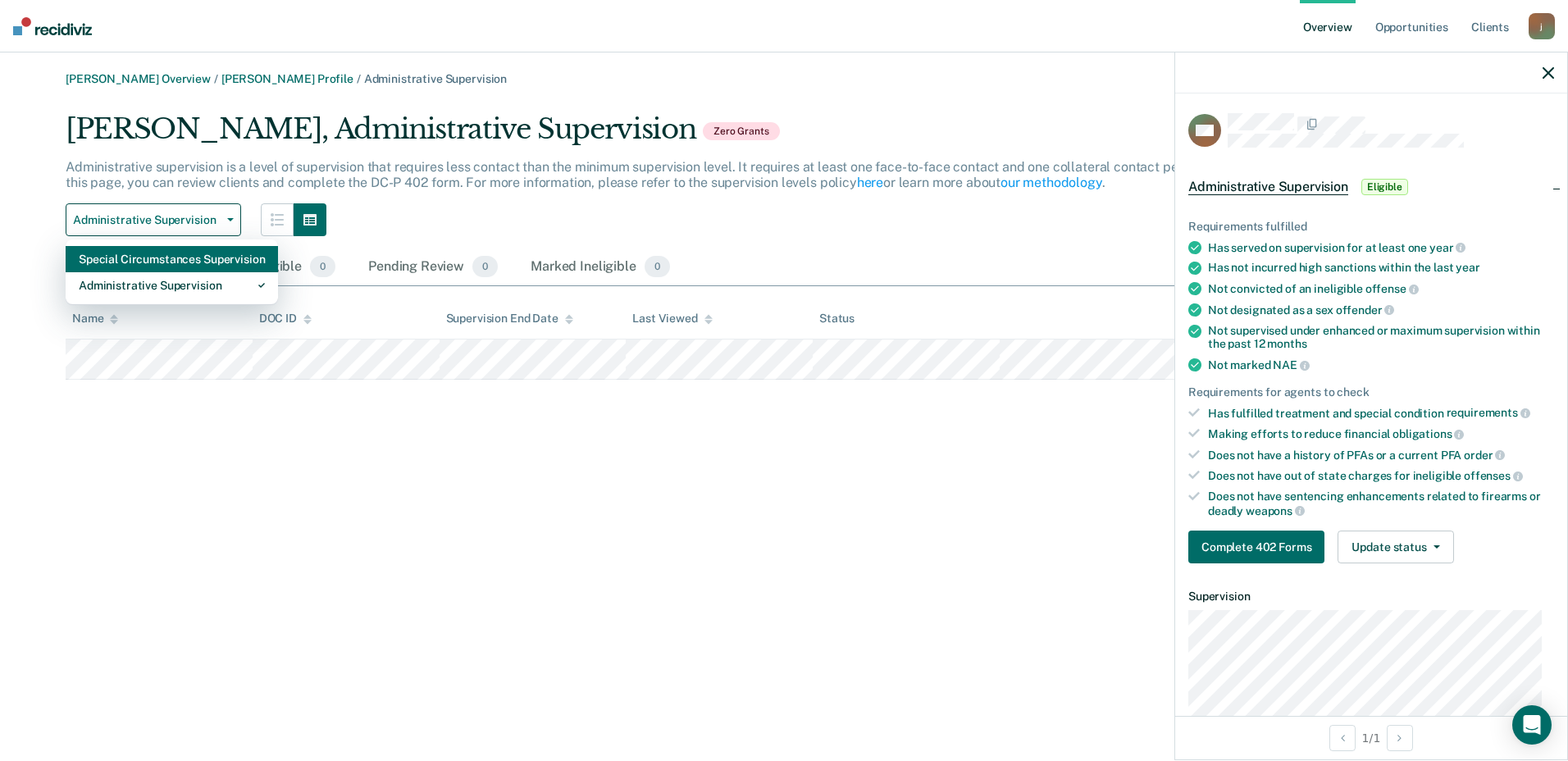
click at [187, 257] on div "Special Circumstances Supervision" at bounding box center [172, 259] width 186 height 26
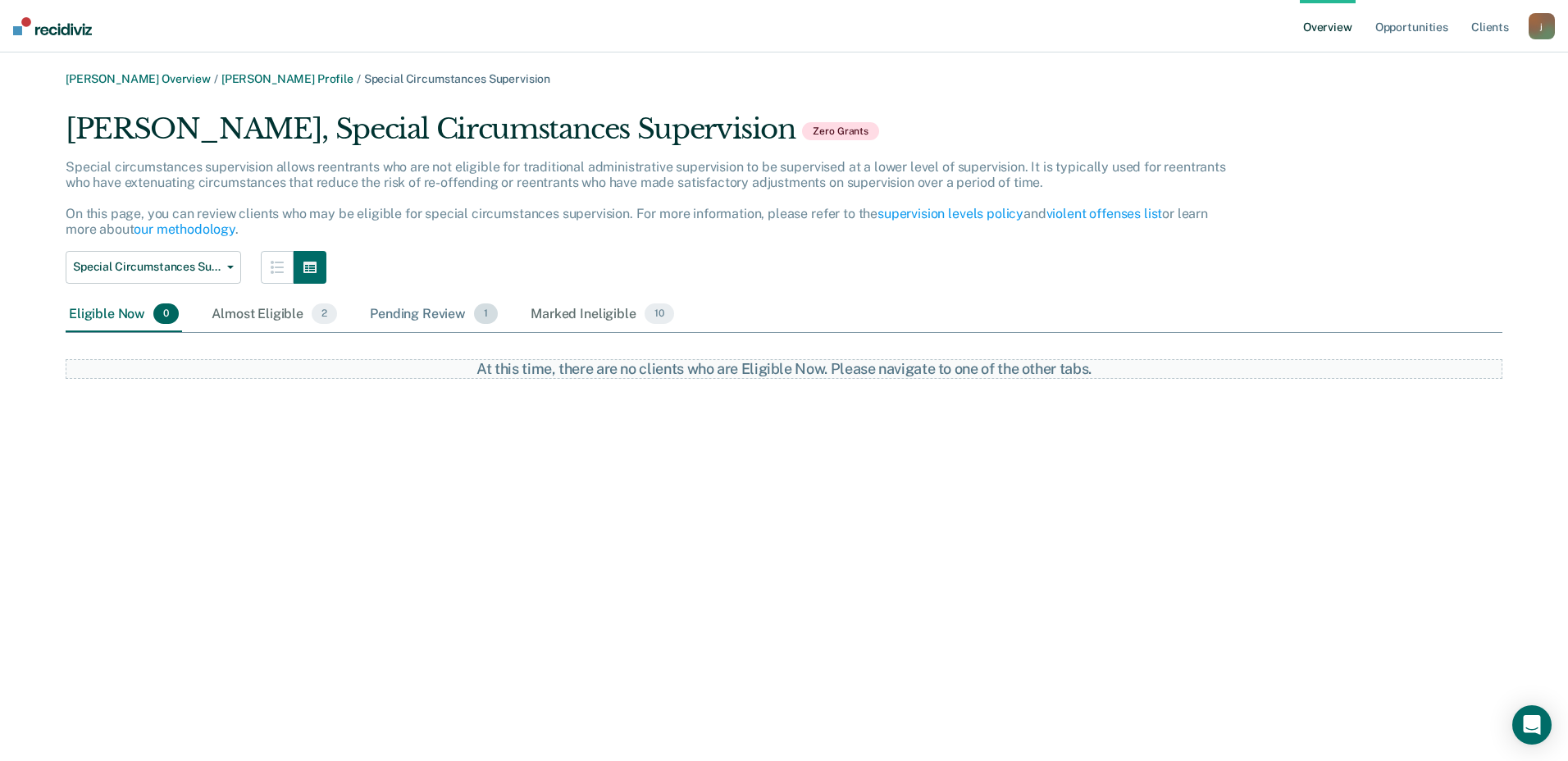
click at [462, 320] on div "Pending Review 1" at bounding box center [434, 314] width 135 height 36
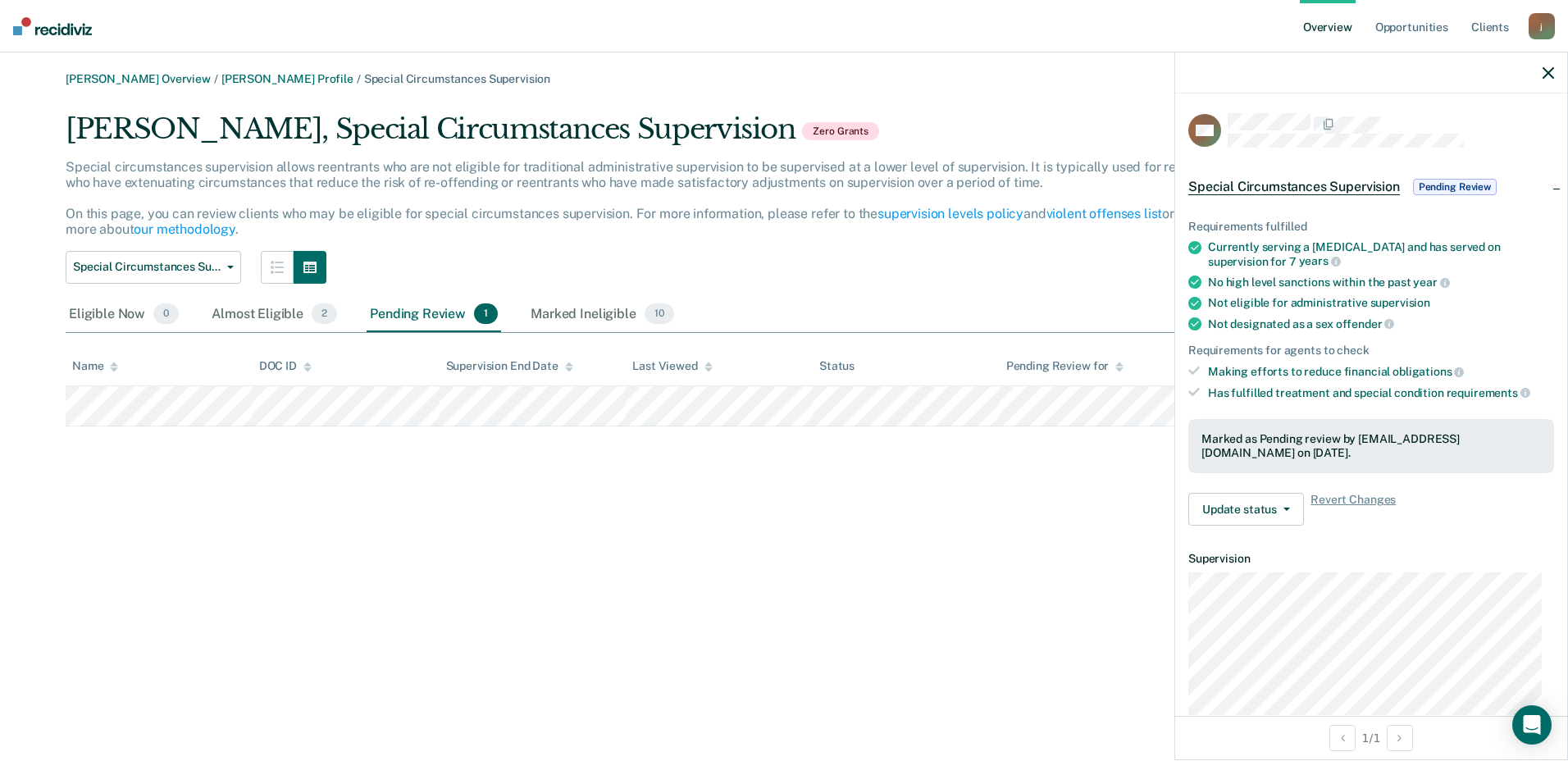
click at [1549, 68] on icon "button" at bounding box center [1549, 73] width 12 height 12
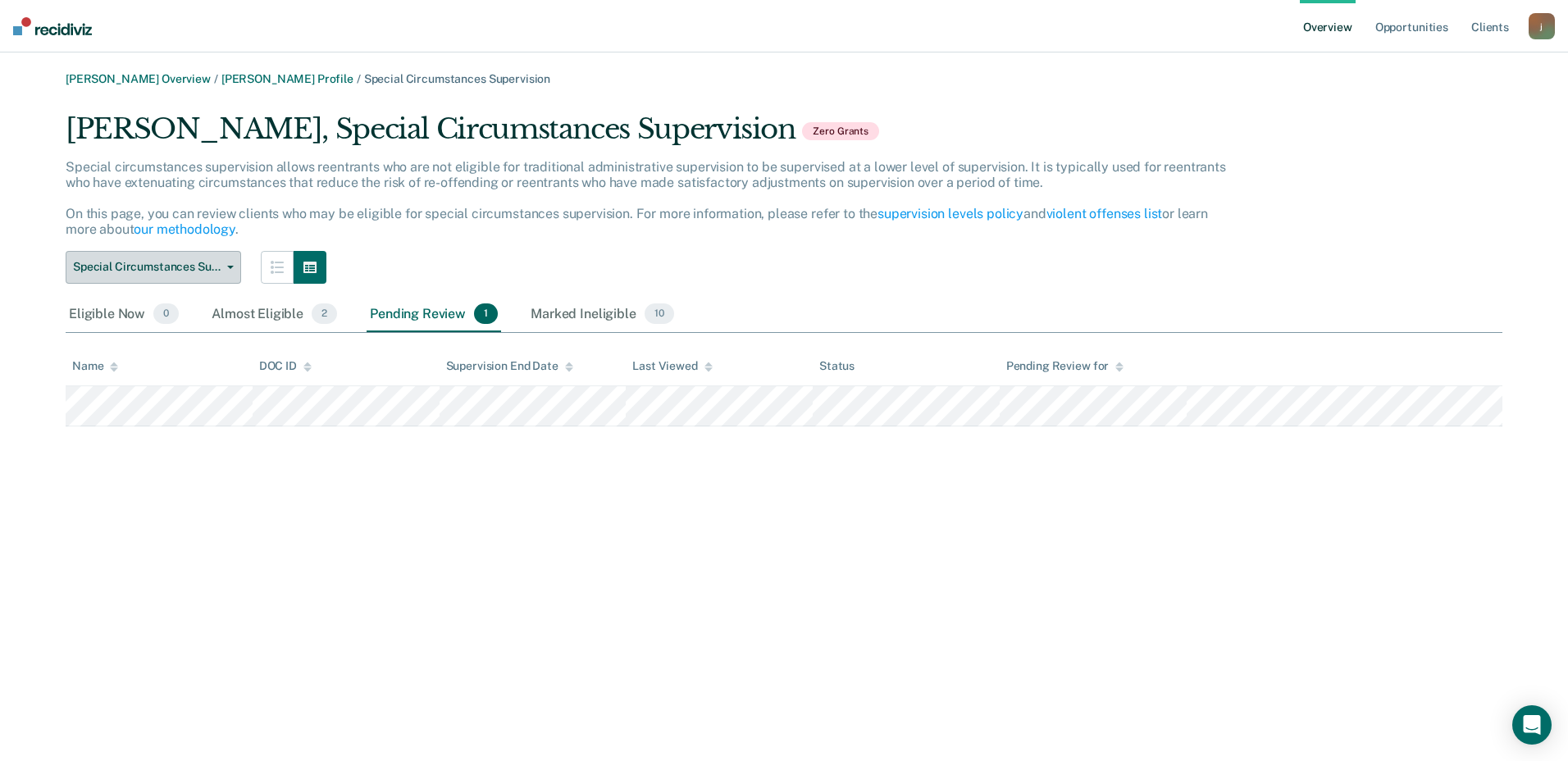
click at [207, 264] on span "Special Circumstances Supervision" at bounding box center [147, 267] width 147 height 14
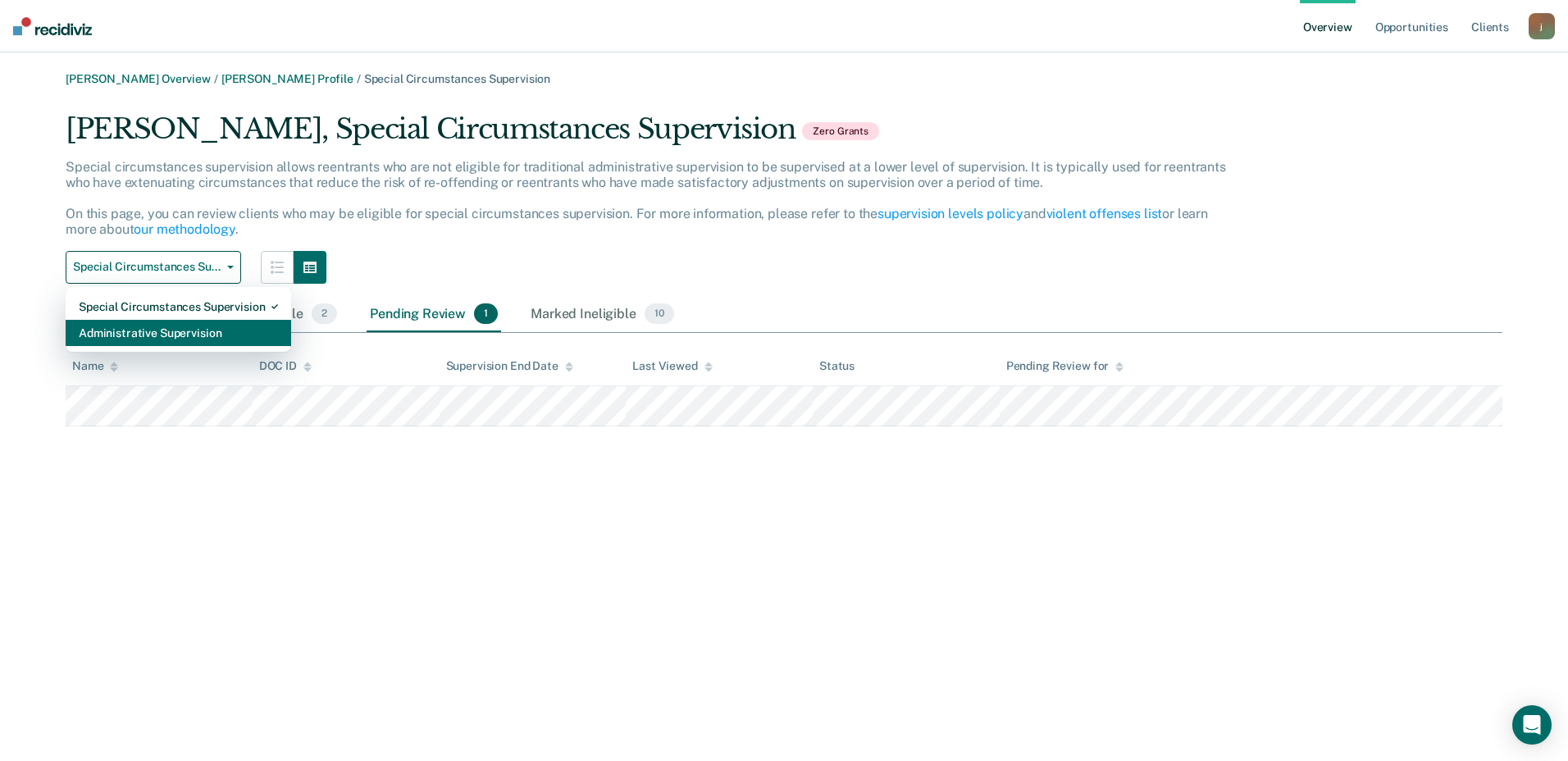
click at [177, 333] on div "Administrative Supervision" at bounding box center [178, 333] width 199 height 26
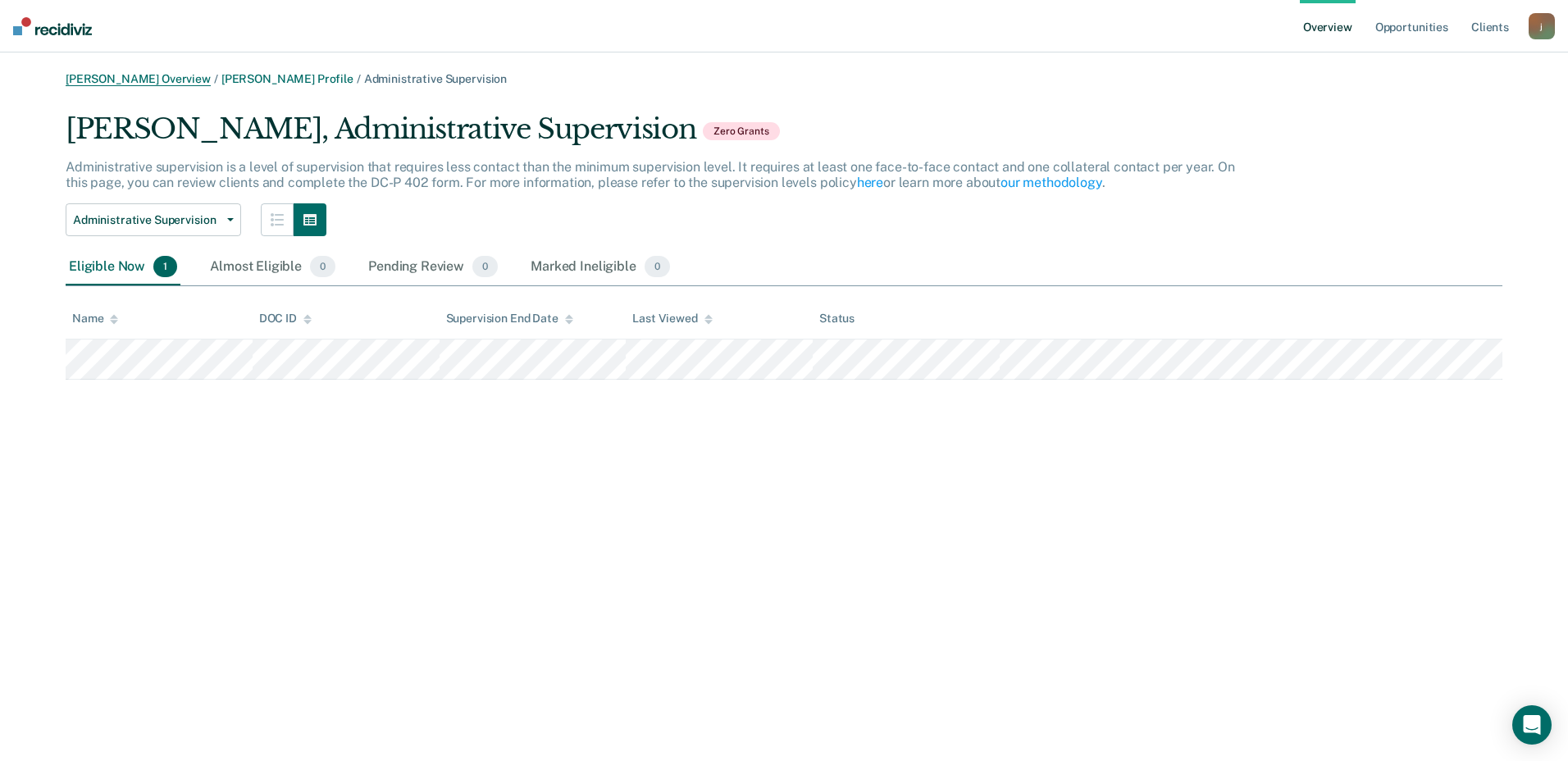
click at [165, 75] on link "[PERSON_NAME] Overview" at bounding box center [139, 79] width 146 height 14
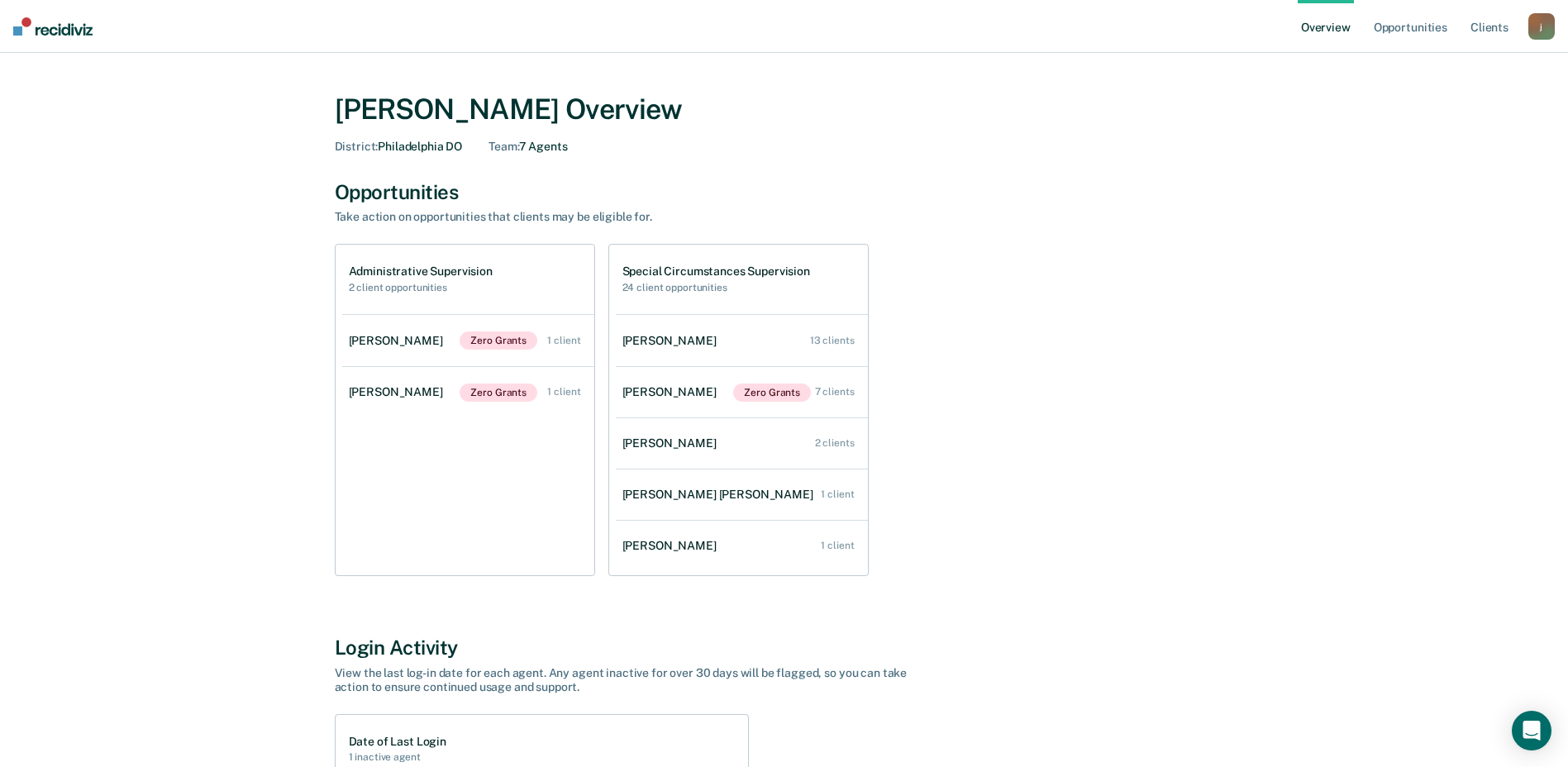
click at [1530, 29] on div "j" at bounding box center [1542, 26] width 26 height 26
click at [780, 169] on div "[PERSON_NAME] Overview District : [GEOGRAPHIC_DATA] DO Team : 7 Agents Opportun…" at bounding box center [784, 575] width 992 height 1007
click at [424, 397] on div "[PERSON_NAME]" at bounding box center [399, 392] width 101 height 14
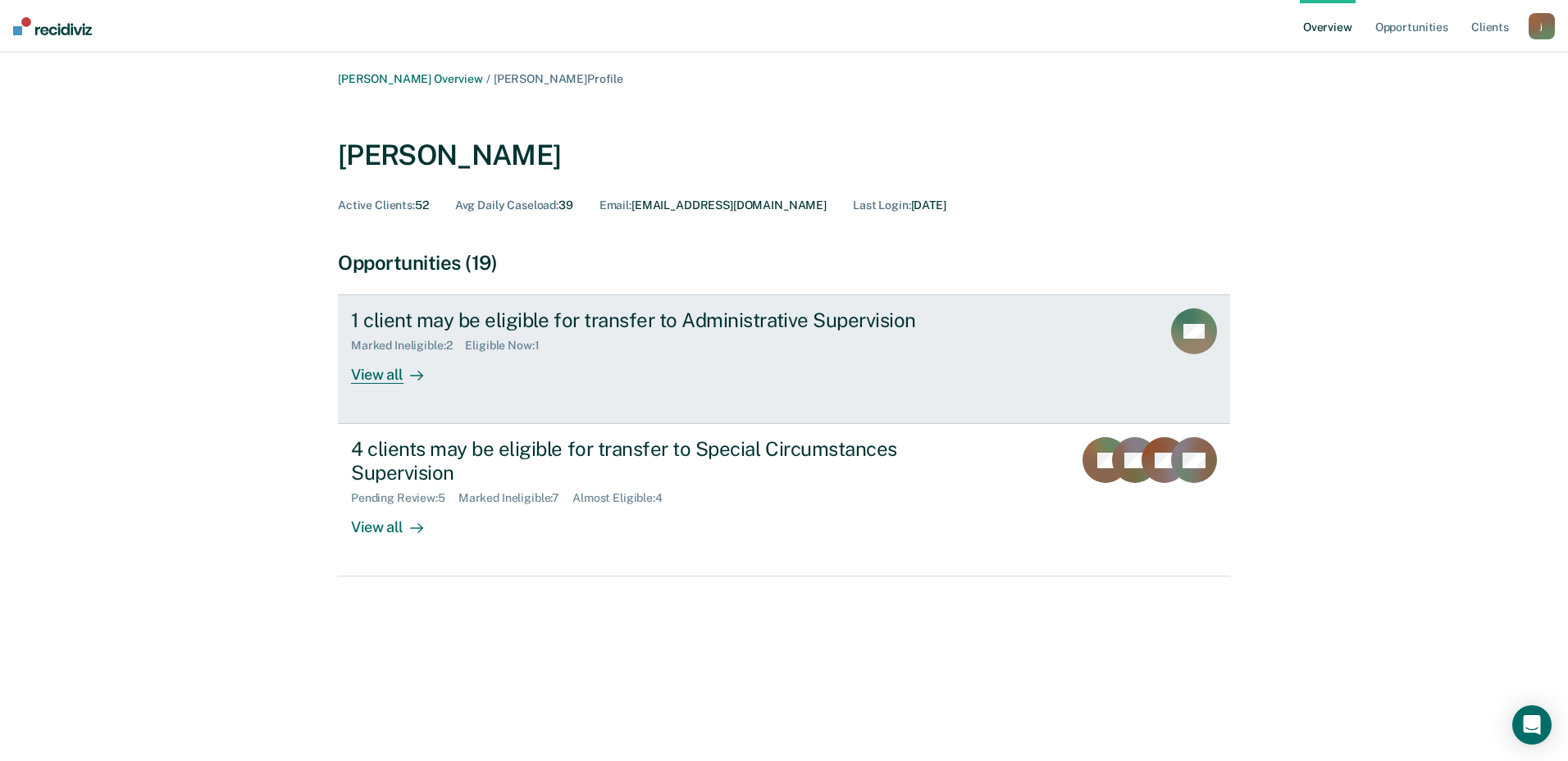
click at [374, 377] on div "View all" at bounding box center [397, 368] width 92 height 32
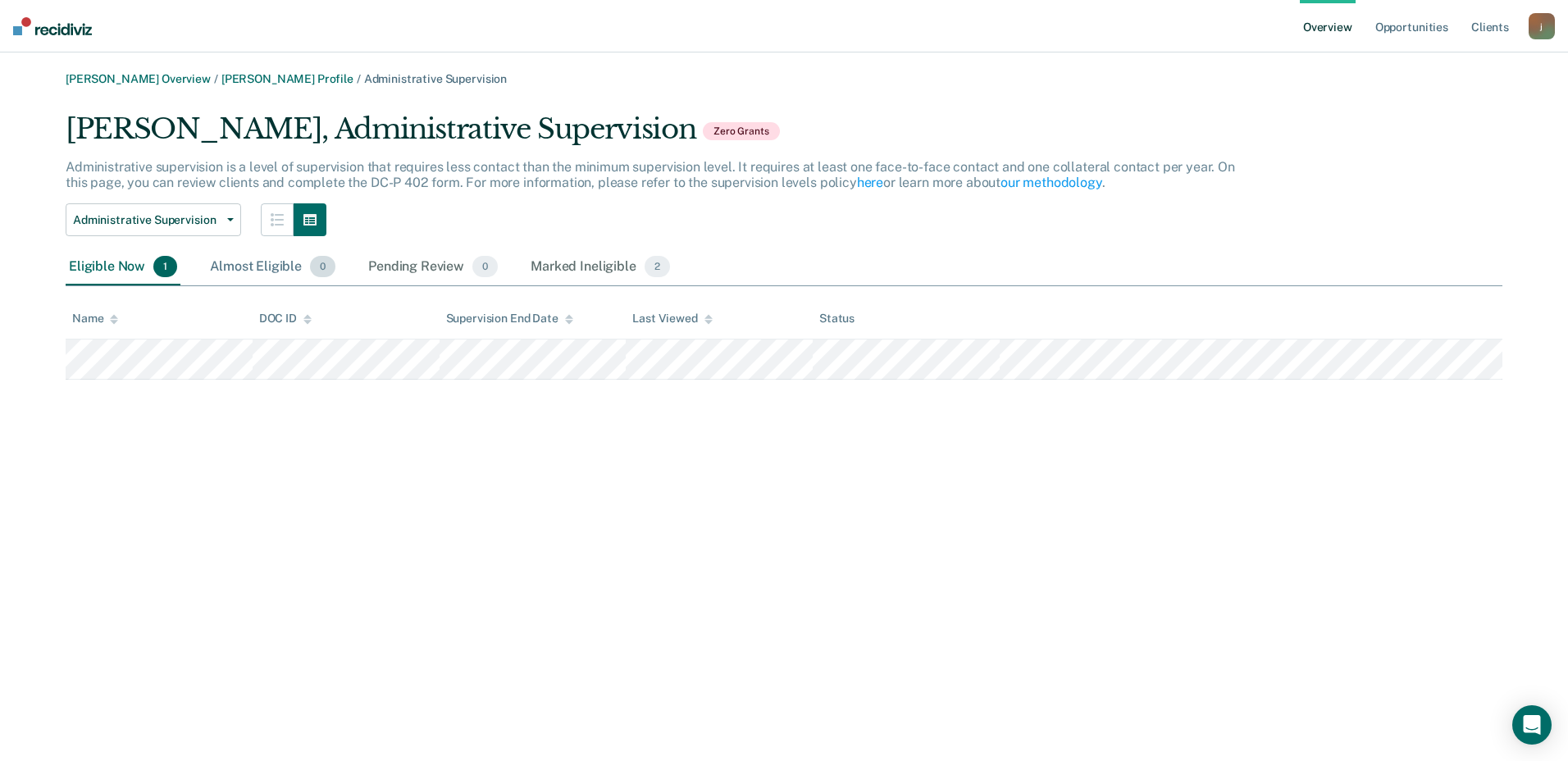
click at [259, 271] on div "Almost Eligible 0" at bounding box center [273, 267] width 132 height 36
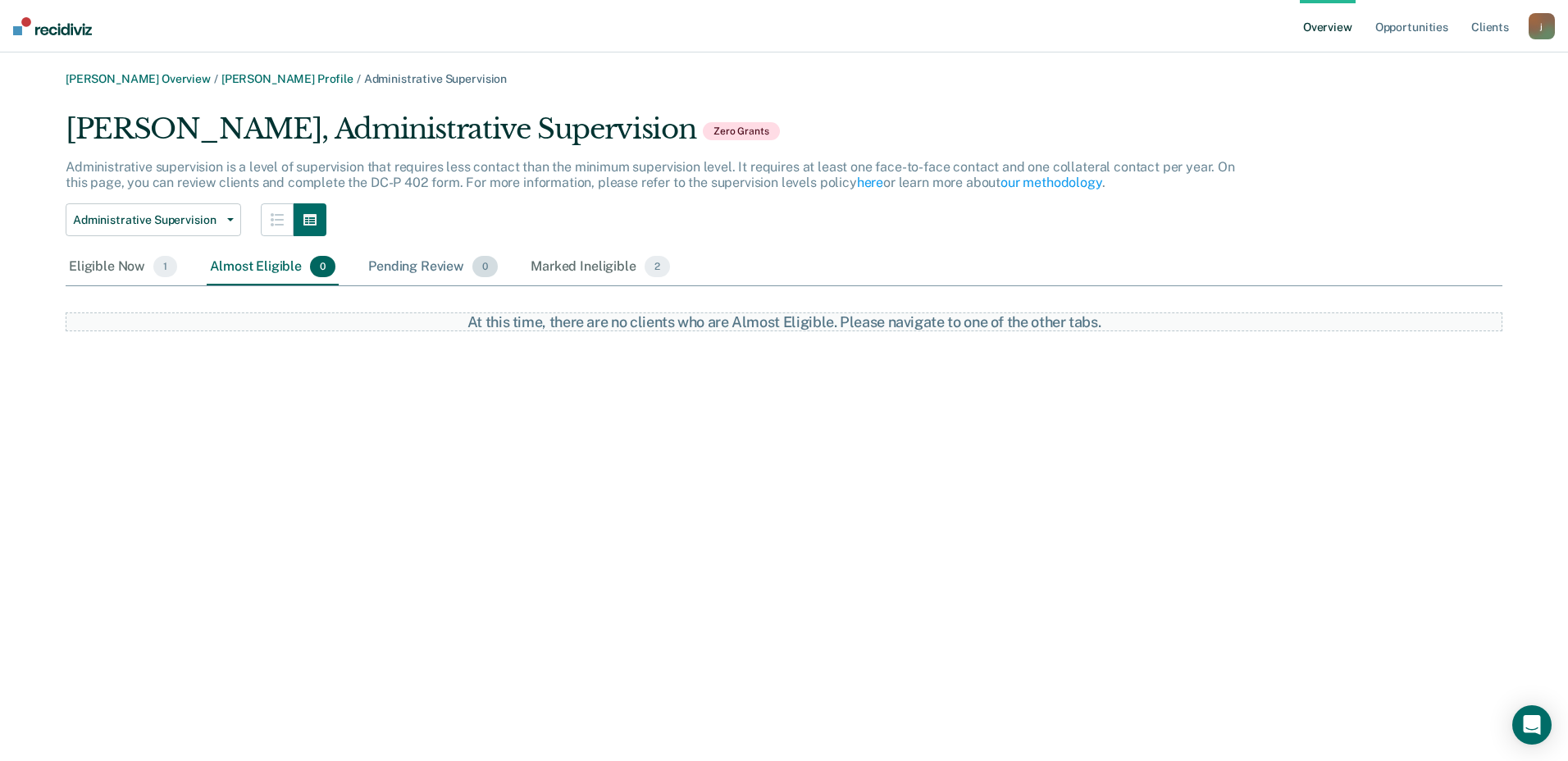
click at [426, 275] on div "Pending Review 0" at bounding box center [433, 267] width 136 height 36
click at [549, 273] on div "Marked Ineligible 2" at bounding box center [600, 267] width 146 height 36
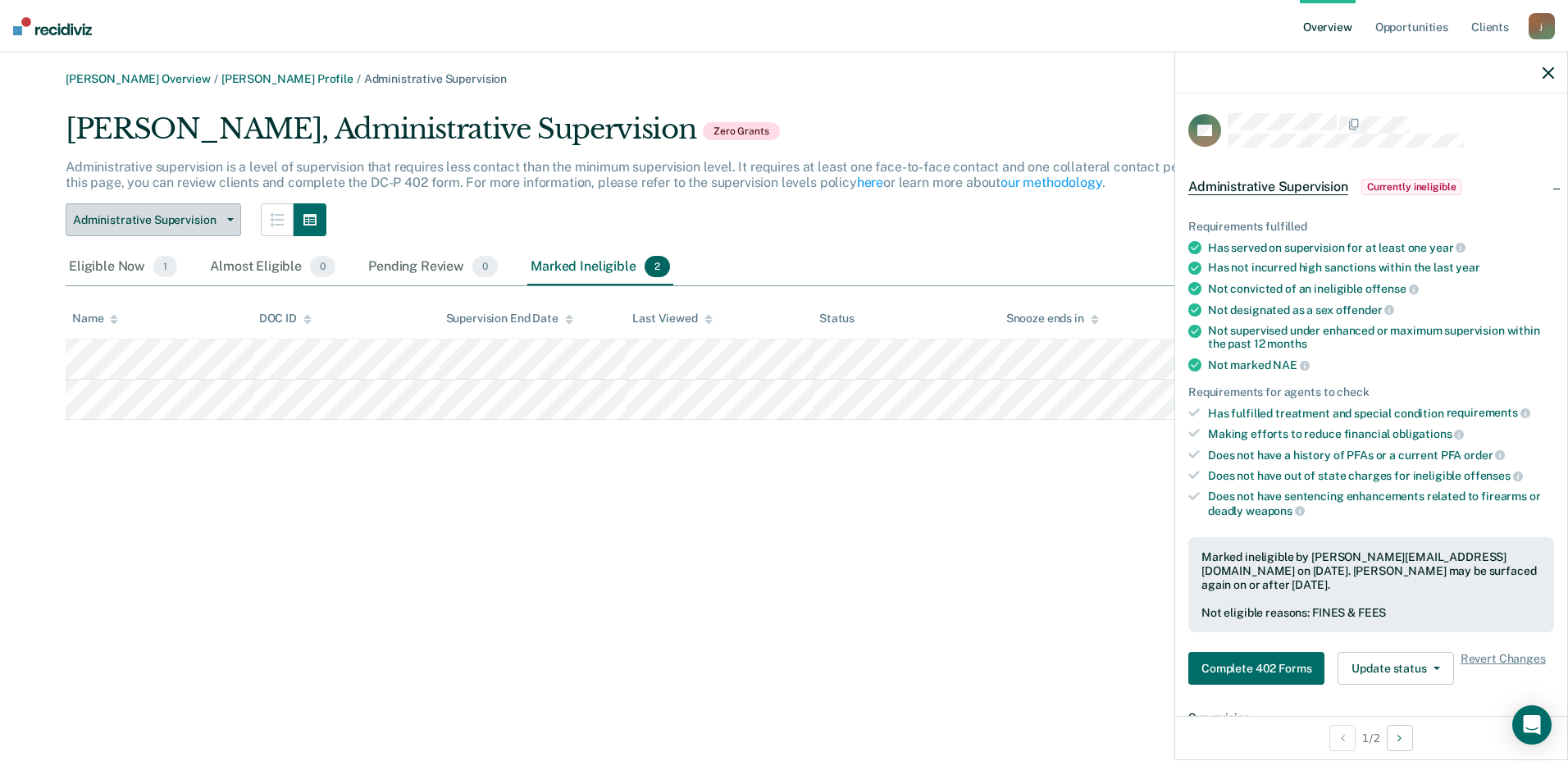
click at [217, 221] on span "Administrative Supervision" at bounding box center [147, 220] width 147 height 14
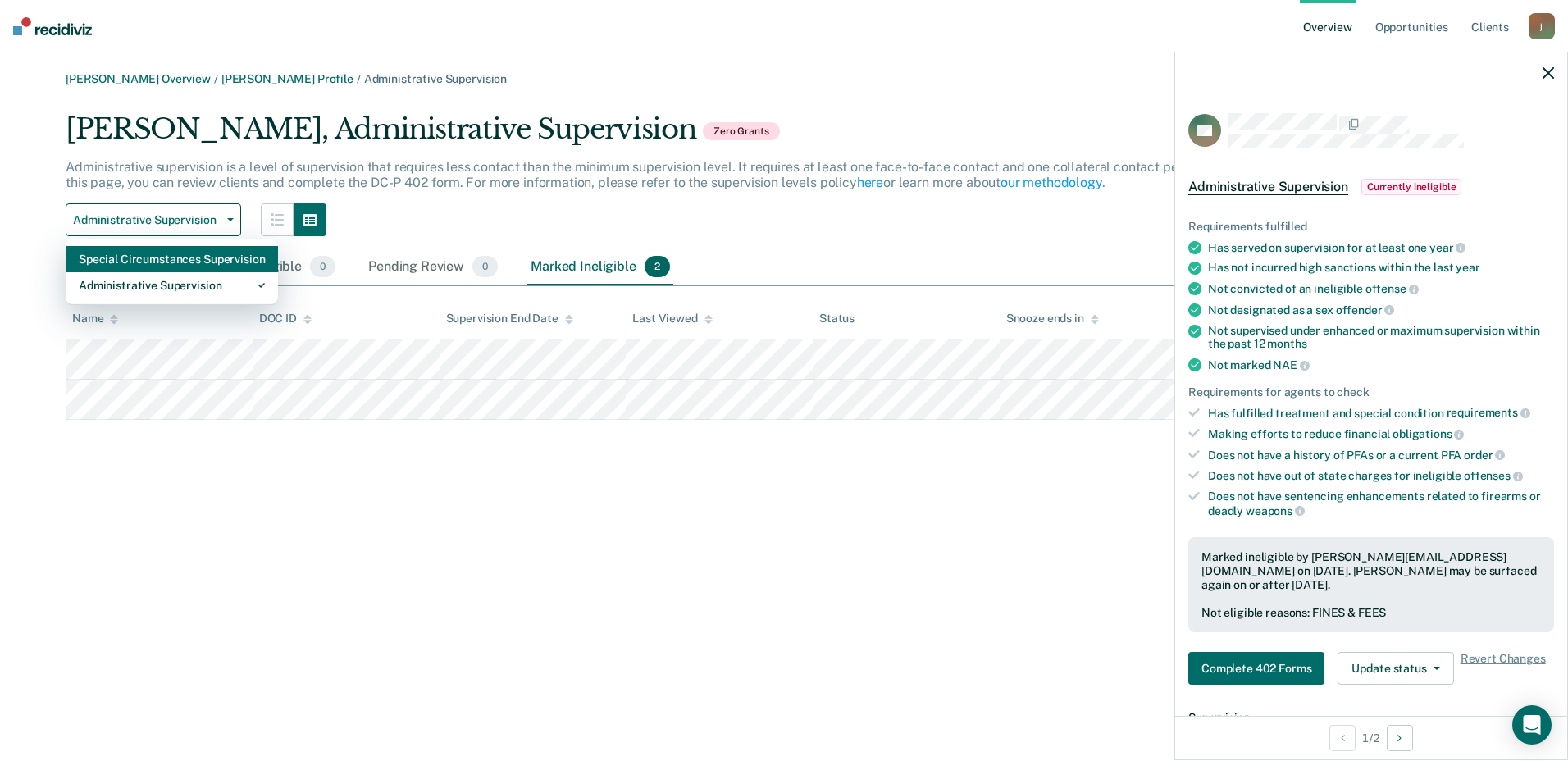
click at [188, 260] on div "Special Circumstances Supervision" at bounding box center [172, 259] width 186 height 26
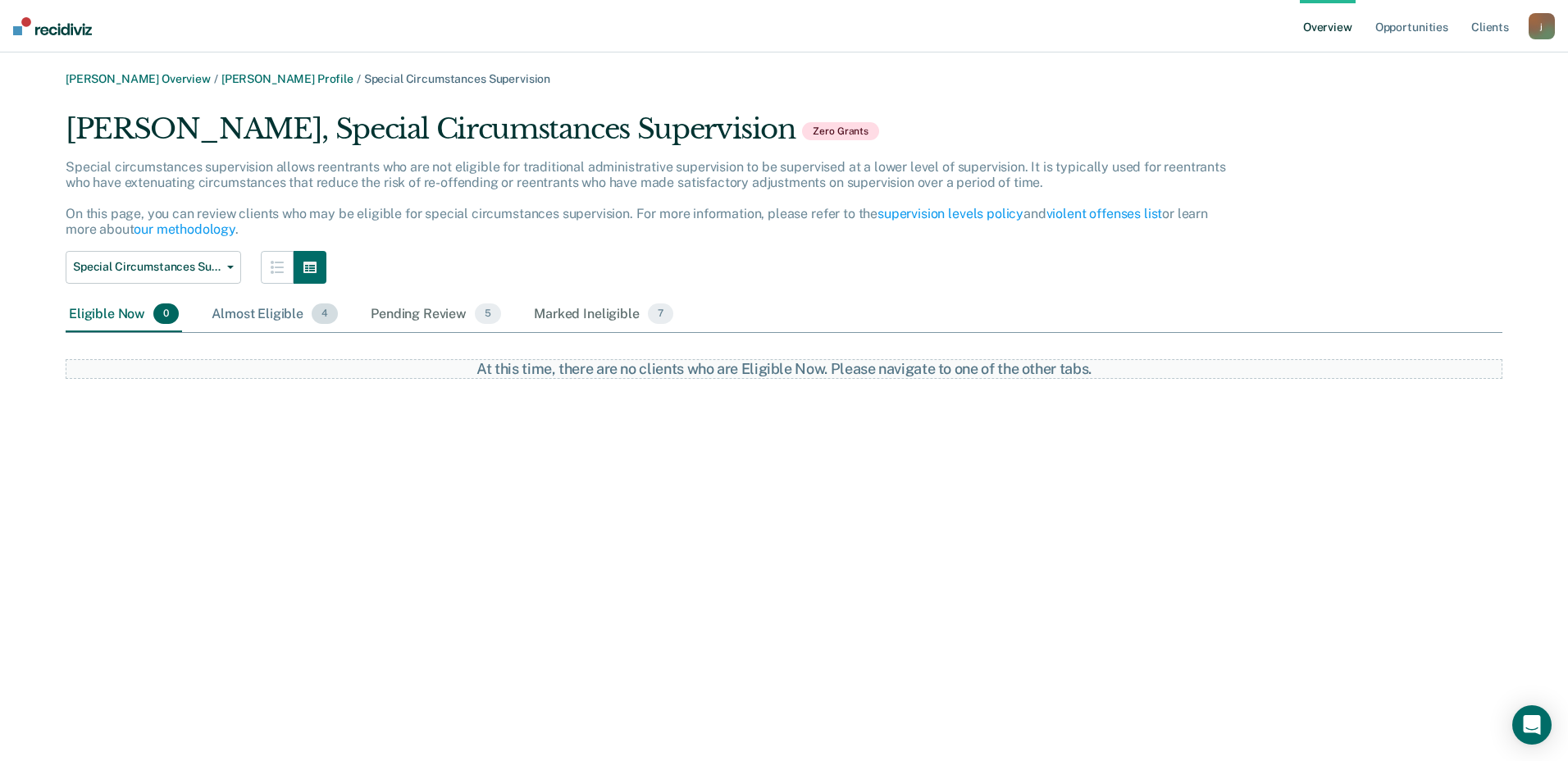
click at [232, 310] on div "Almost Eligible 4" at bounding box center [275, 314] width 133 height 36
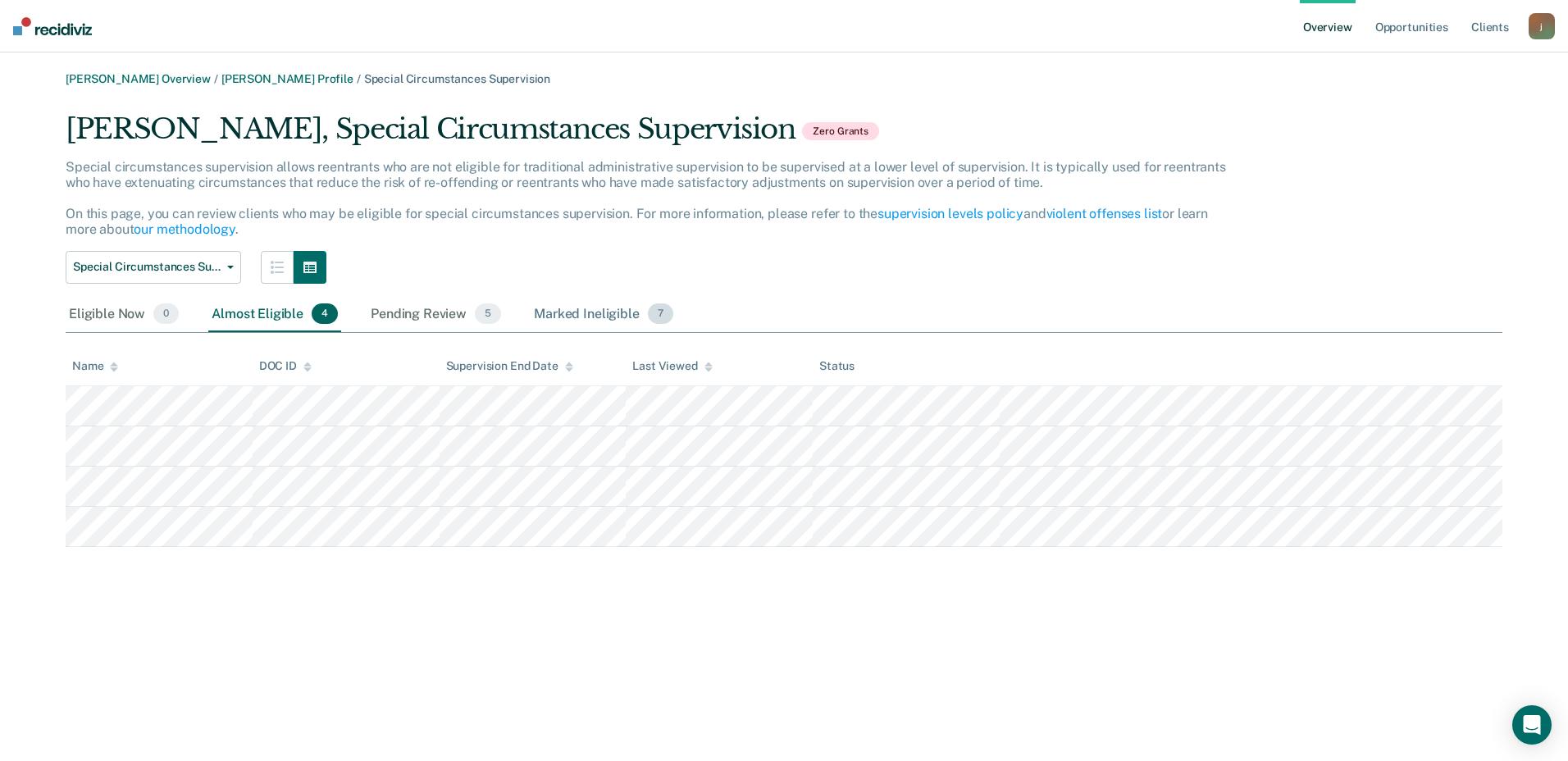
click at [586, 314] on div "Marked Ineligible 7" at bounding box center [604, 314] width 146 height 36
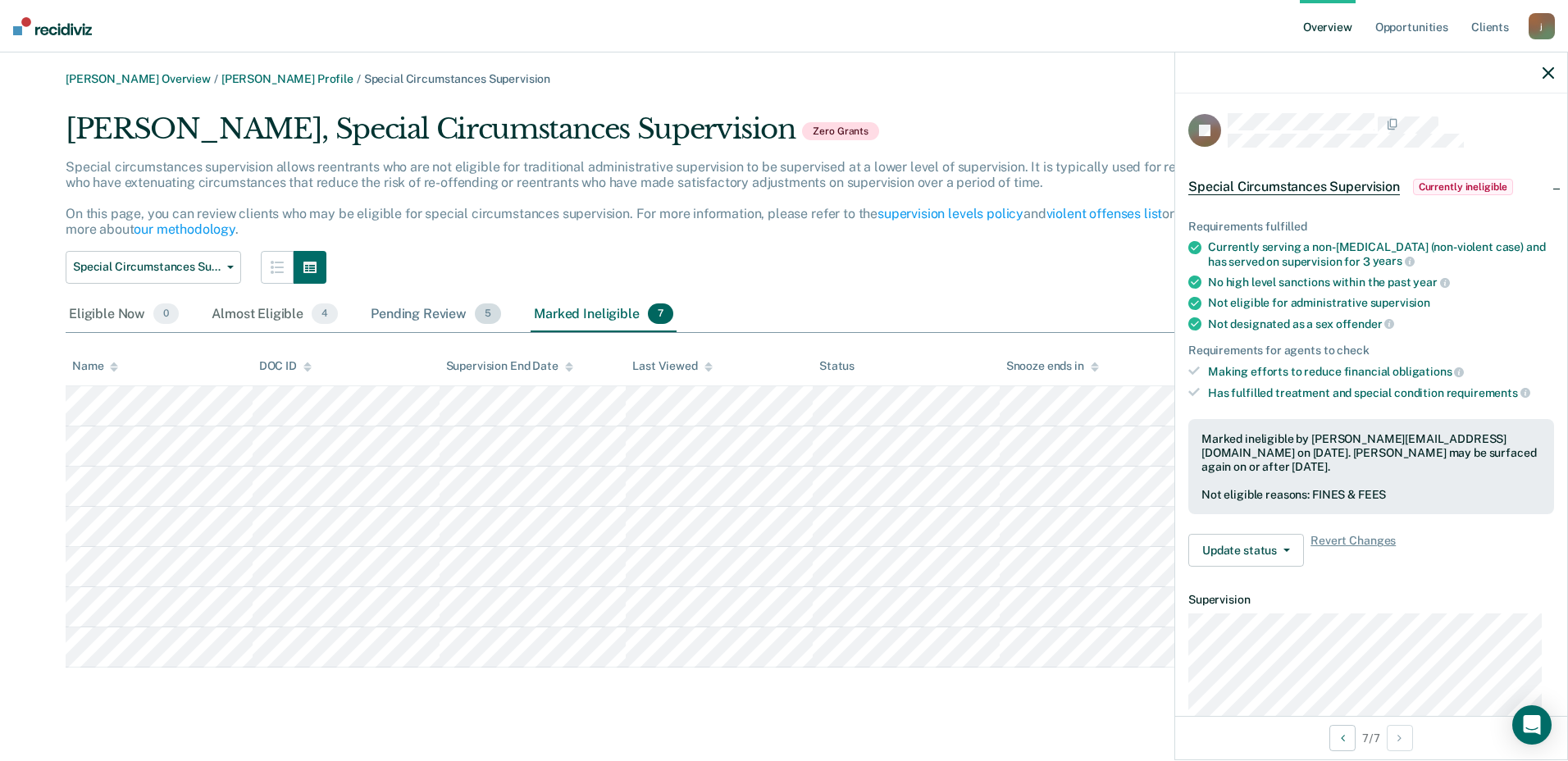
click at [410, 319] on div "Pending Review 5" at bounding box center [436, 314] width 137 height 36
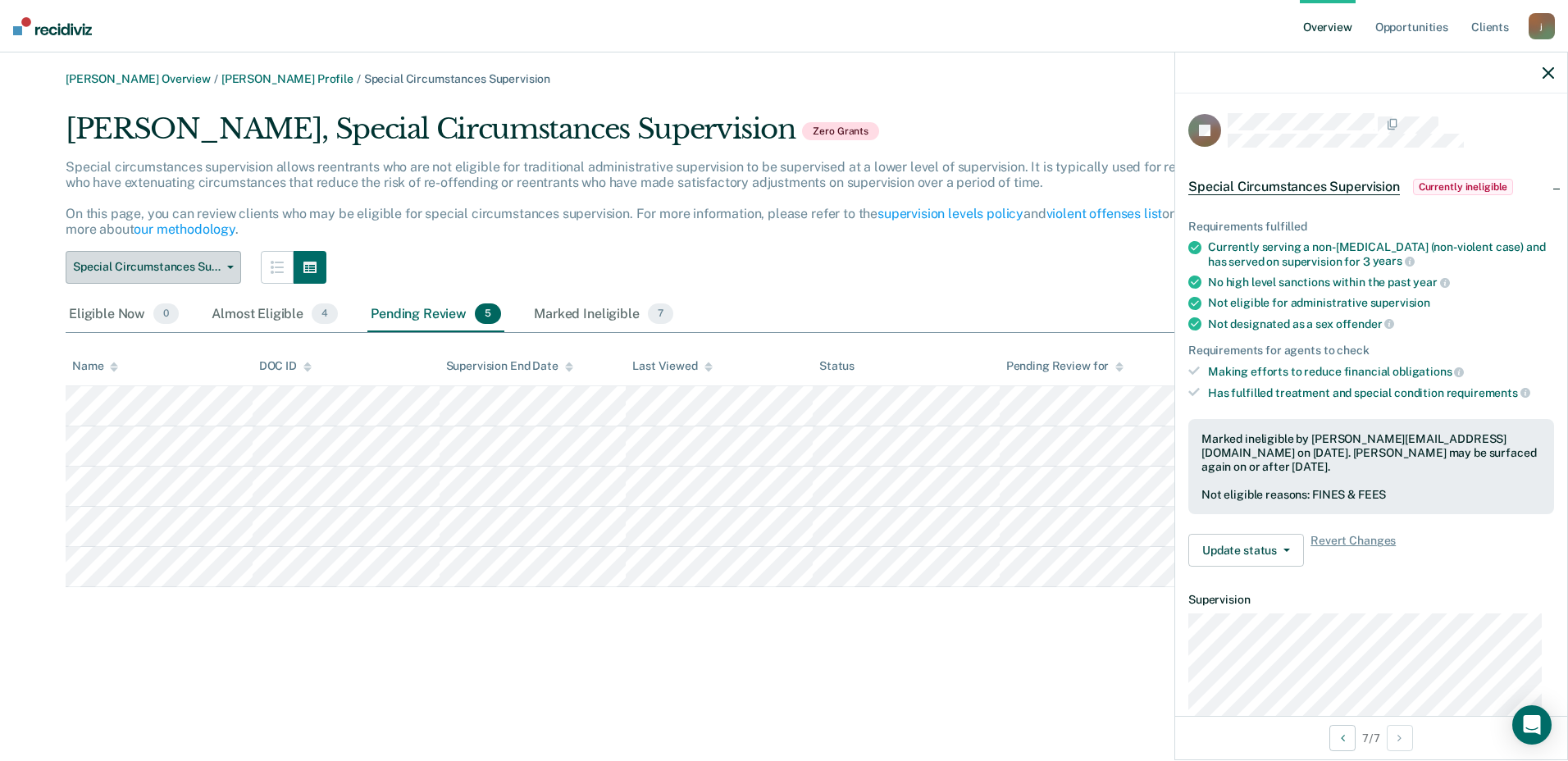
click at [215, 269] on span "Special Circumstances Supervision" at bounding box center [147, 267] width 147 height 14
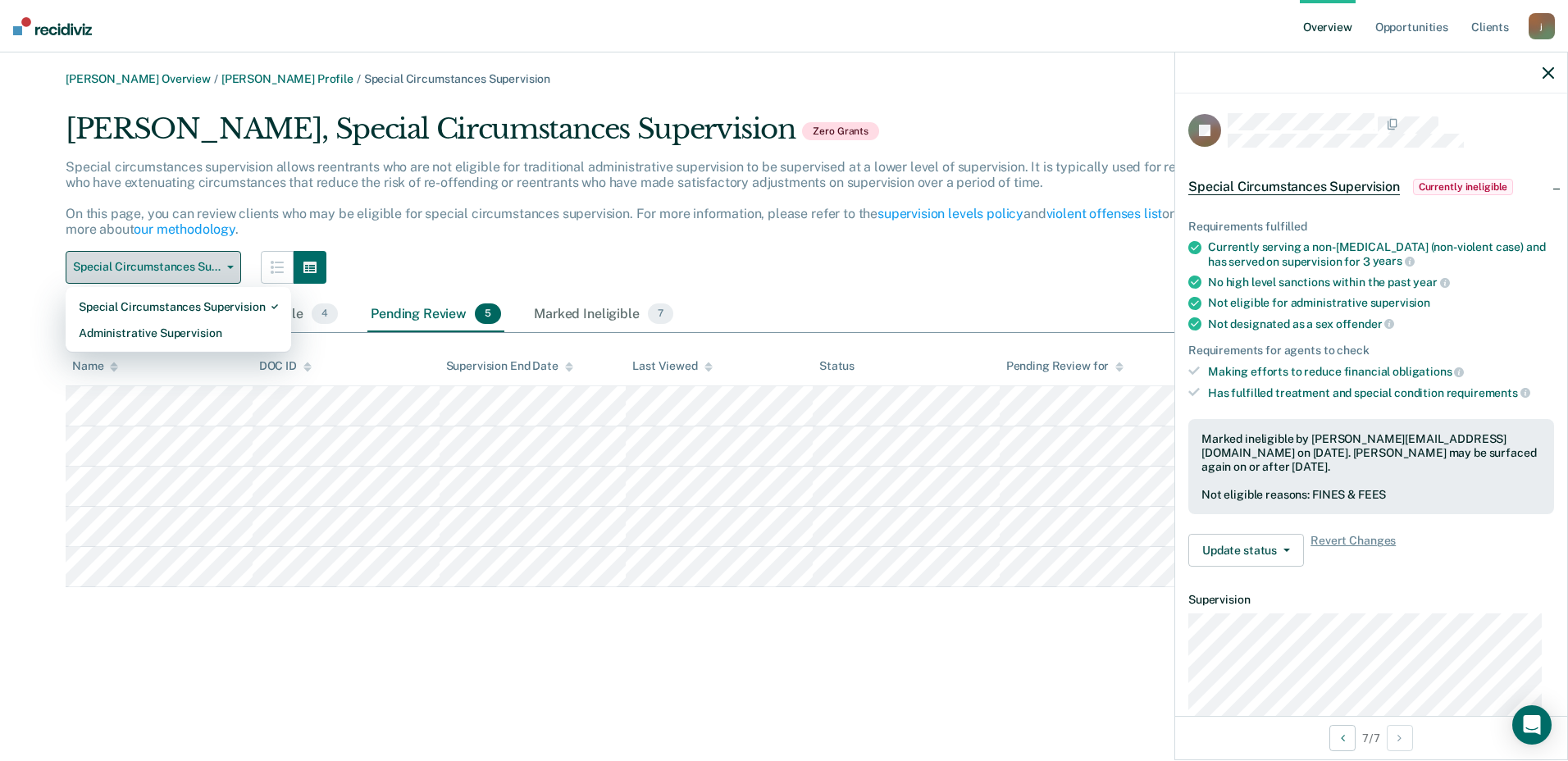
click at [216, 270] on span "Special Circumstances Supervision" at bounding box center [147, 267] width 147 height 14
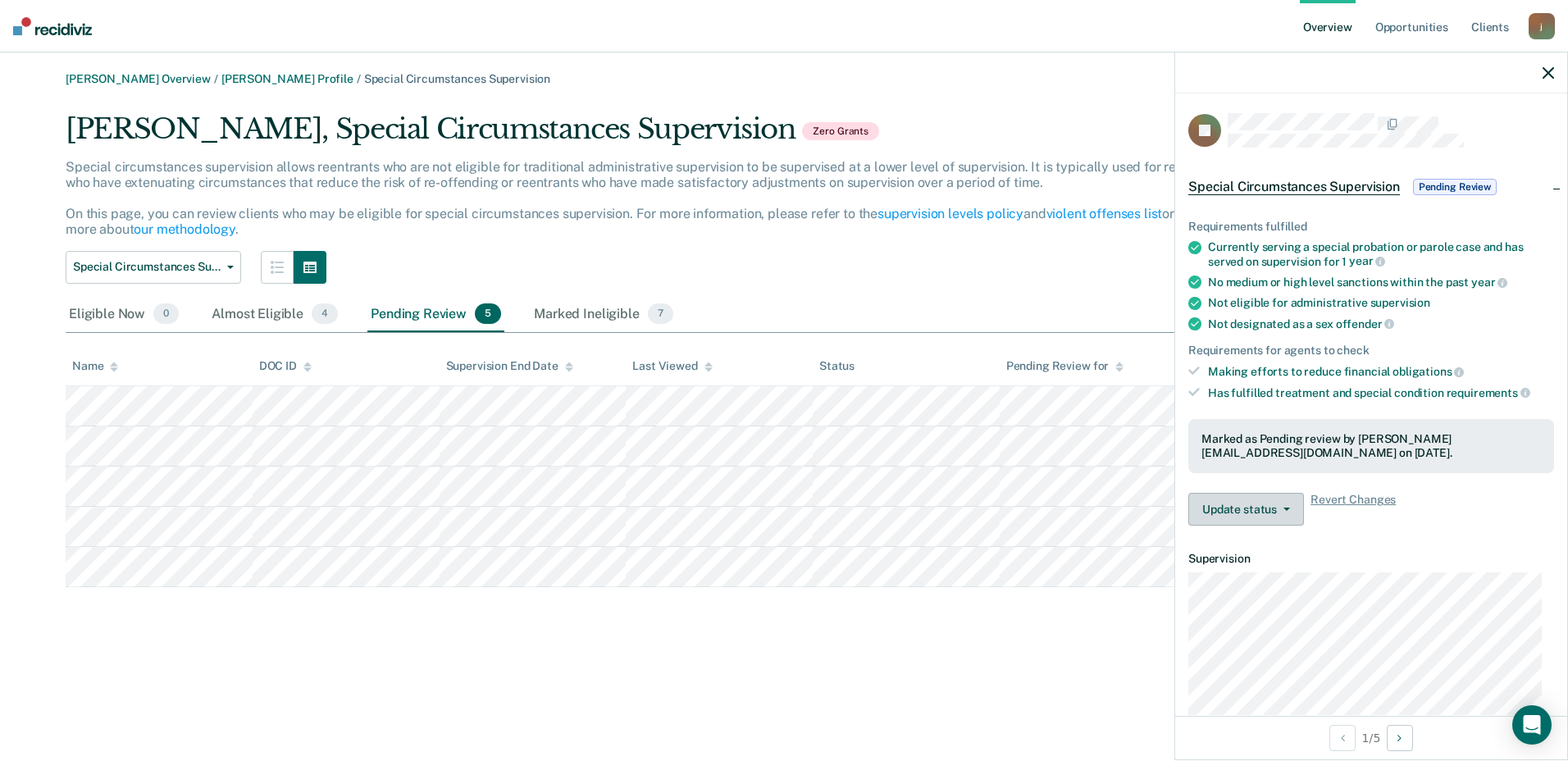
click at [1294, 512] on button "Update status" at bounding box center [1246, 510] width 115 height 33
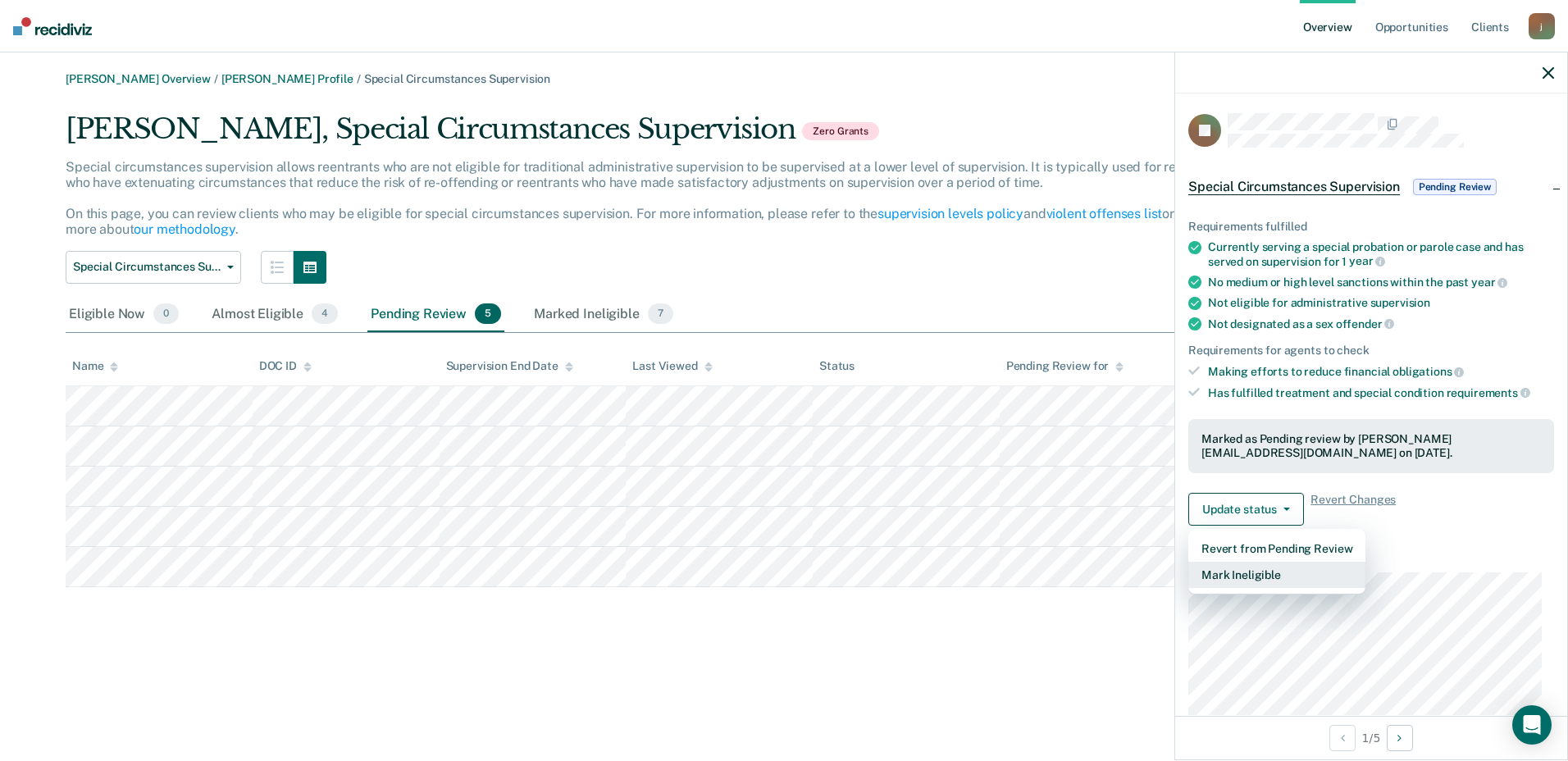
click at [1280, 582] on button "Mark Ineligible" at bounding box center [1277, 575] width 178 height 26
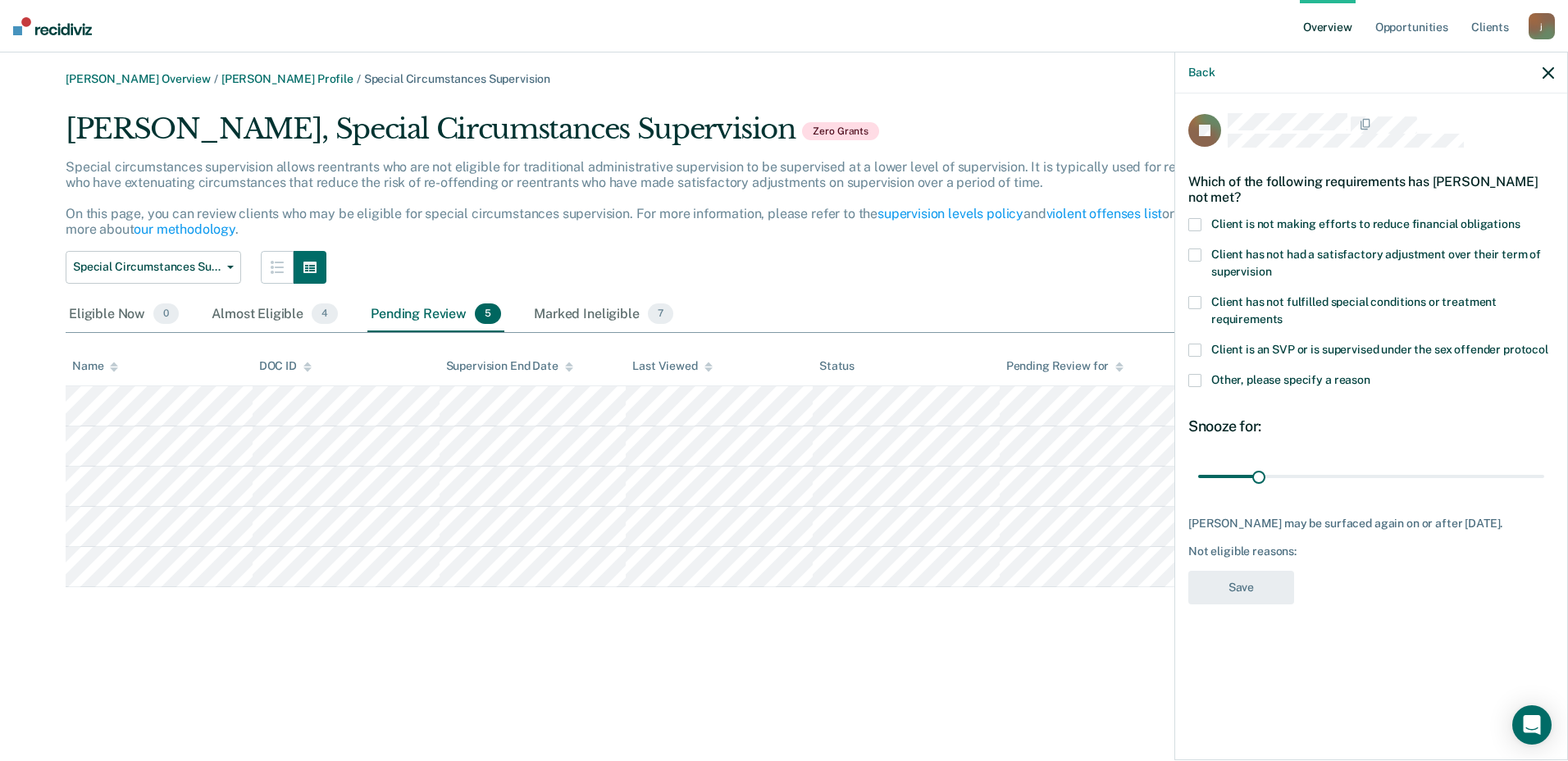
click at [1193, 218] on span at bounding box center [1195, 225] width 14 height 14
click at [1520, 218] on input "Client is not making efforts to reduce financial obligations" at bounding box center [1520, 218] width 0 height 0
click at [1256, 601] on button "Save" at bounding box center [1241, 587] width 106 height 34
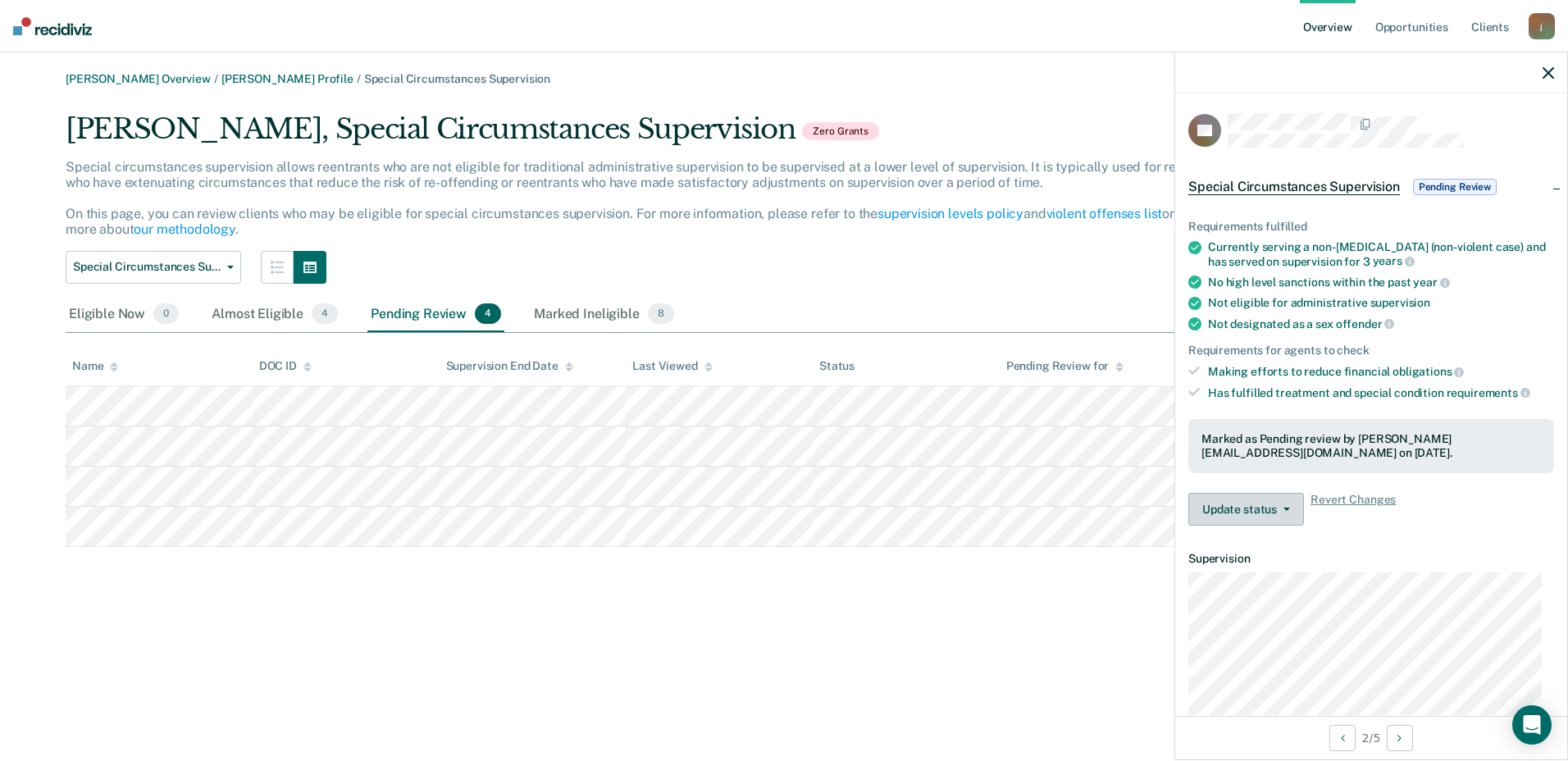
click at [1253, 509] on button "Update status" at bounding box center [1246, 510] width 115 height 33
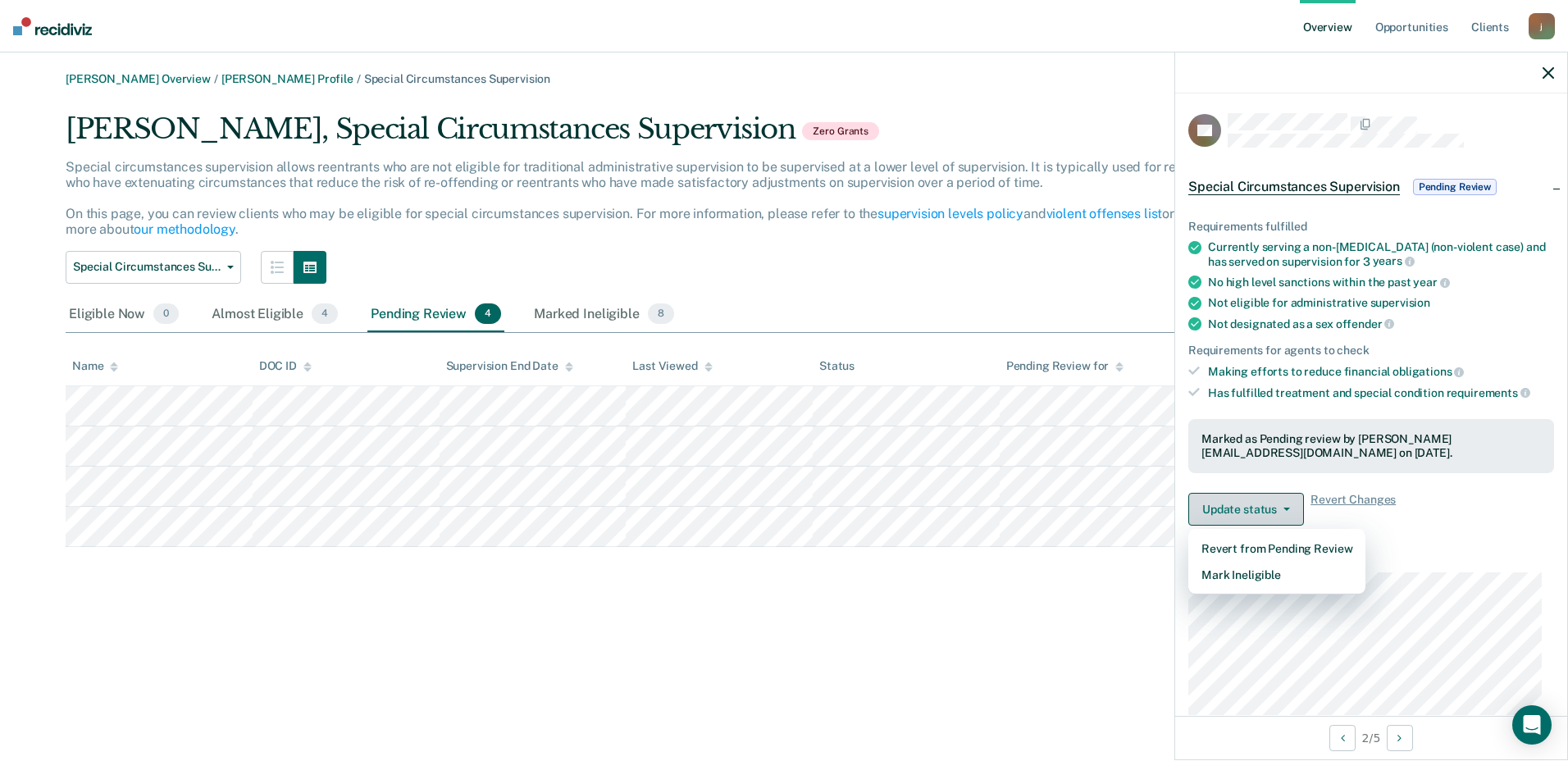
click at [1253, 509] on button "Update status" at bounding box center [1246, 510] width 115 height 33
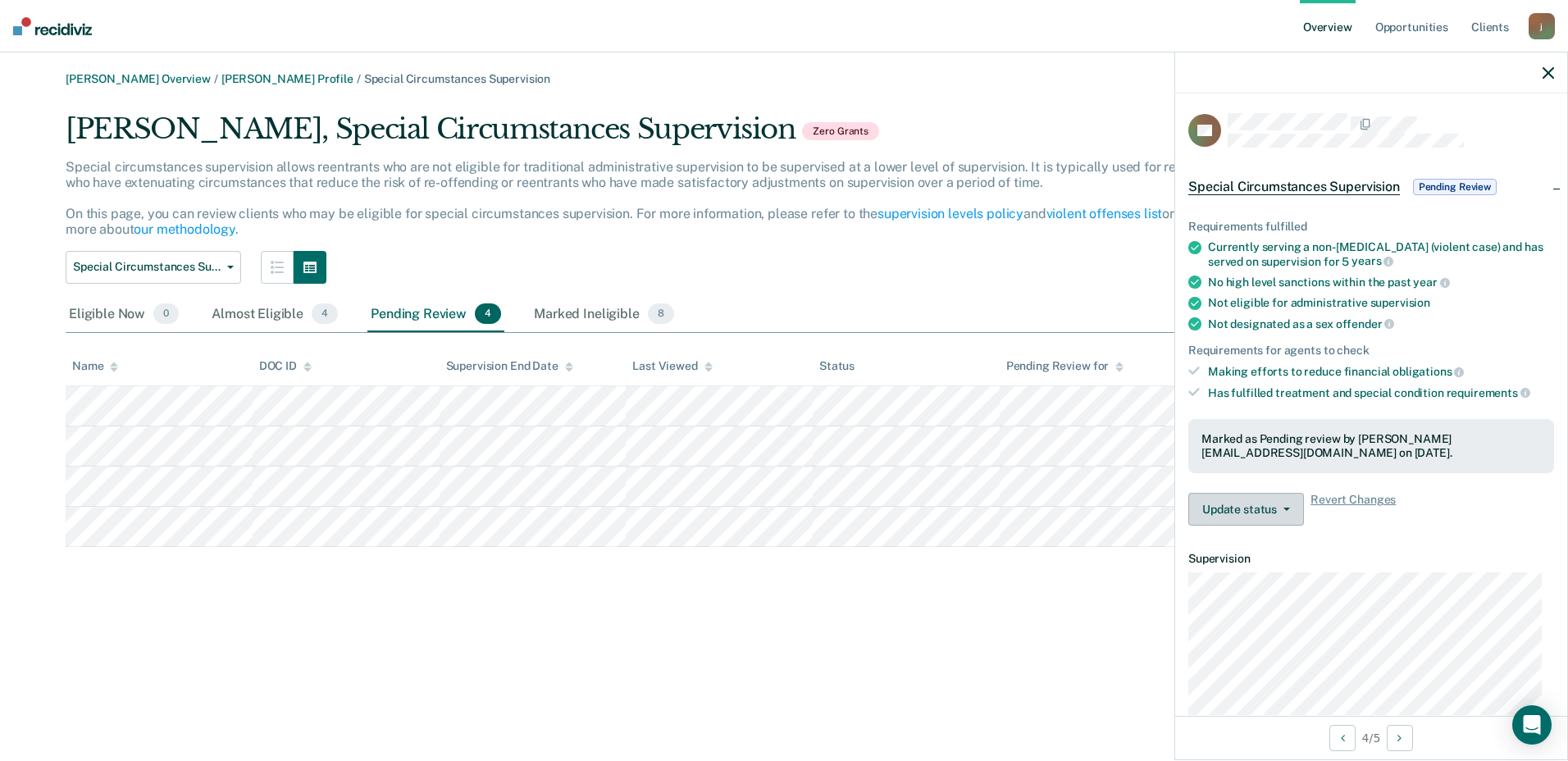
click at [1277, 508] on span "button" at bounding box center [1284, 509] width 14 height 3
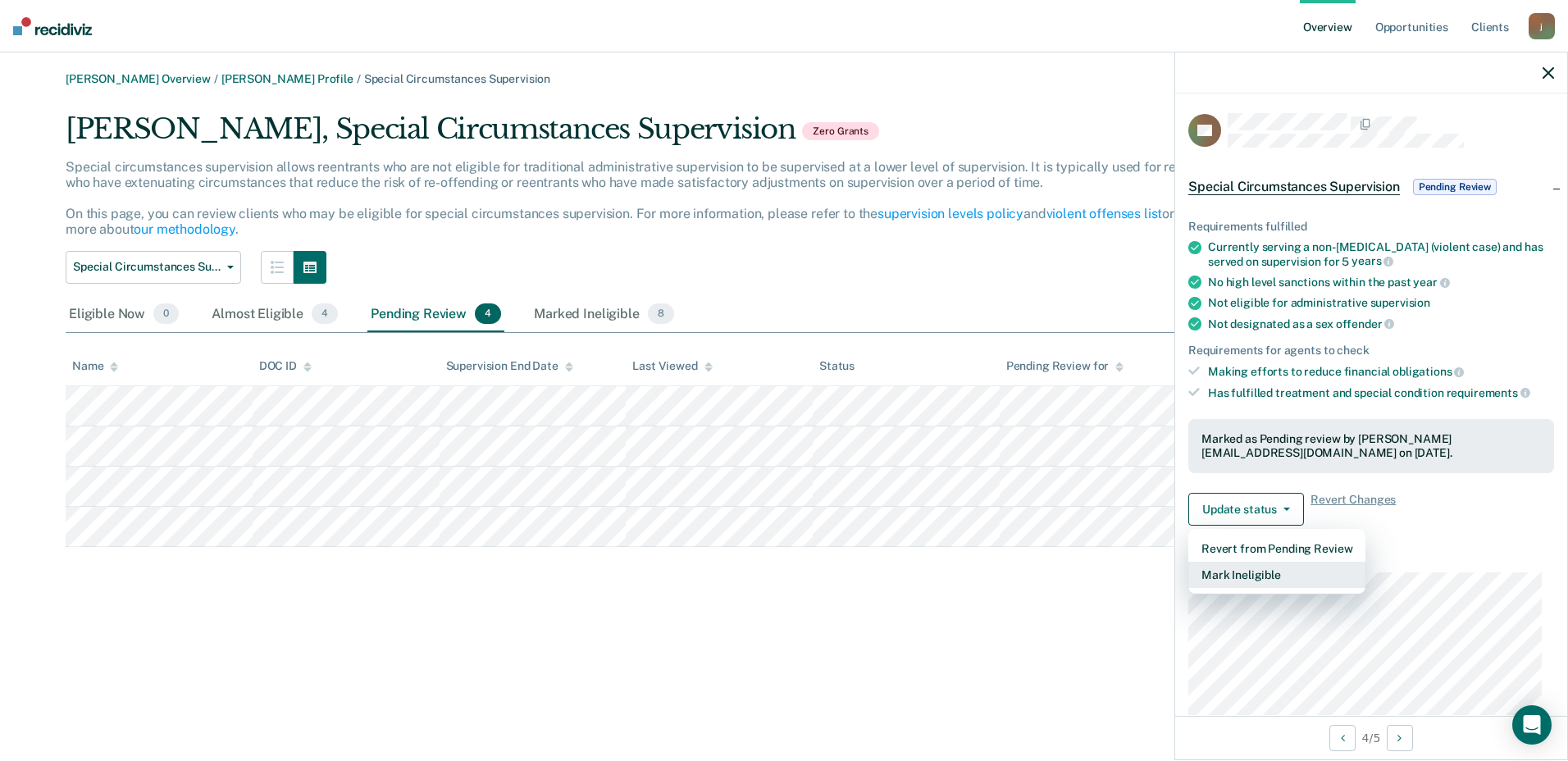
click at [1268, 573] on button "Mark Ineligible" at bounding box center [1277, 575] width 178 height 26
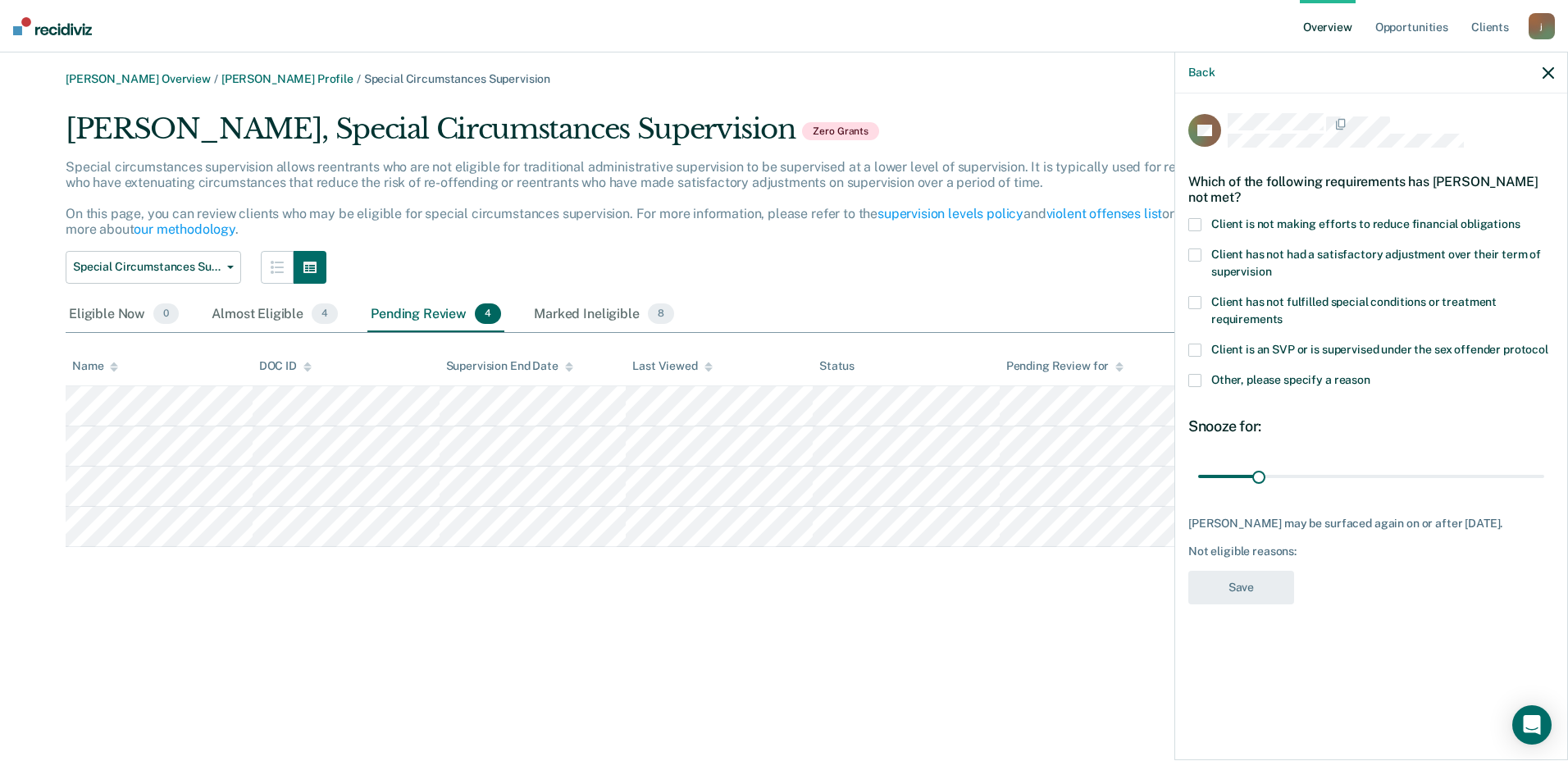
click at [1201, 225] on label "Client is not making efforts to reduce financial obligations" at bounding box center [1371, 227] width 366 height 17
click at [1520, 218] on input "Client is not making efforts to reduce financial obligations" at bounding box center [1520, 218] width 0 height 0
click at [1258, 590] on button "Save" at bounding box center [1241, 587] width 106 height 34
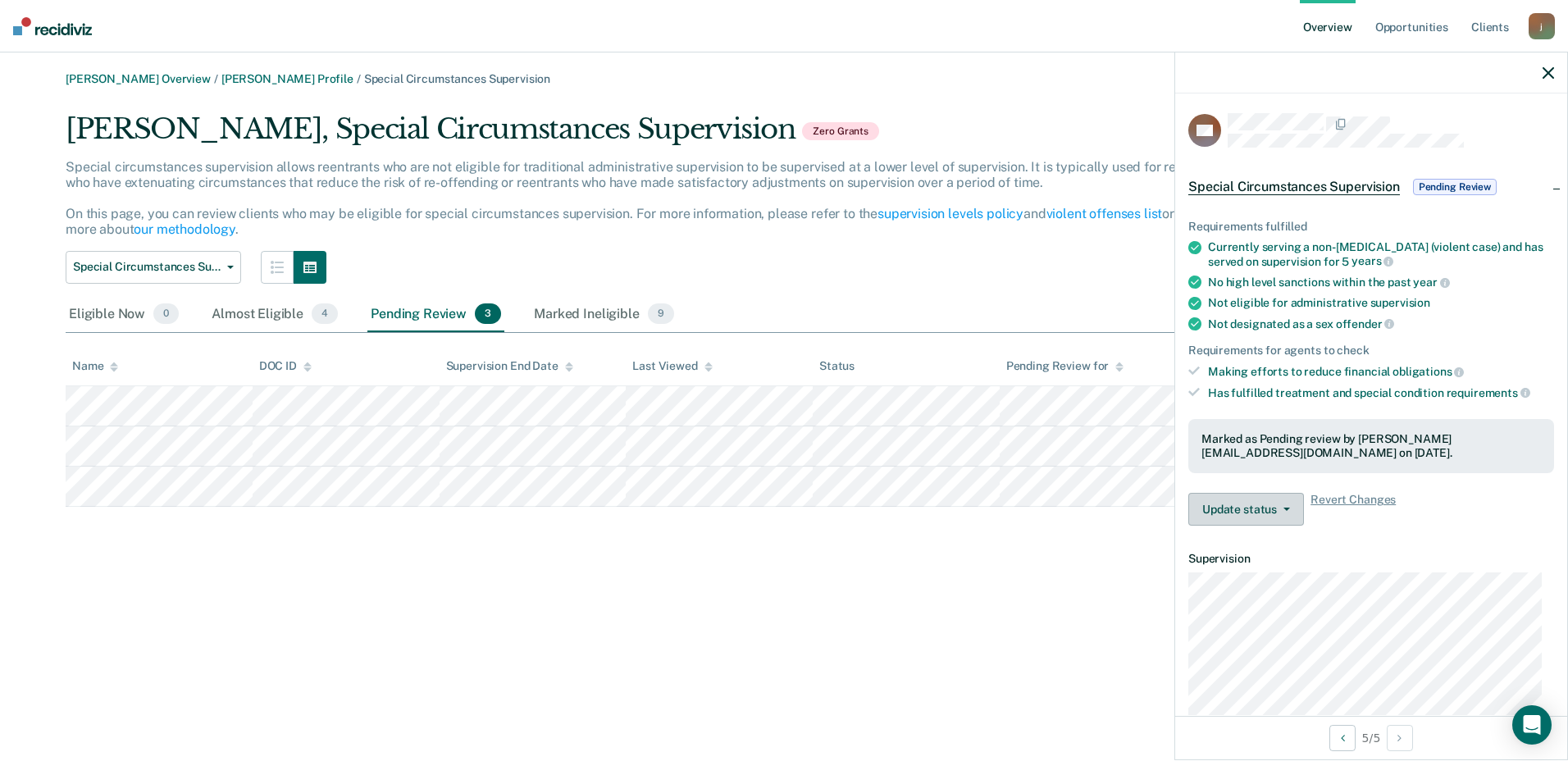
click at [1266, 508] on button "Update status" at bounding box center [1246, 510] width 115 height 33
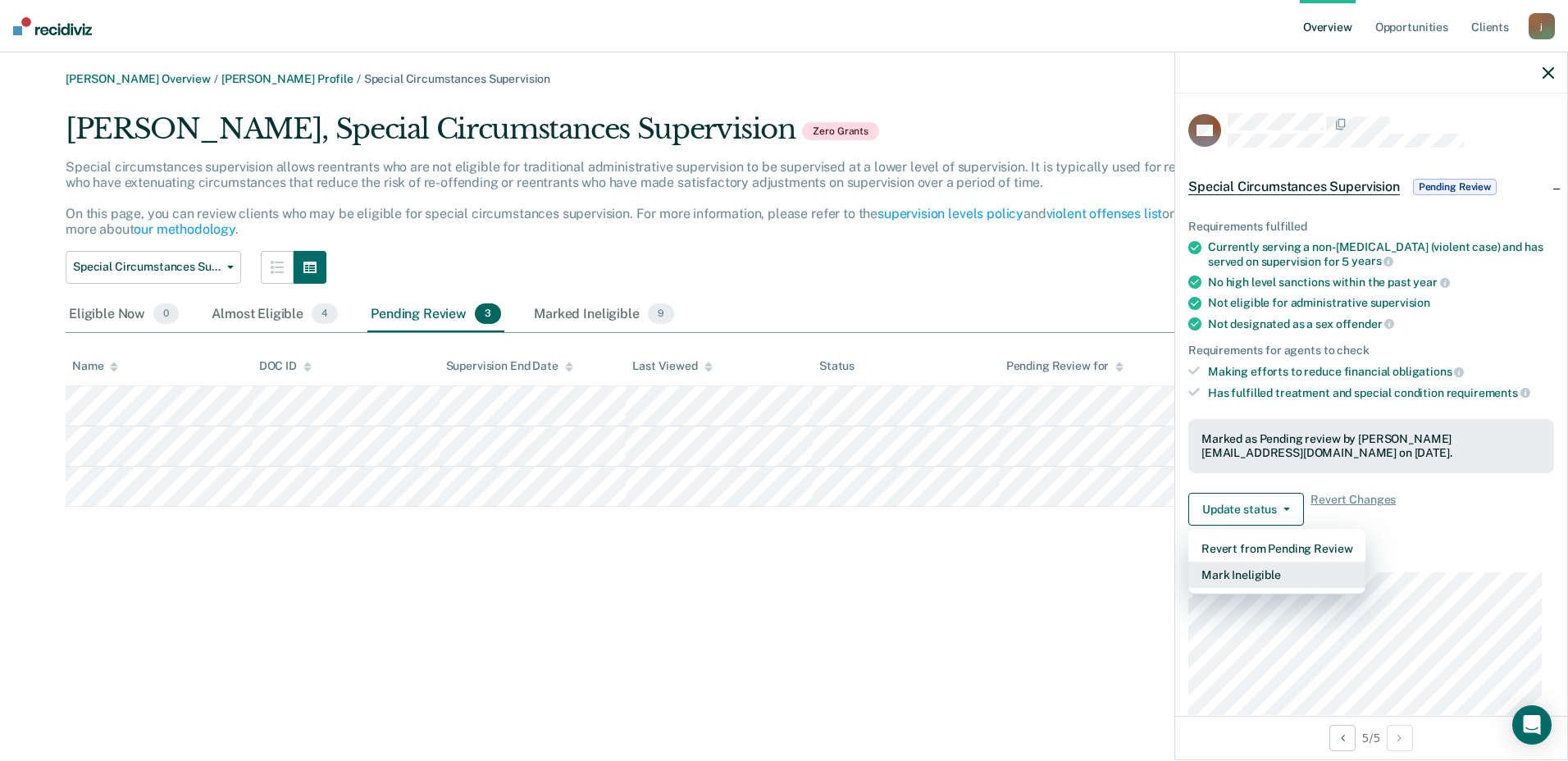
click at [1268, 568] on button "Mark Ineligible" at bounding box center [1277, 575] width 178 height 26
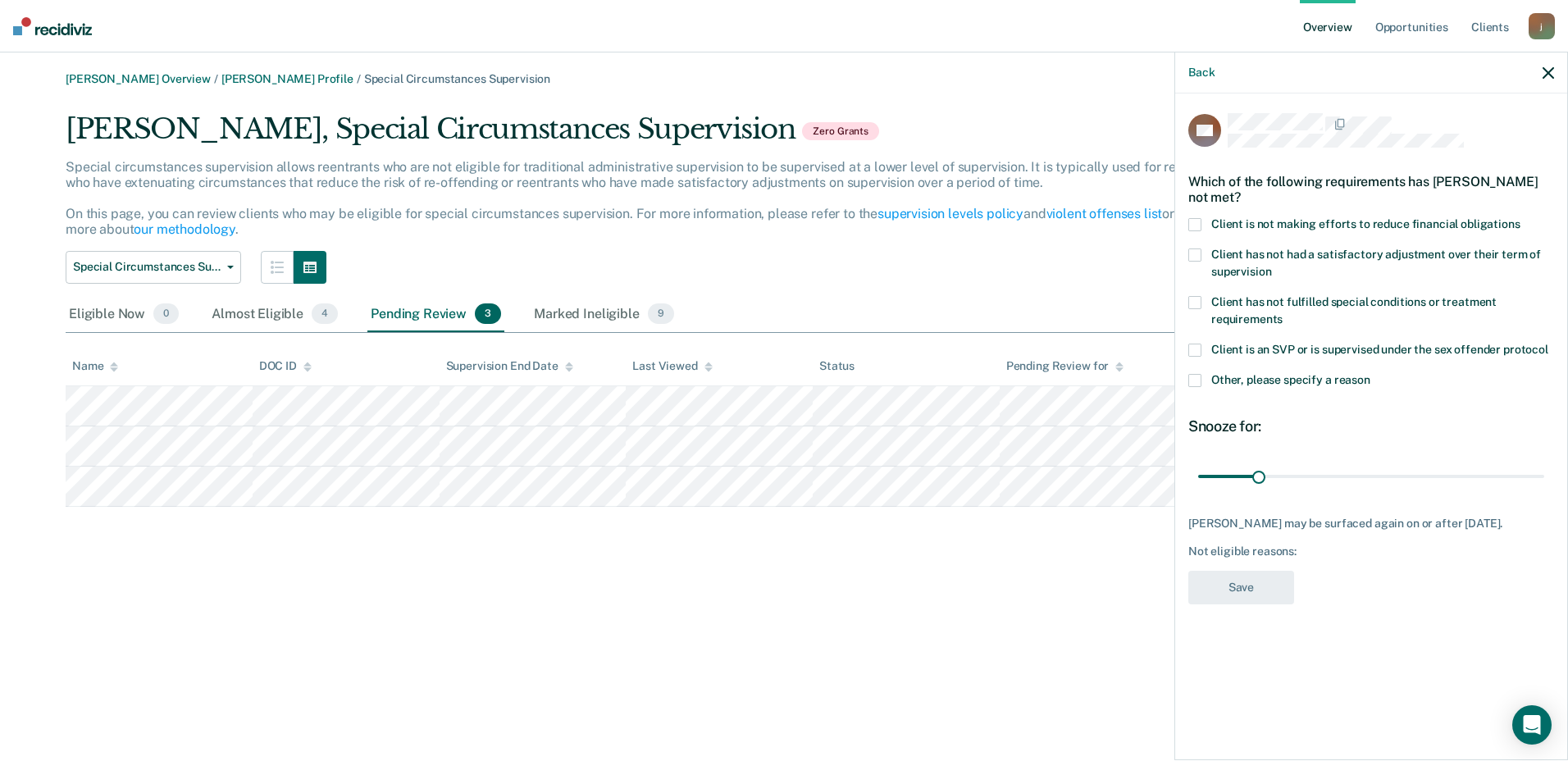
click at [1193, 229] on span at bounding box center [1195, 225] width 14 height 14
click at [1520, 218] on input "Client is not making efforts to reduce financial obligations" at bounding box center [1520, 218] width 0 height 0
click at [1248, 595] on button "Save" at bounding box center [1241, 587] width 106 height 34
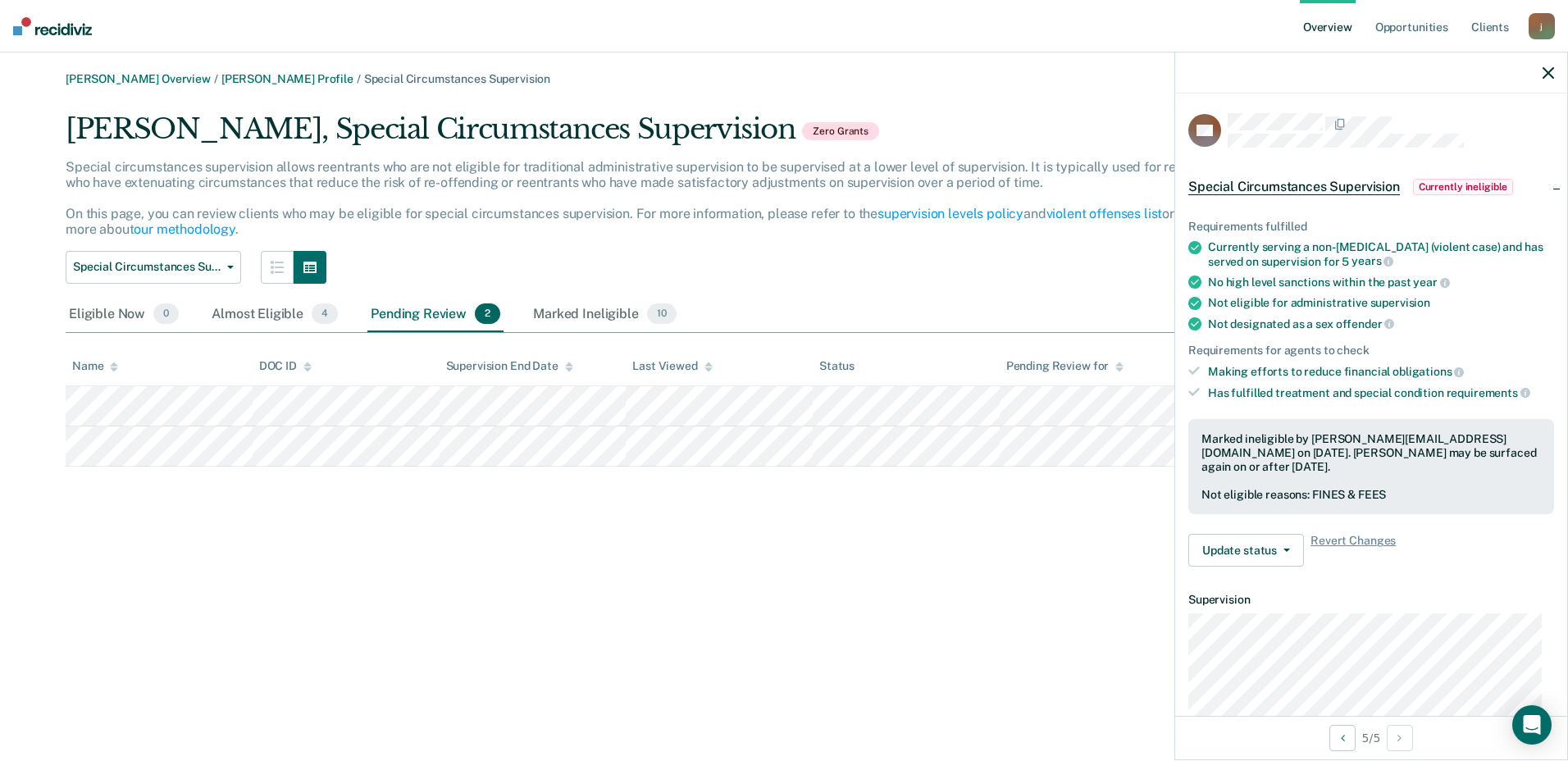
click at [1553, 71] on icon "button" at bounding box center [1549, 73] width 12 height 12
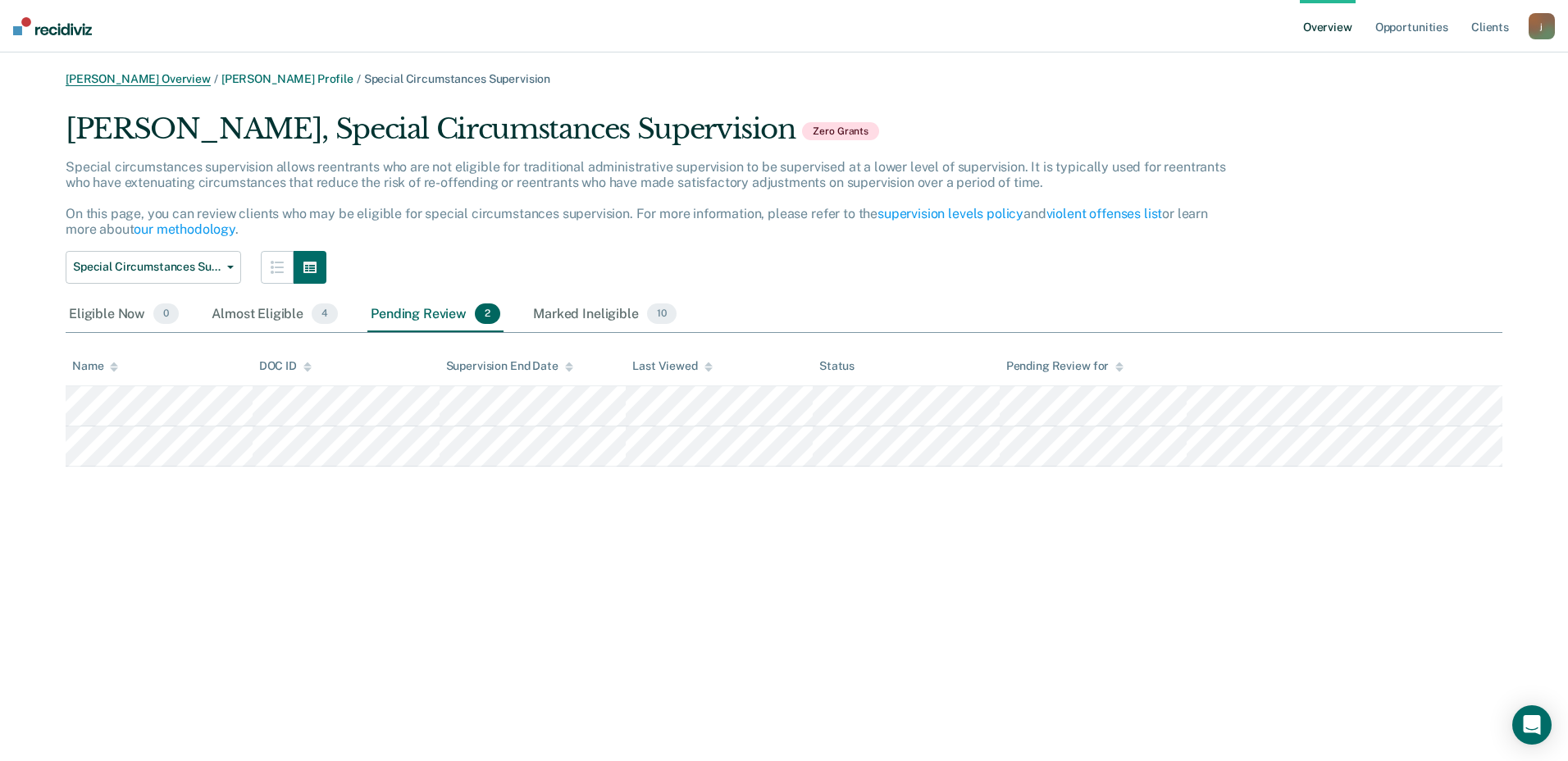
click at [173, 73] on link "[PERSON_NAME] Overview" at bounding box center [139, 79] width 146 height 14
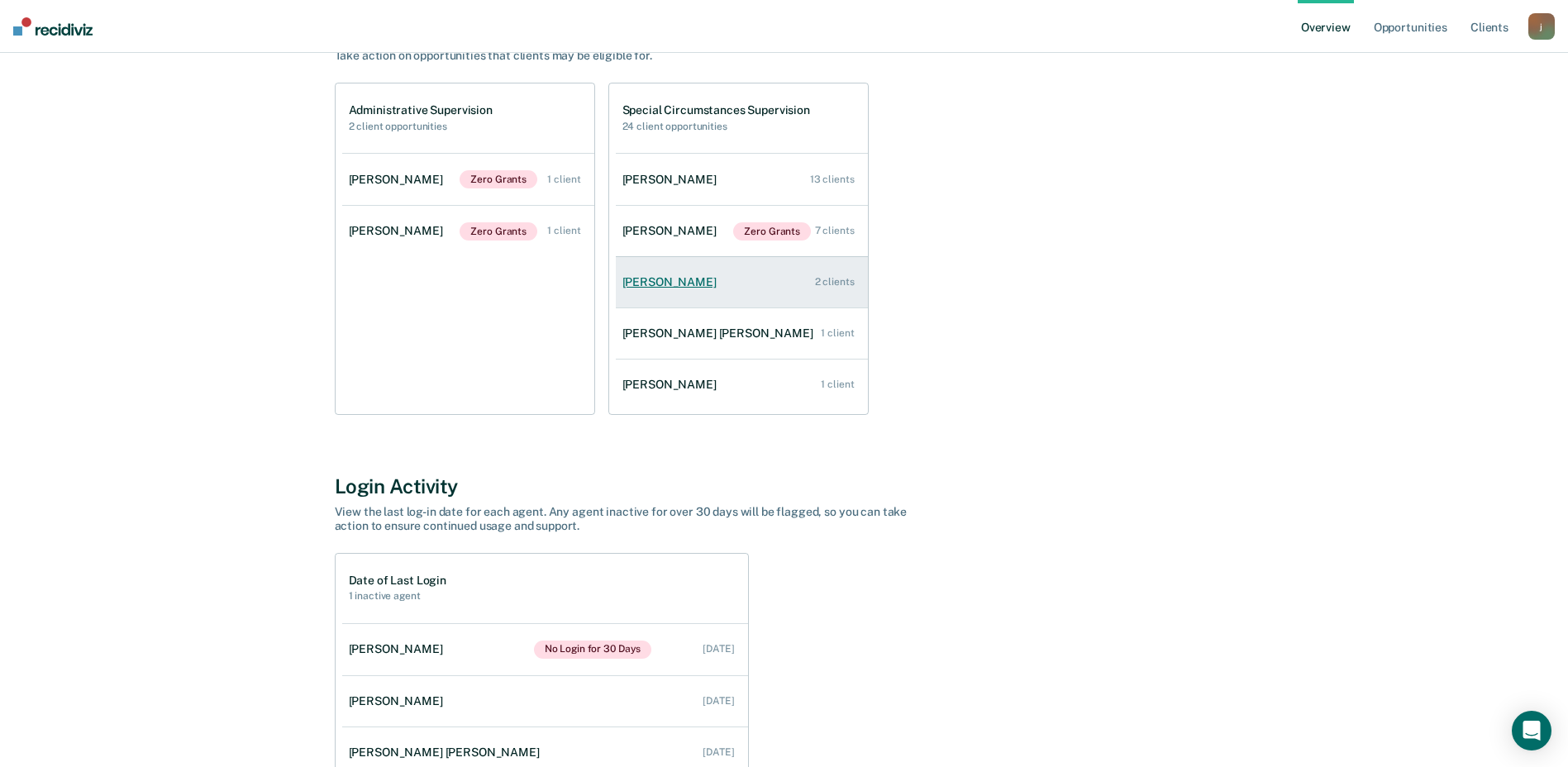
scroll to position [165, 0]
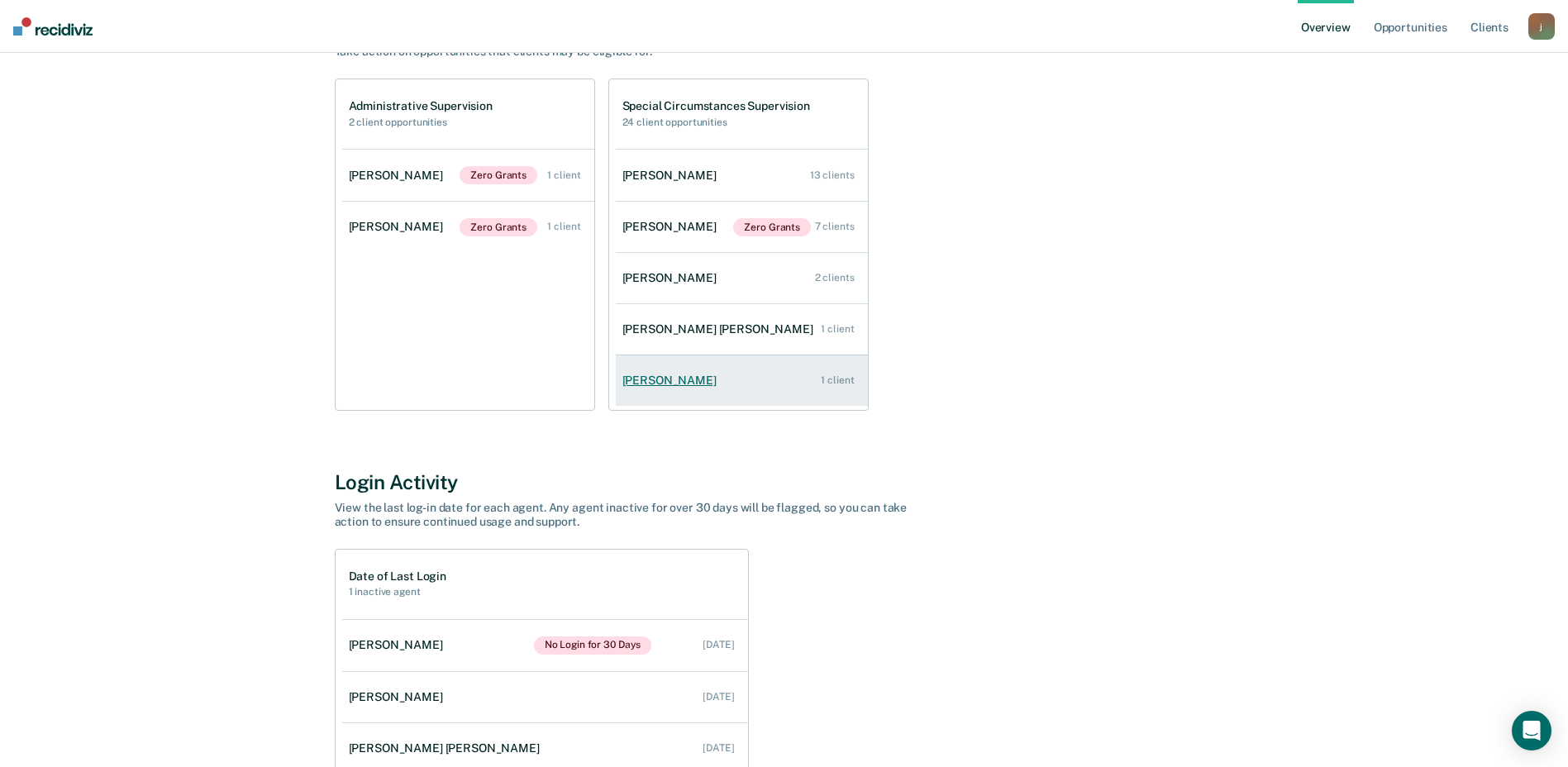
click at [691, 376] on div "[PERSON_NAME]" at bounding box center [672, 381] width 101 height 14
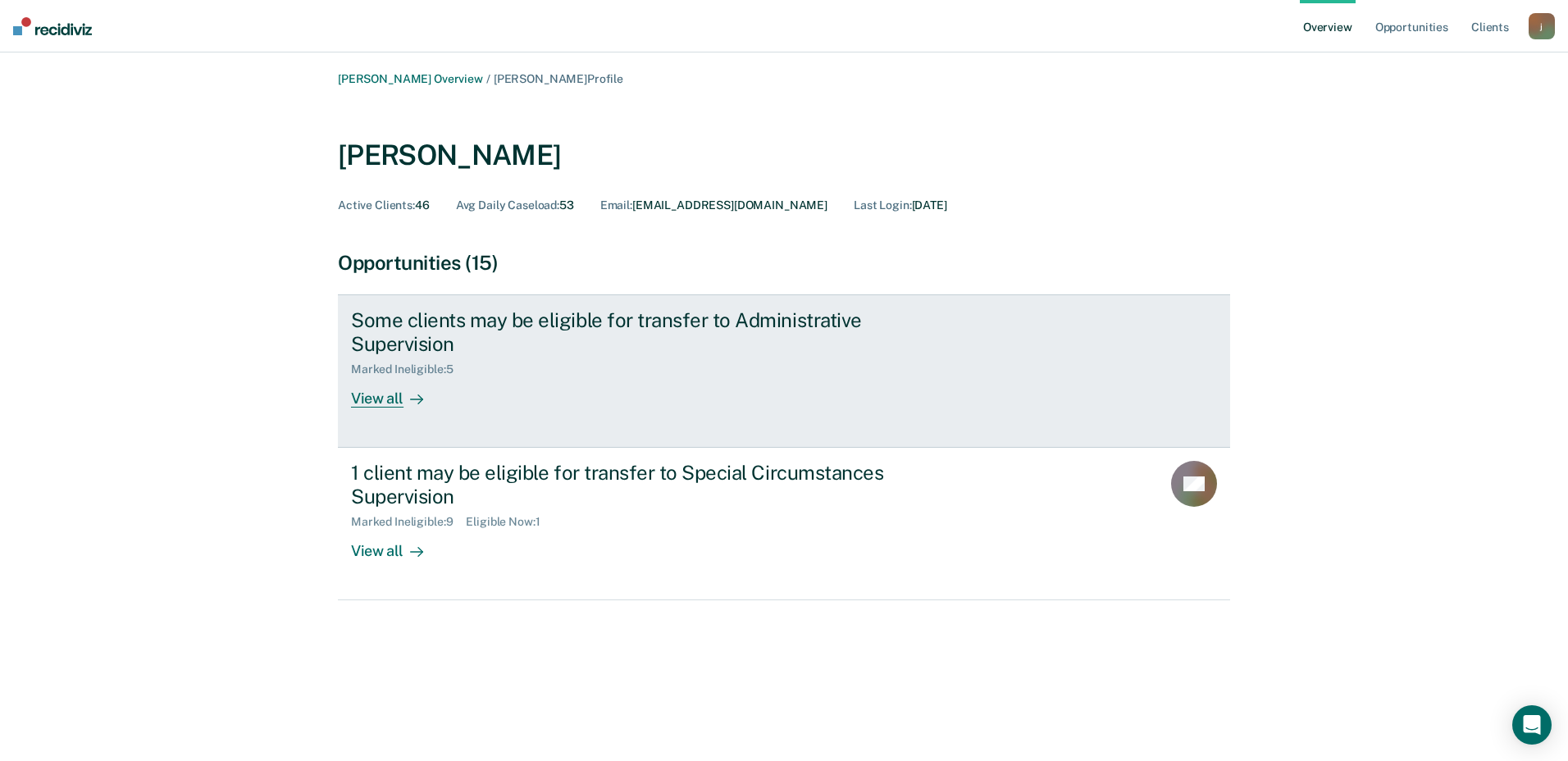
click at [390, 402] on div "View all" at bounding box center [397, 392] width 92 height 32
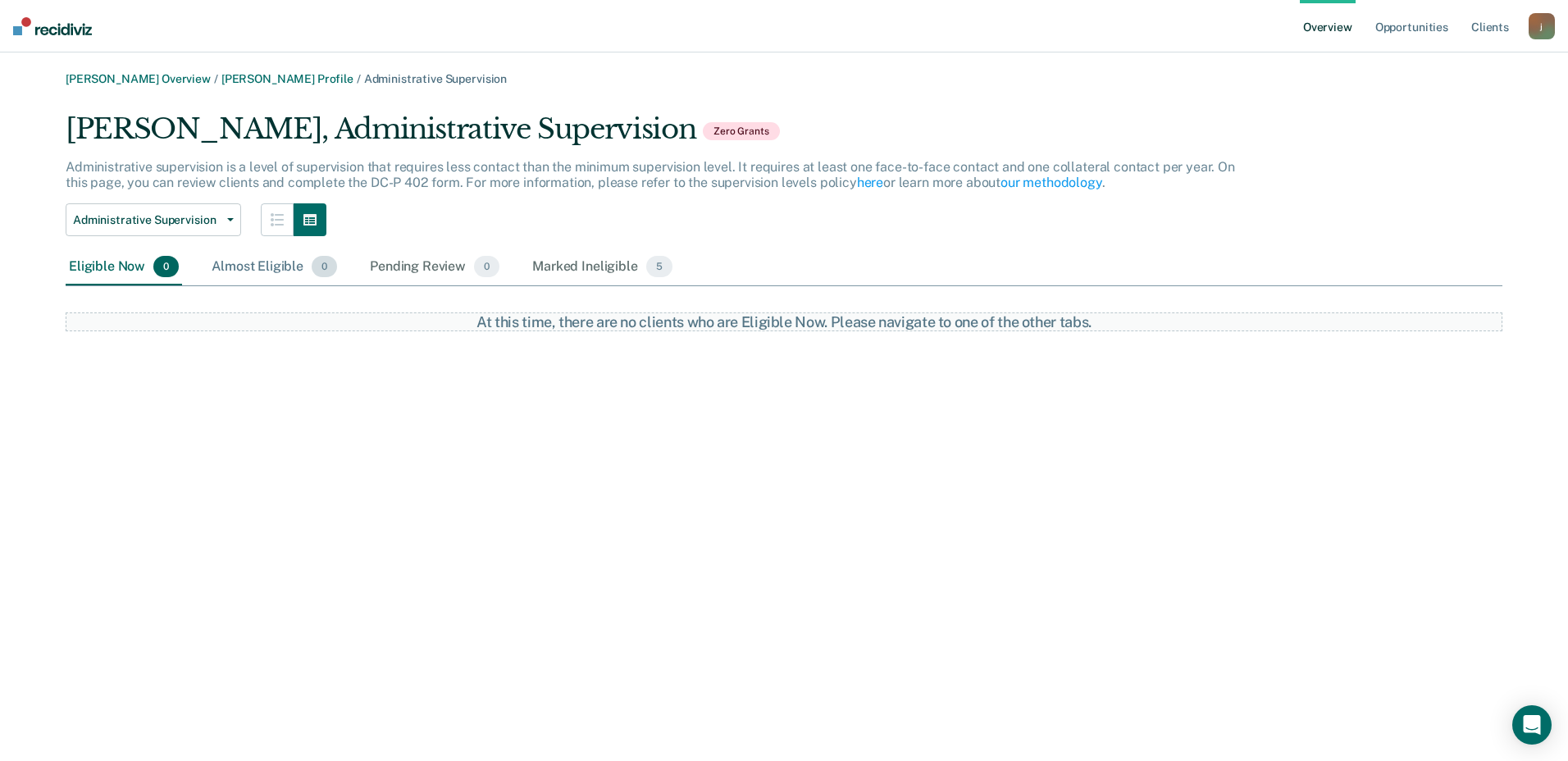
click at [262, 278] on div "Almost Eligible 0" at bounding box center [275, 267] width 132 height 36
click at [410, 273] on div "Pending Review 0" at bounding box center [435, 267] width 136 height 36
click at [562, 270] on div "Marked Ineligible 5" at bounding box center [602, 267] width 147 height 36
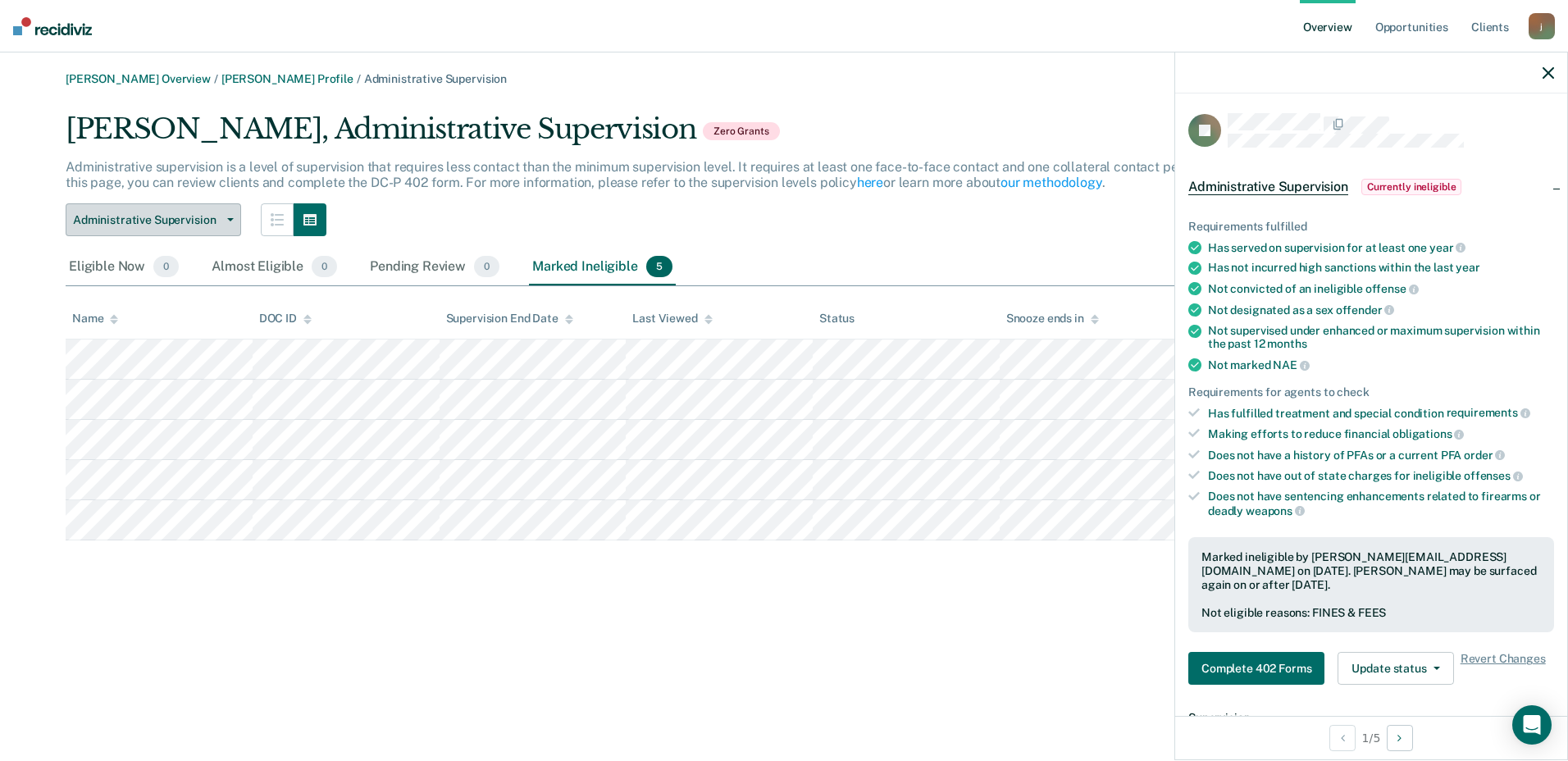
click at [211, 217] on span "Administrative Supervision" at bounding box center [147, 220] width 147 height 14
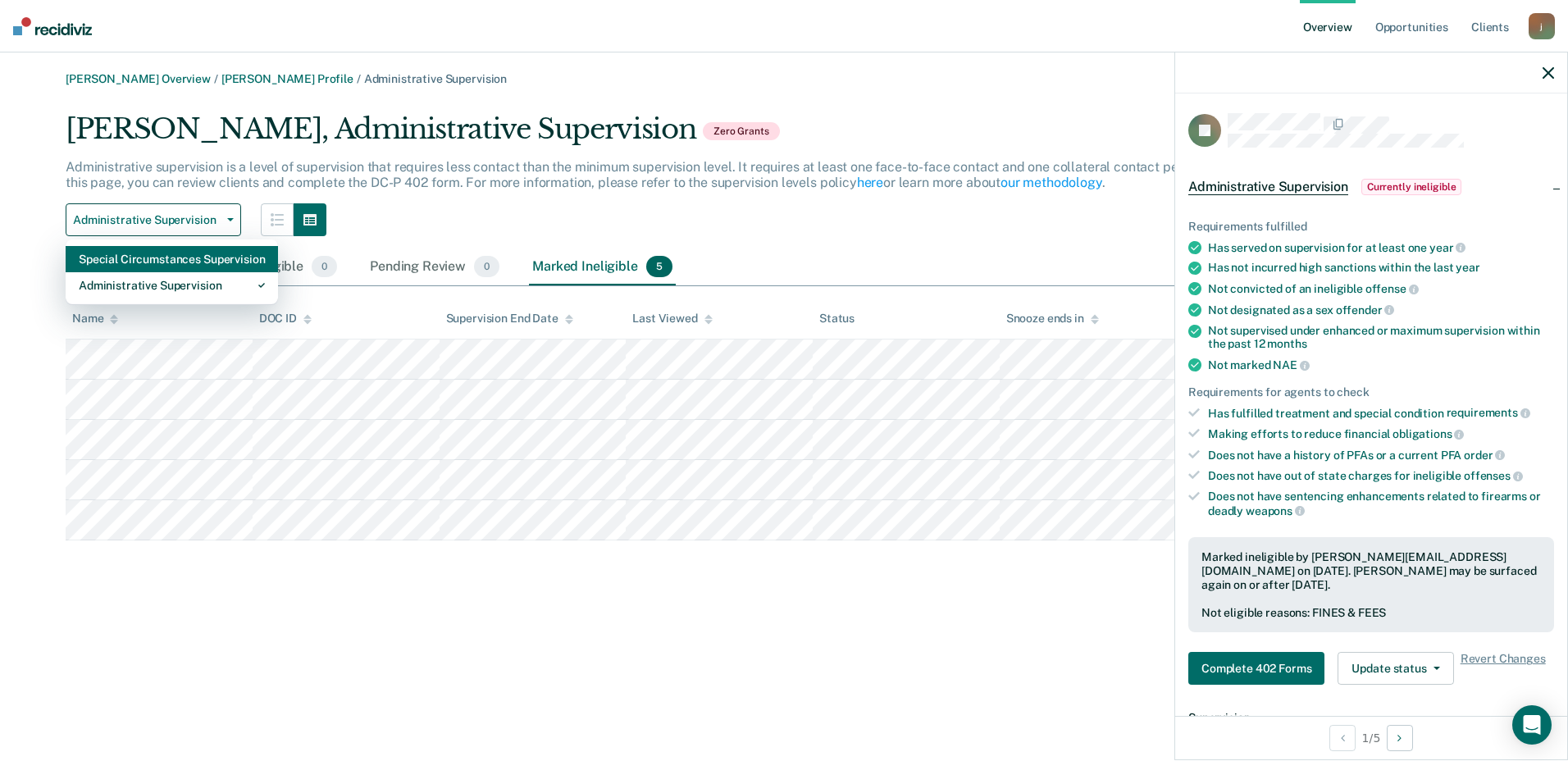
click at [181, 257] on div "Special Circumstances Supervision" at bounding box center [172, 259] width 186 height 26
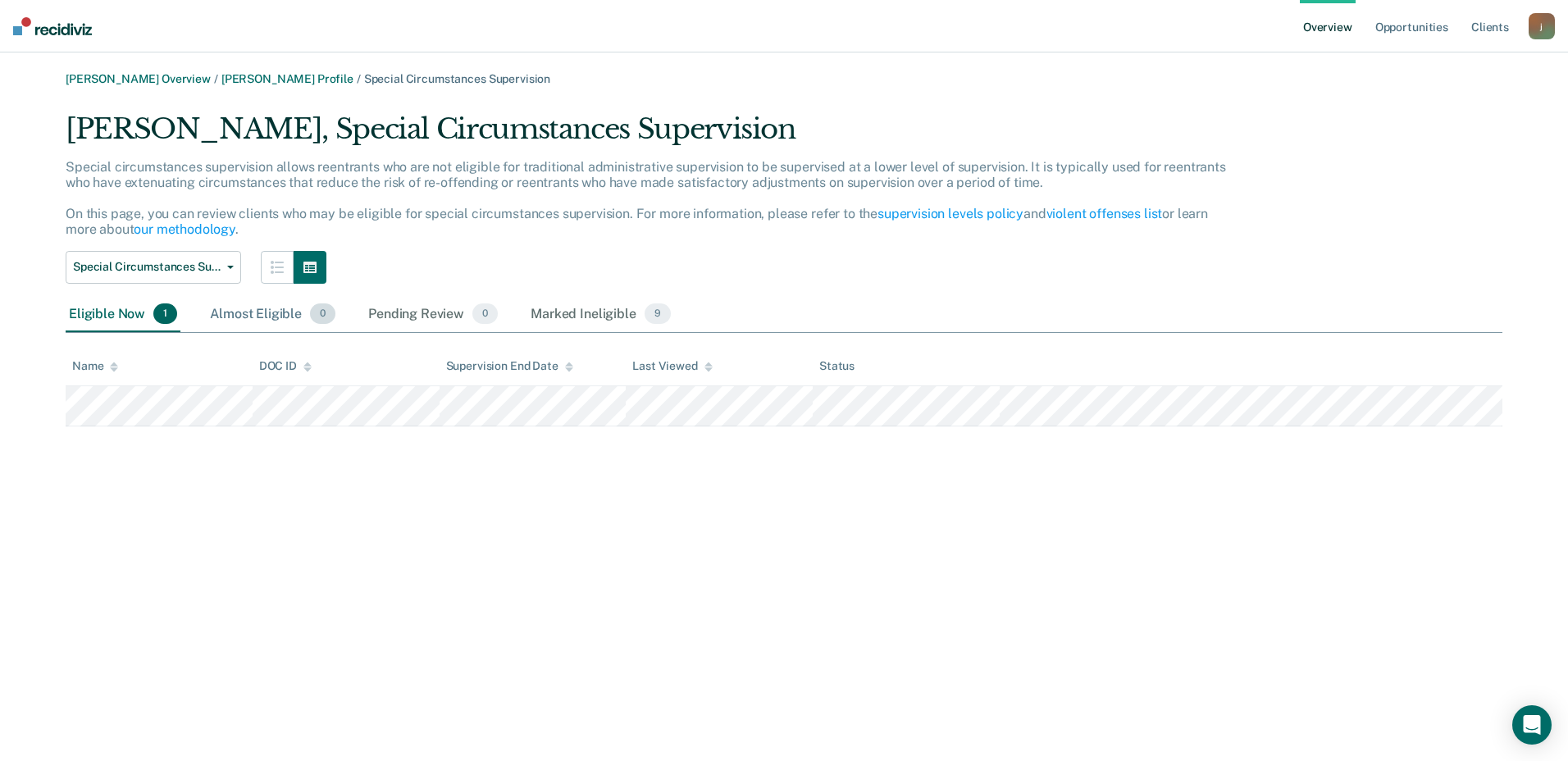
click at [257, 314] on div "Almost Eligible 0" at bounding box center [273, 314] width 132 height 36
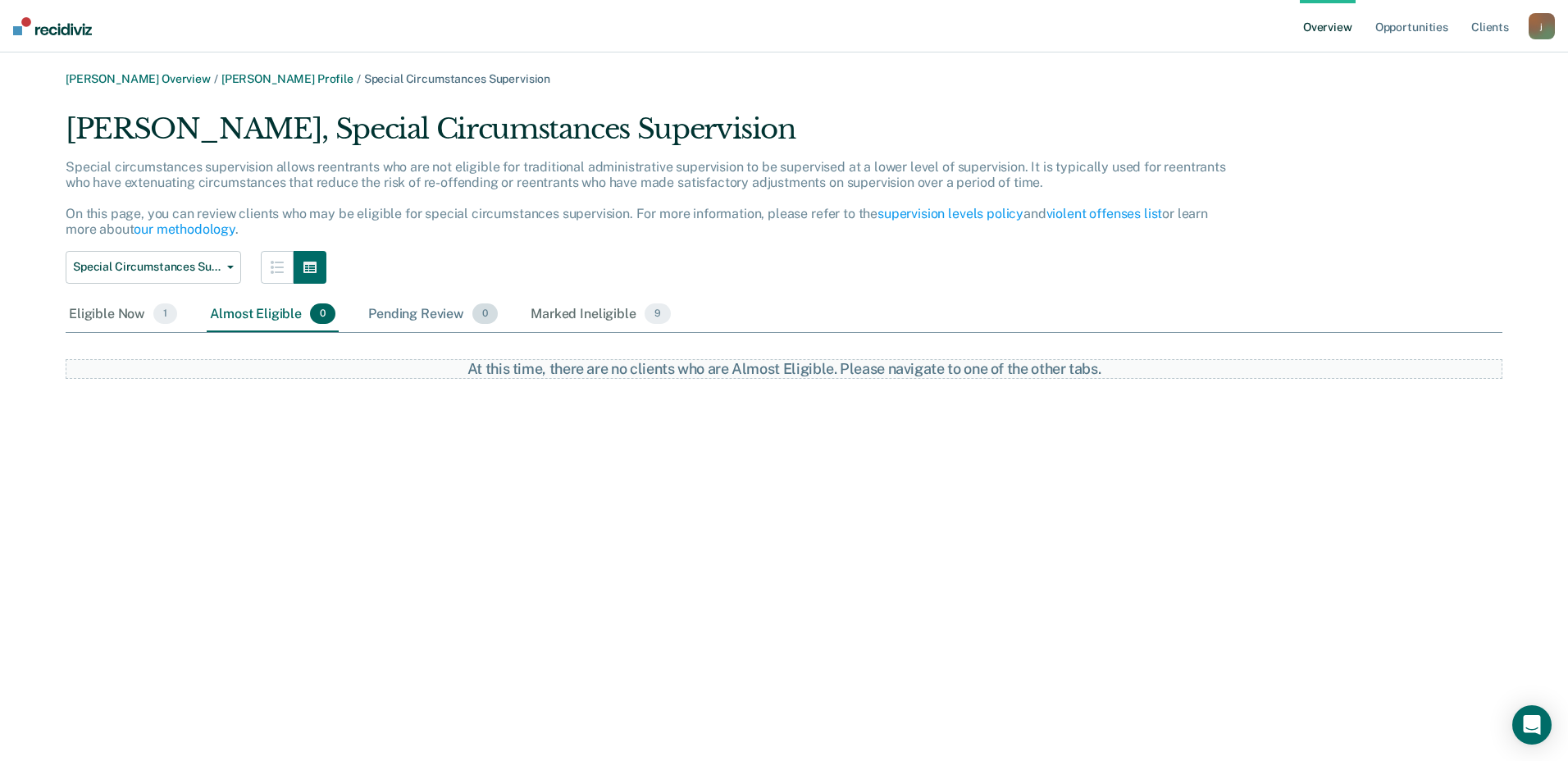
click at [399, 313] on div "Pending Review 0" at bounding box center [433, 314] width 136 height 36
click at [559, 317] on div "Marked Ineligible 9" at bounding box center [600, 314] width 147 height 36
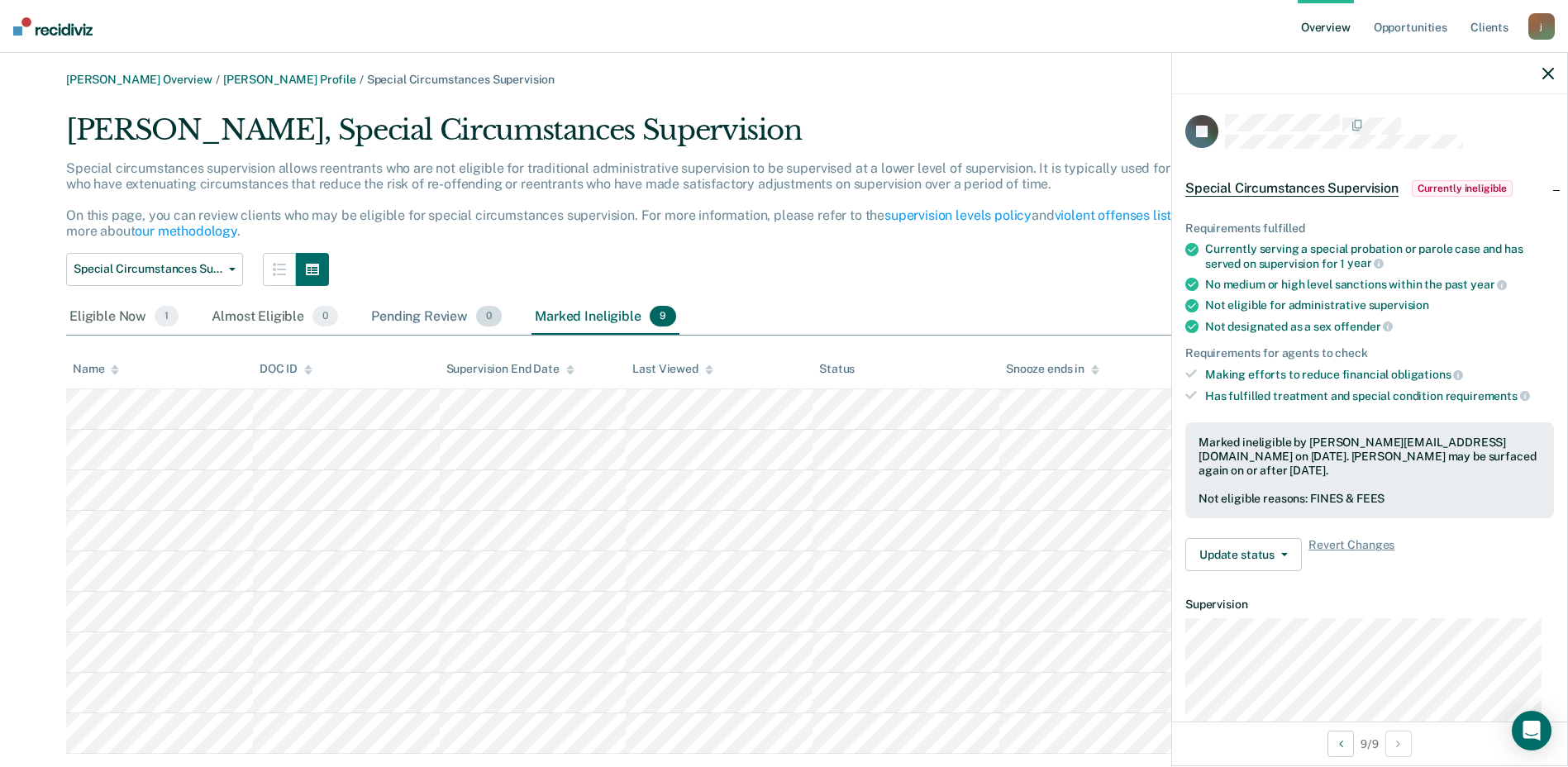
click at [442, 312] on div "Pending Review 0" at bounding box center [436, 317] width 137 height 36
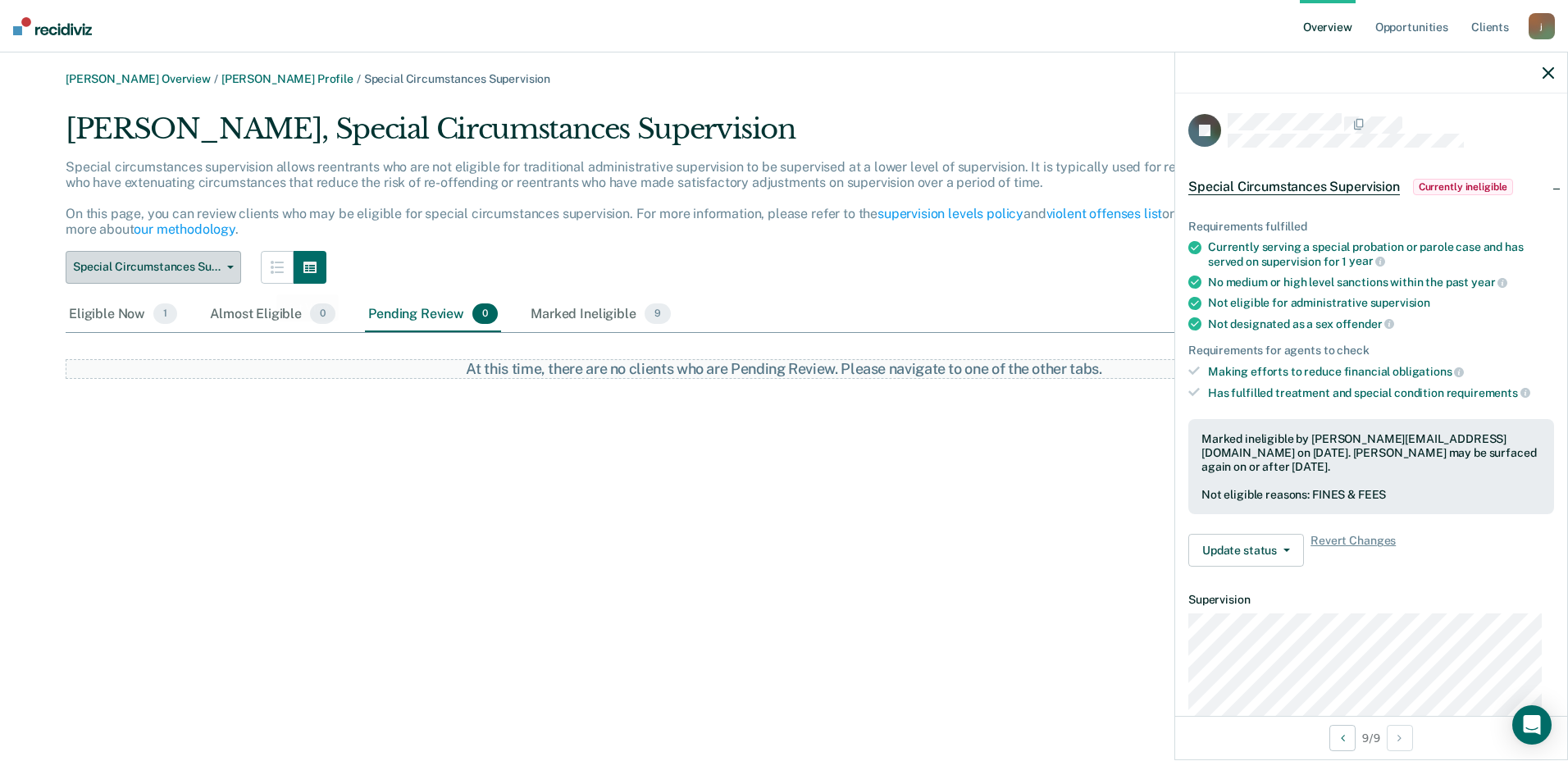
click at [203, 269] on span "Special Circumstances Supervision" at bounding box center [147, 267] width 147 height 14
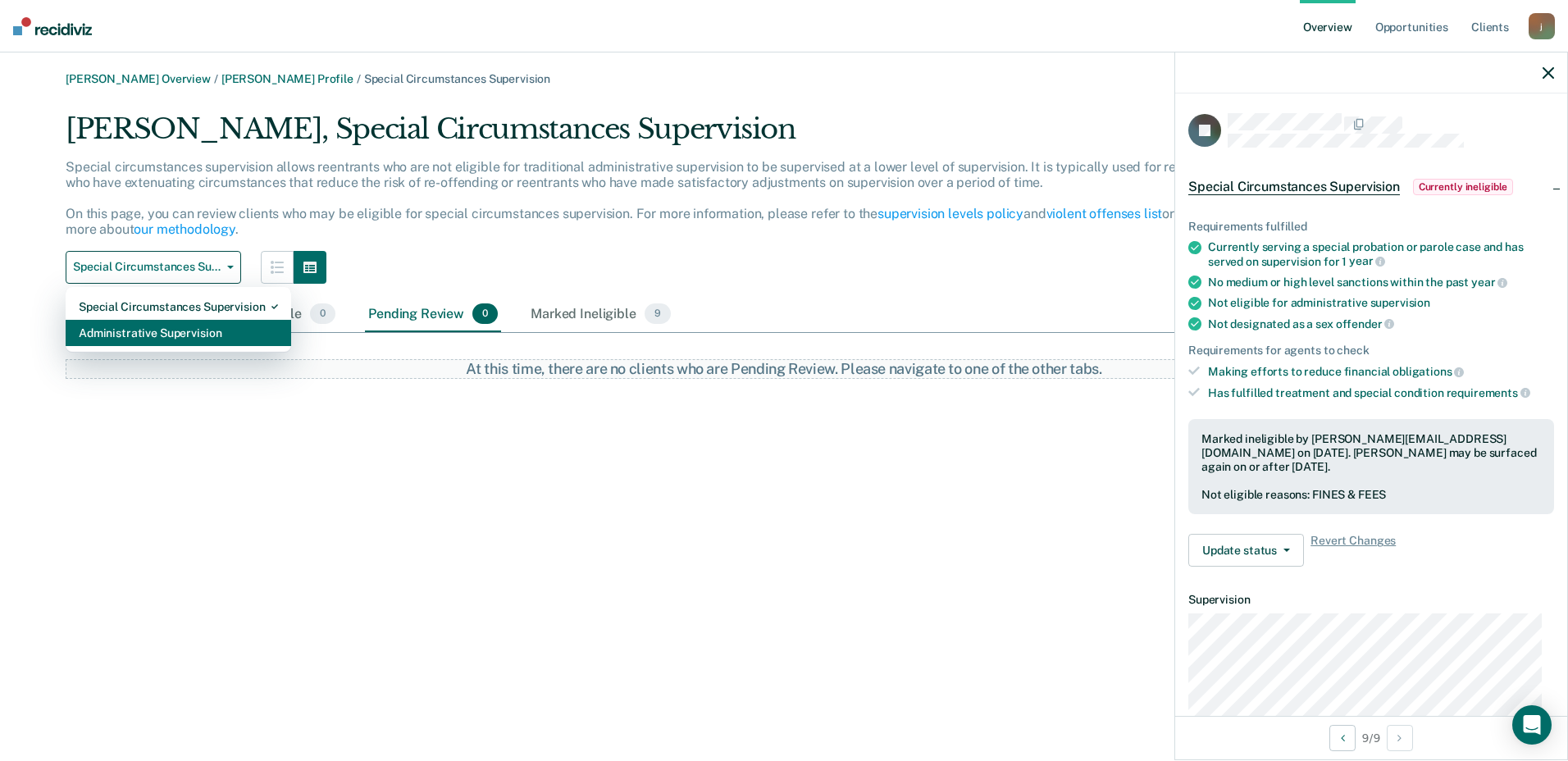
click at [169, 328] on div "Administrative Supervision" at bounding box center [178, 333] width 199 height 26
